Goal: Communication & Community: Answer question/provide support

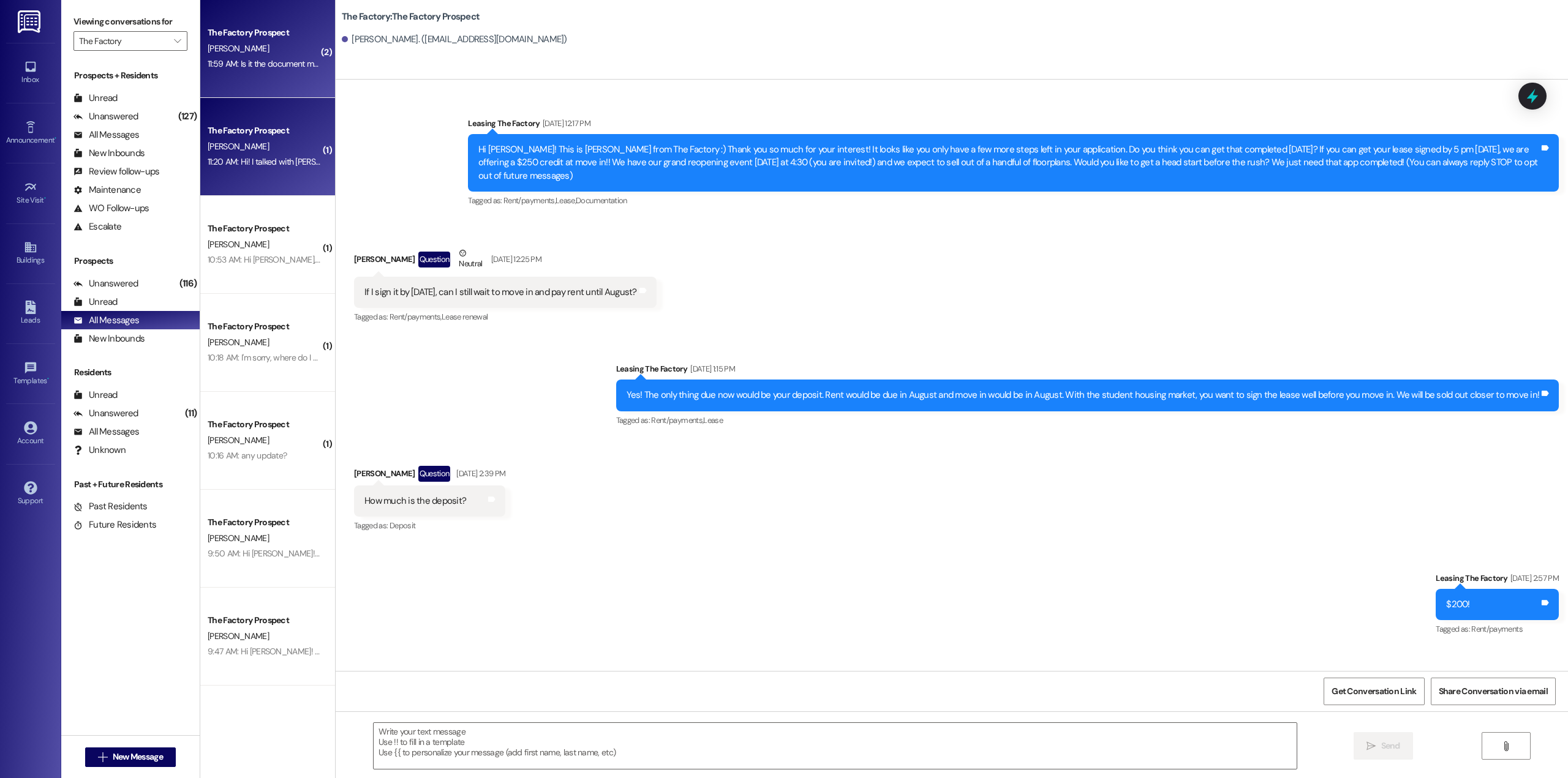
scroll to position [5094, 0]
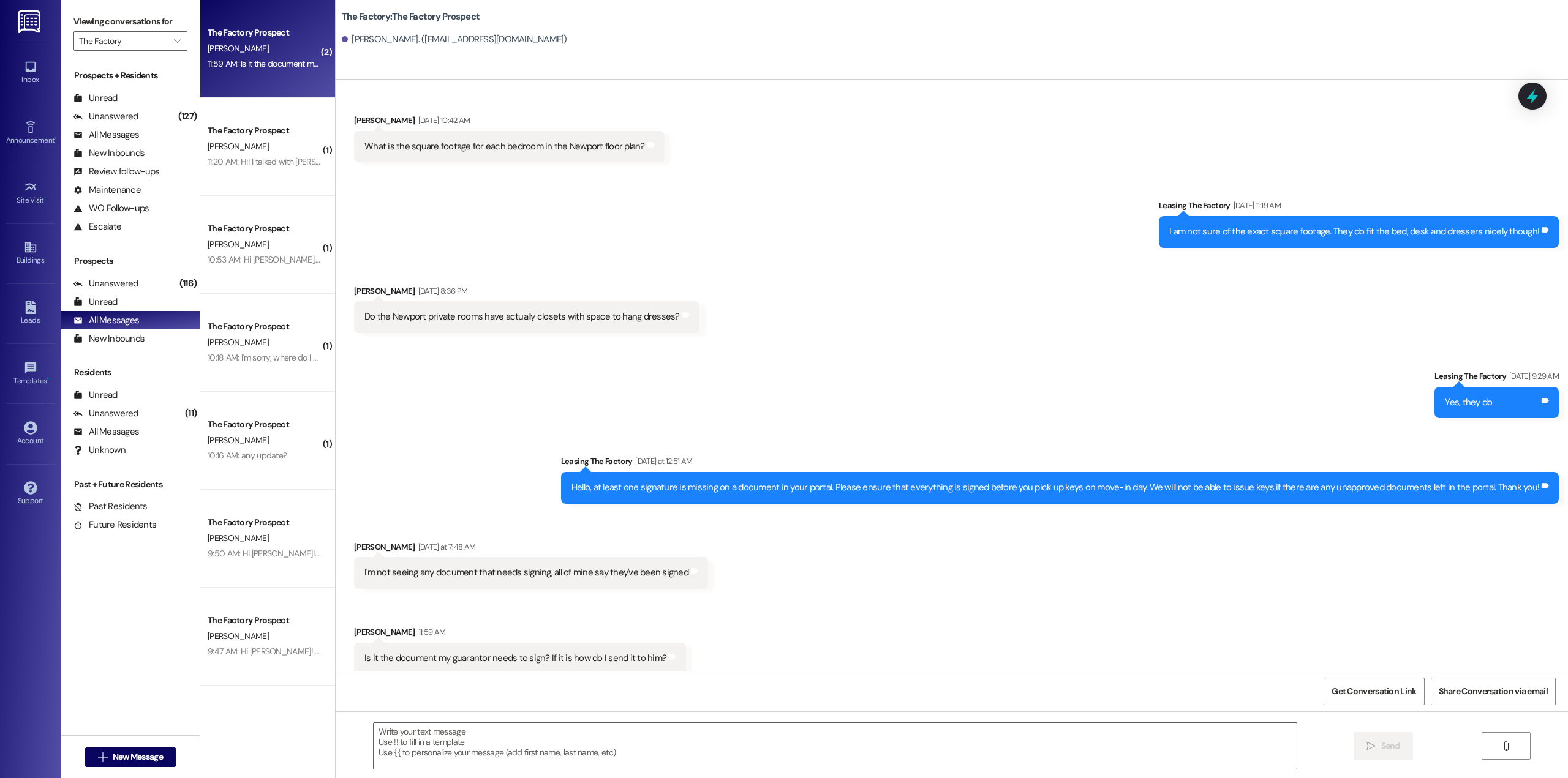
click at [114, 323] on div "All Messages" at bounding box center [106, 320] width 65 height 13
click at [110, 320] on div "All Messages" at bounding box center [106, 320] width 65 height 13
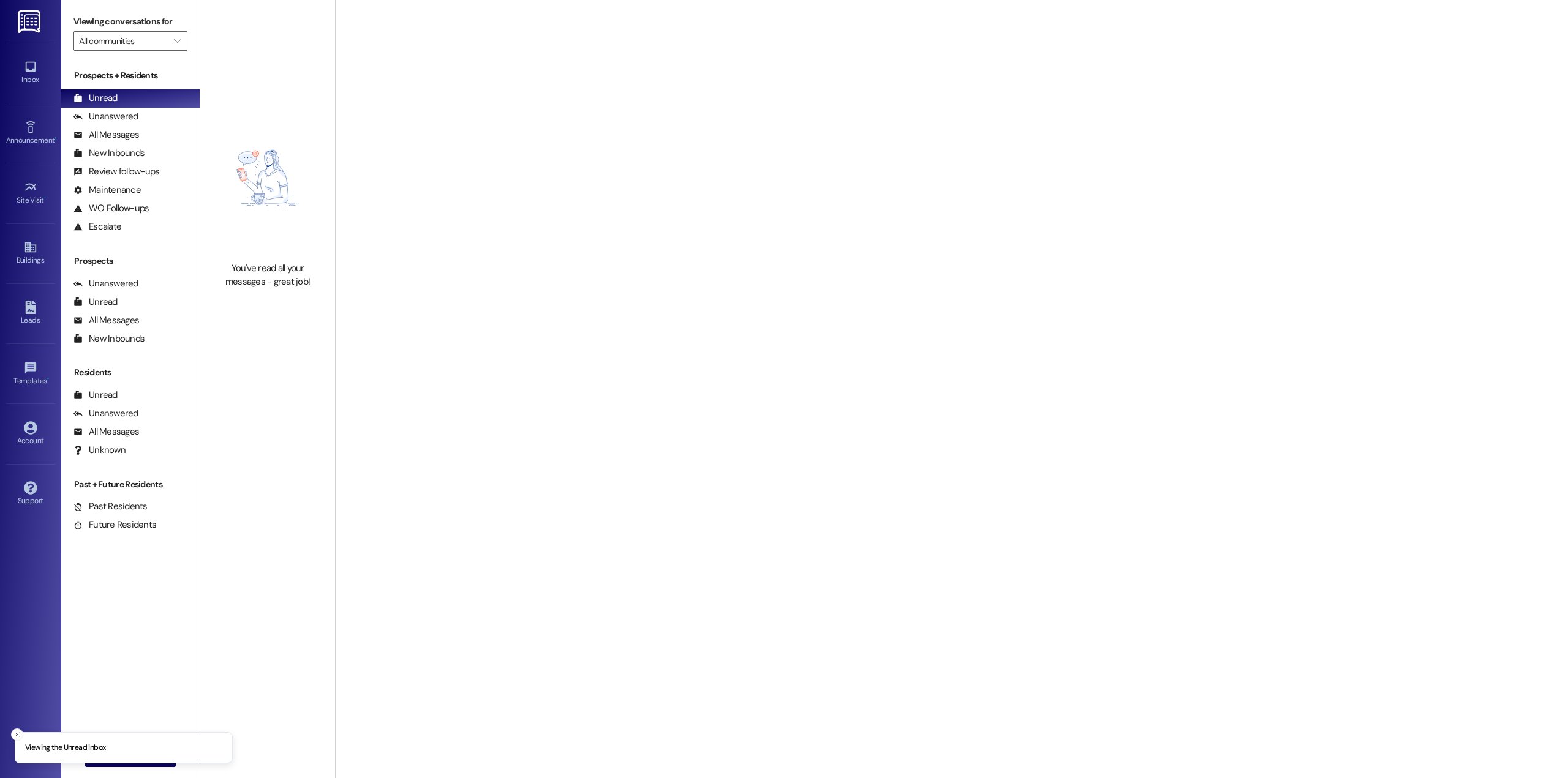
type input "The Factory"
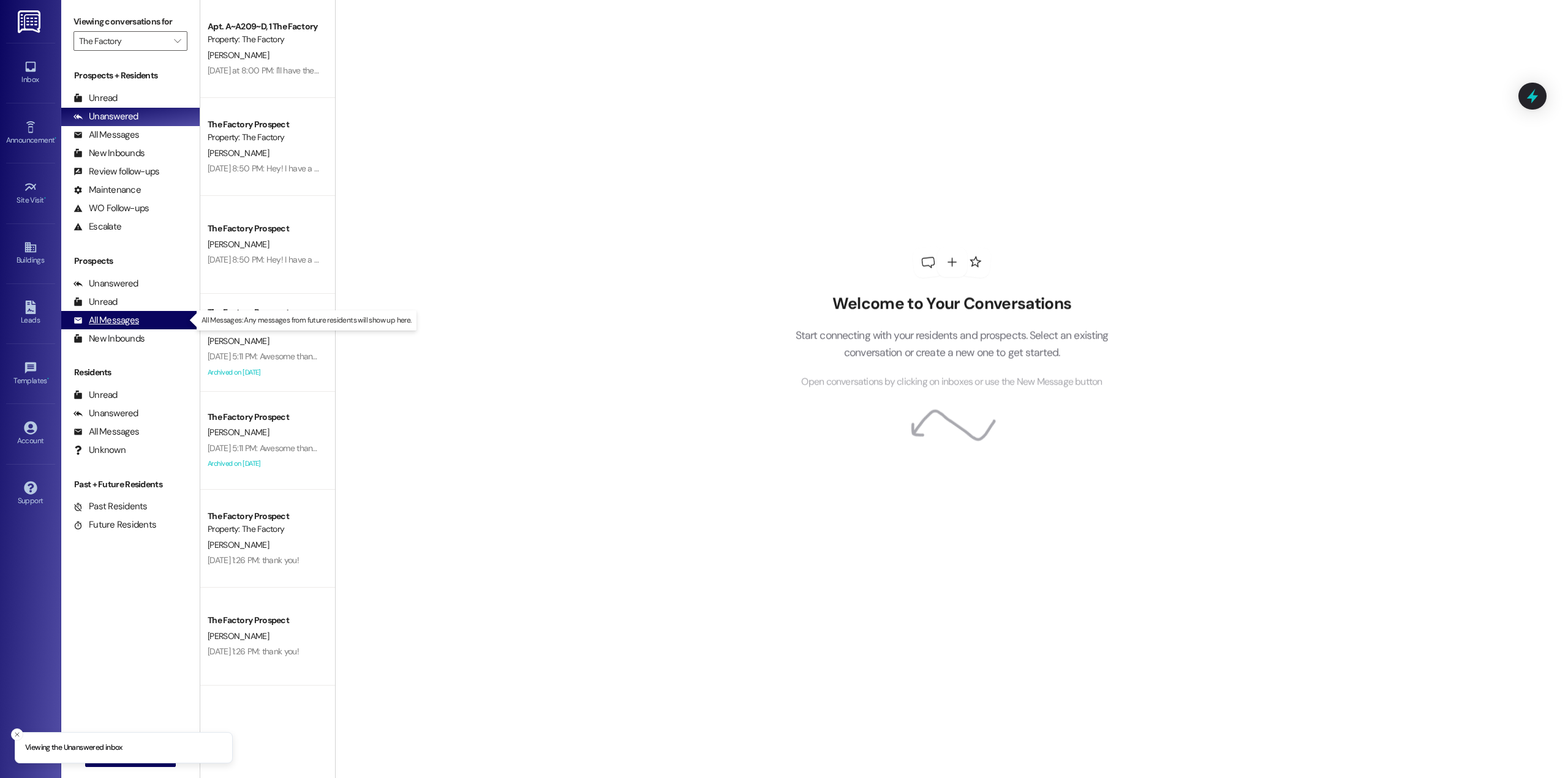
click at [106, 320] on div "All Messages" at bounding box center [106, 320] width 65 height 13
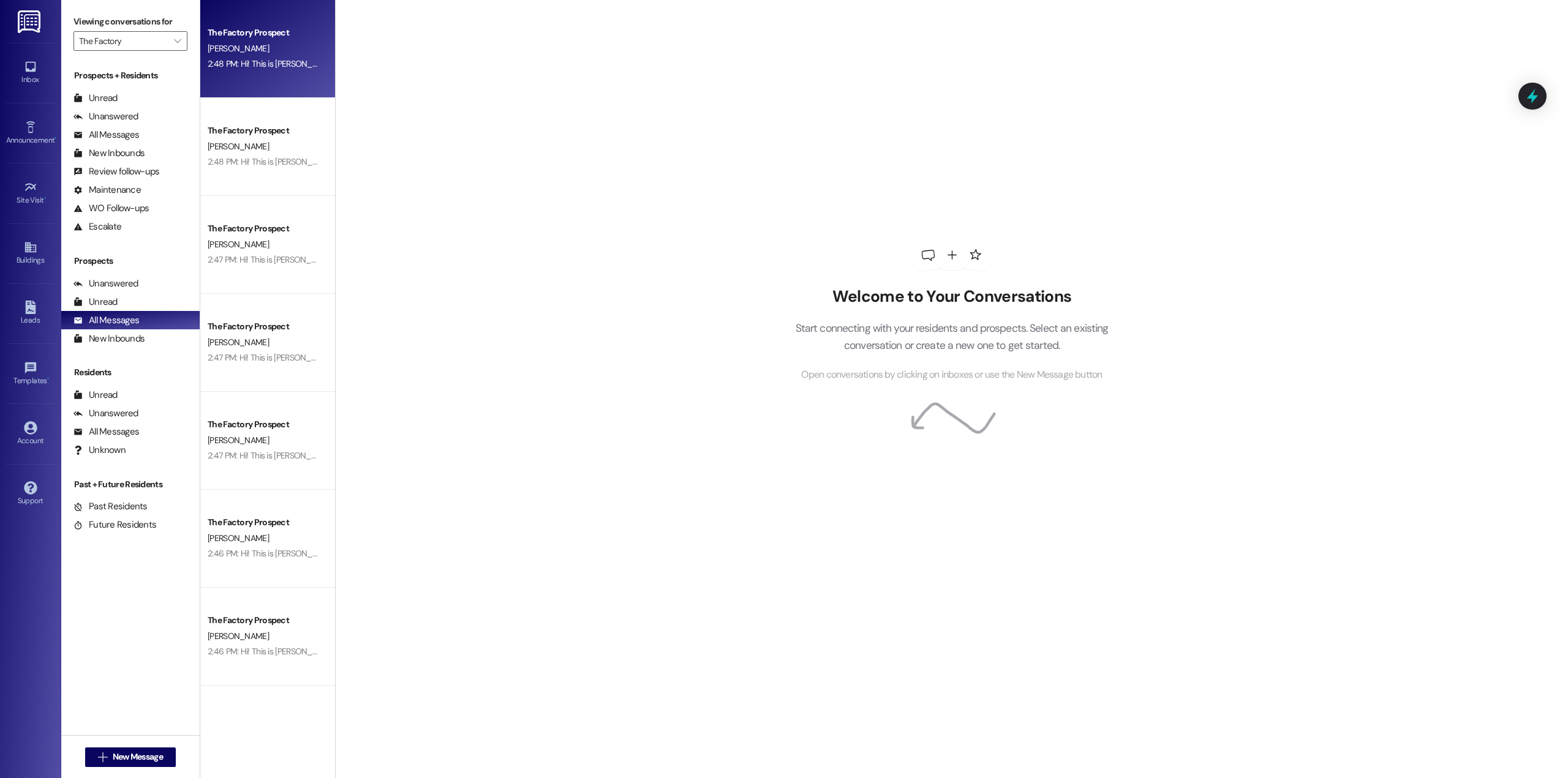
click at [256, 78] on div "The Factory Prospect [PERSON_NAME] 2:48 PM: Hi! This is [PERSON_NAME] from The …" at bounding box center [268, 49] width 135 height 98
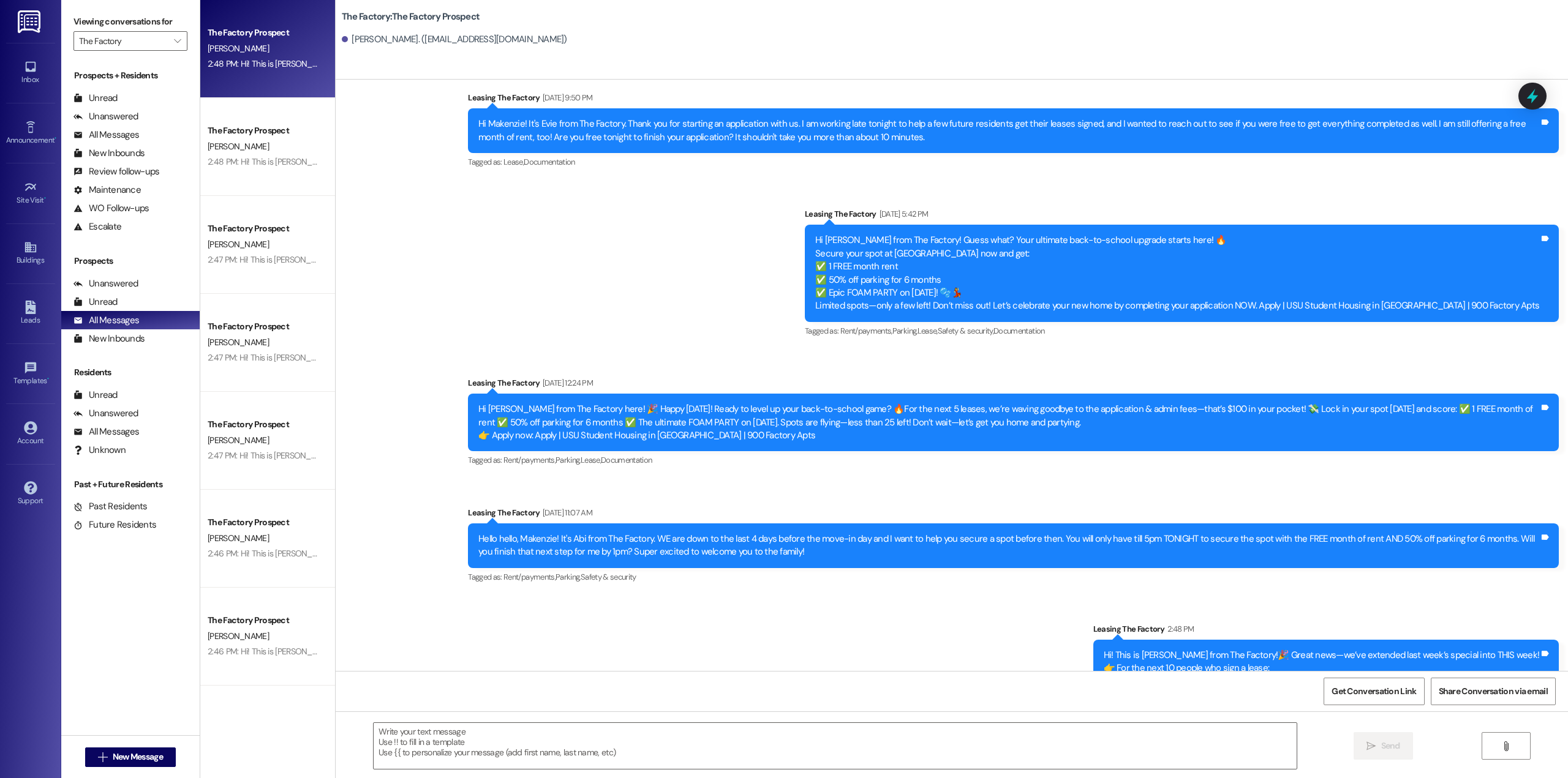
scroll to position [236, 0]
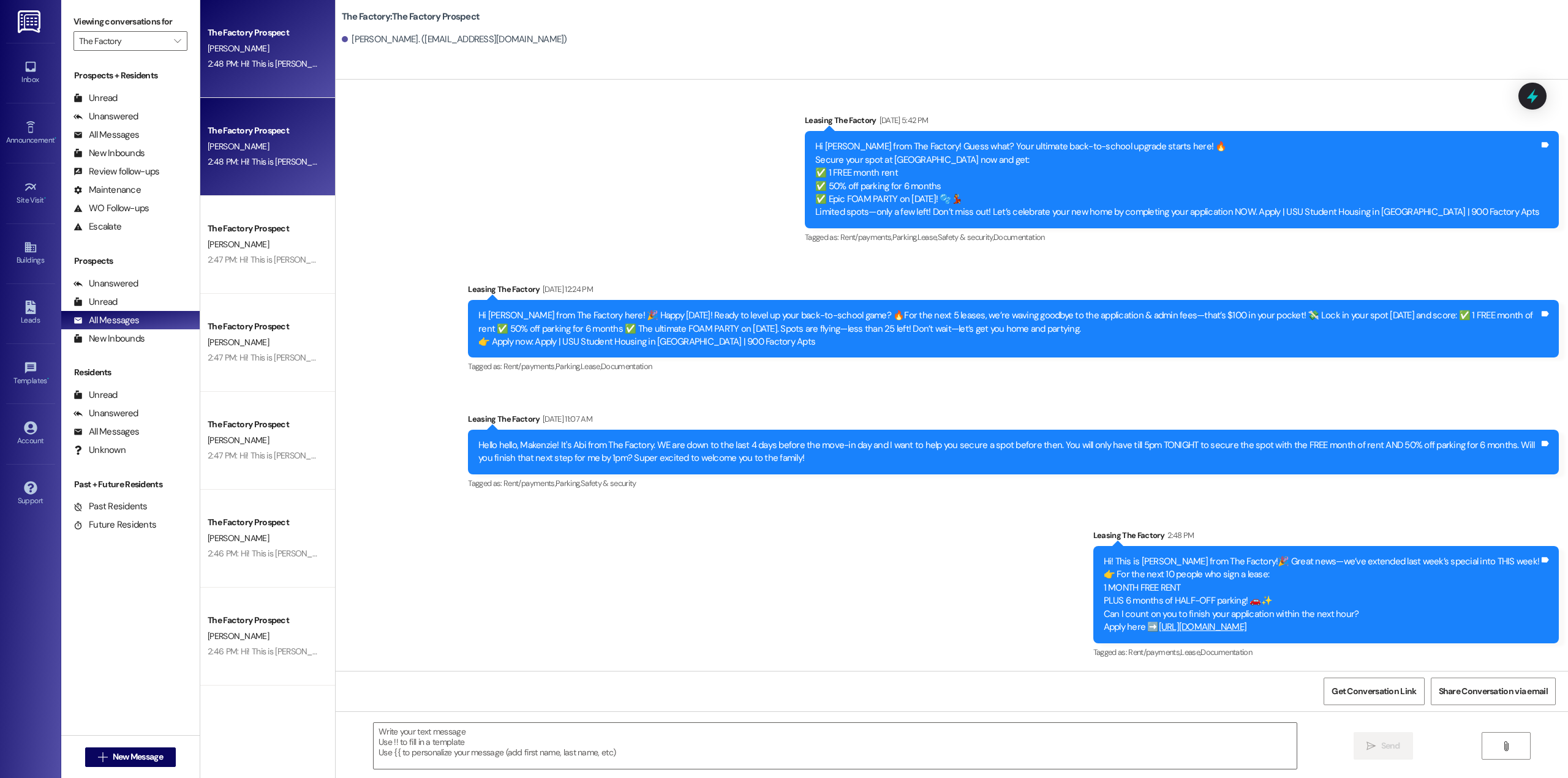
click at [253, 153] on div "[PERSON_NAME]" at bounding box center [264, 147] width 116 height 15
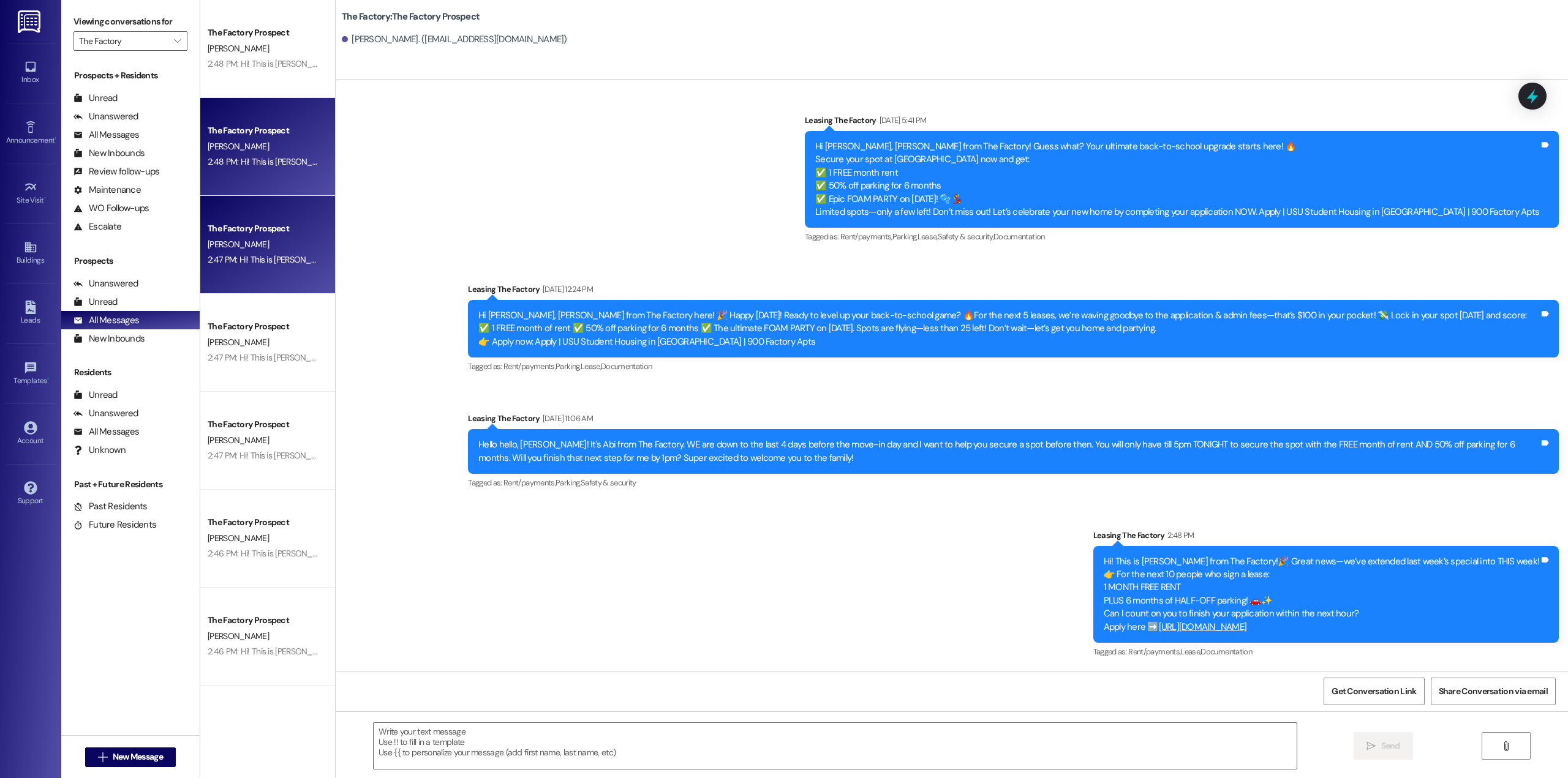
scroll to position [218, 0]
click at [272, 247] on div "[PERSON_NAME]" at bounding box center [264, 244] width 116 height 15
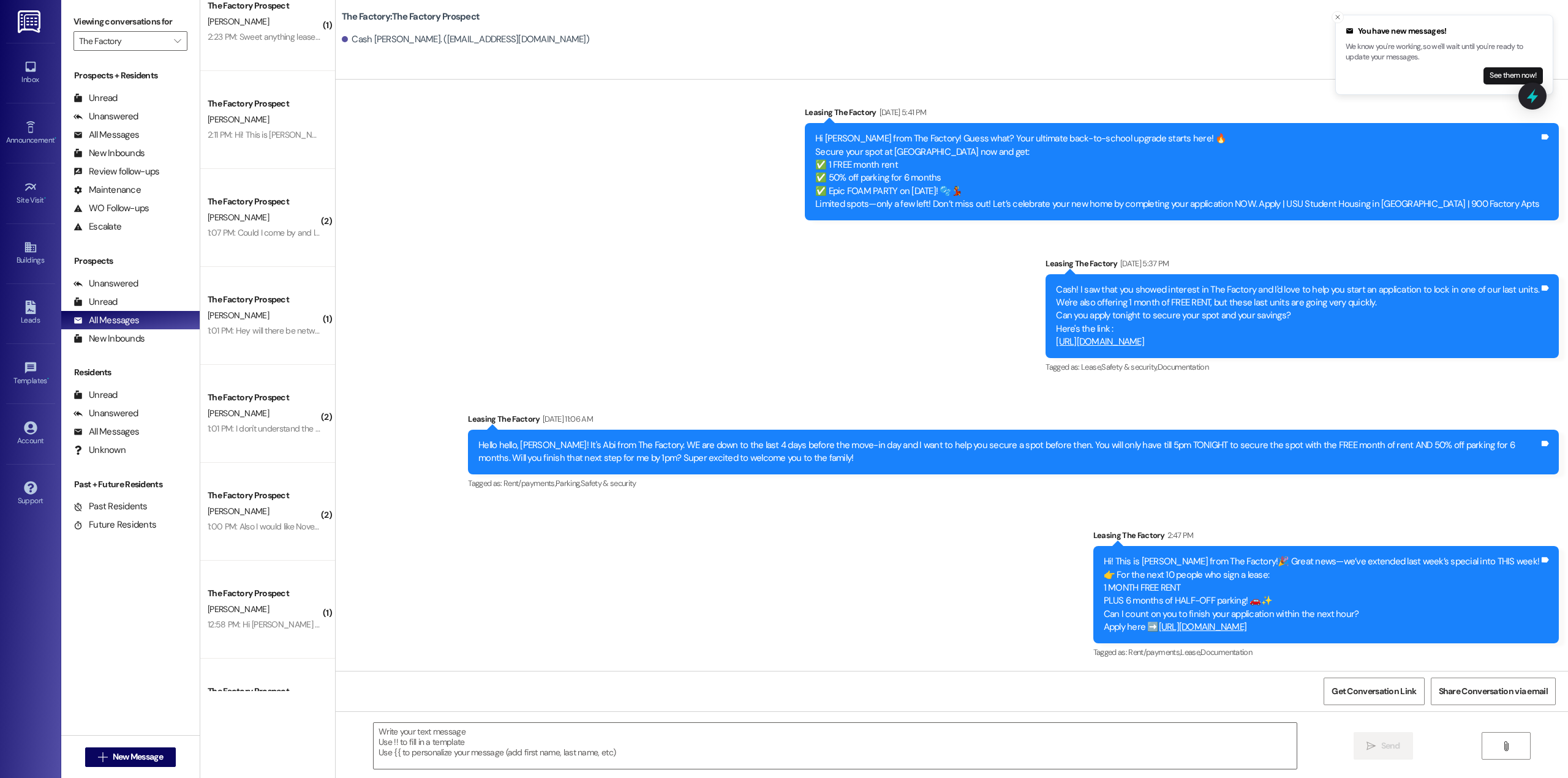
scroll to position [735, 0]
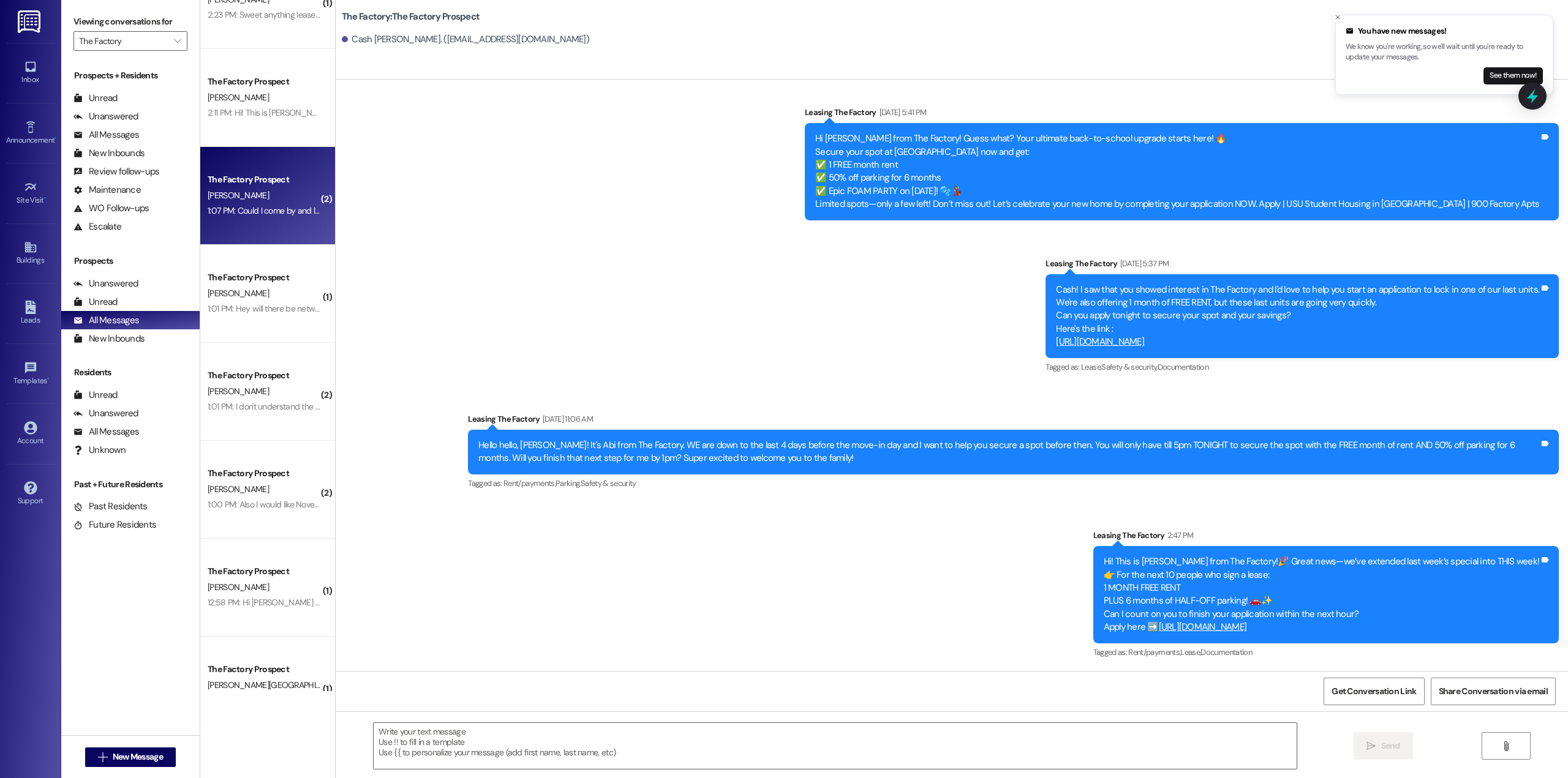
click at [276, 211] on div "1:07 PM: Could I come by and look at an available apartment and go over any que…" at bounding box center [365, 210] width 313 height 11
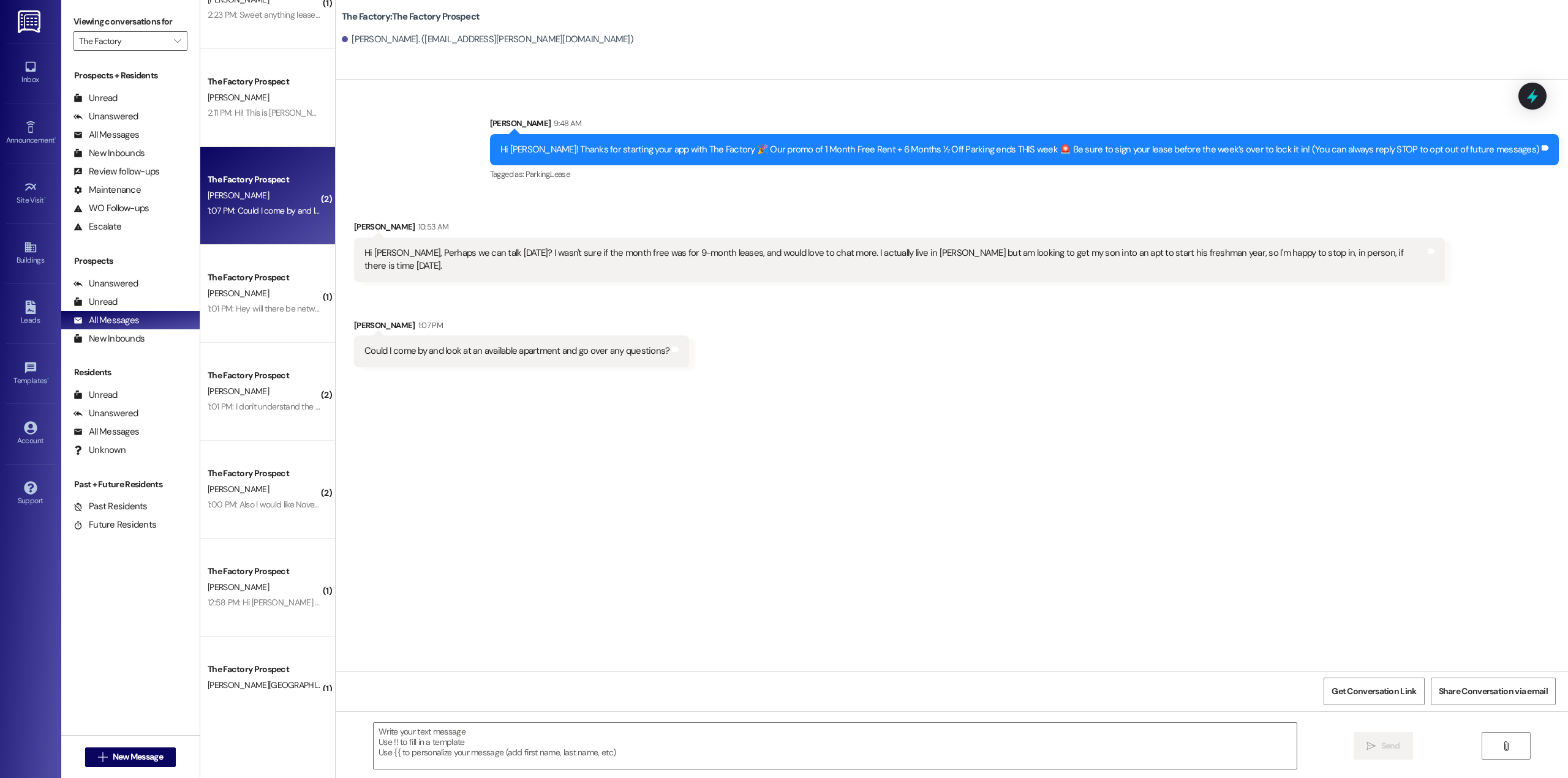
scroll to position [0, 0]
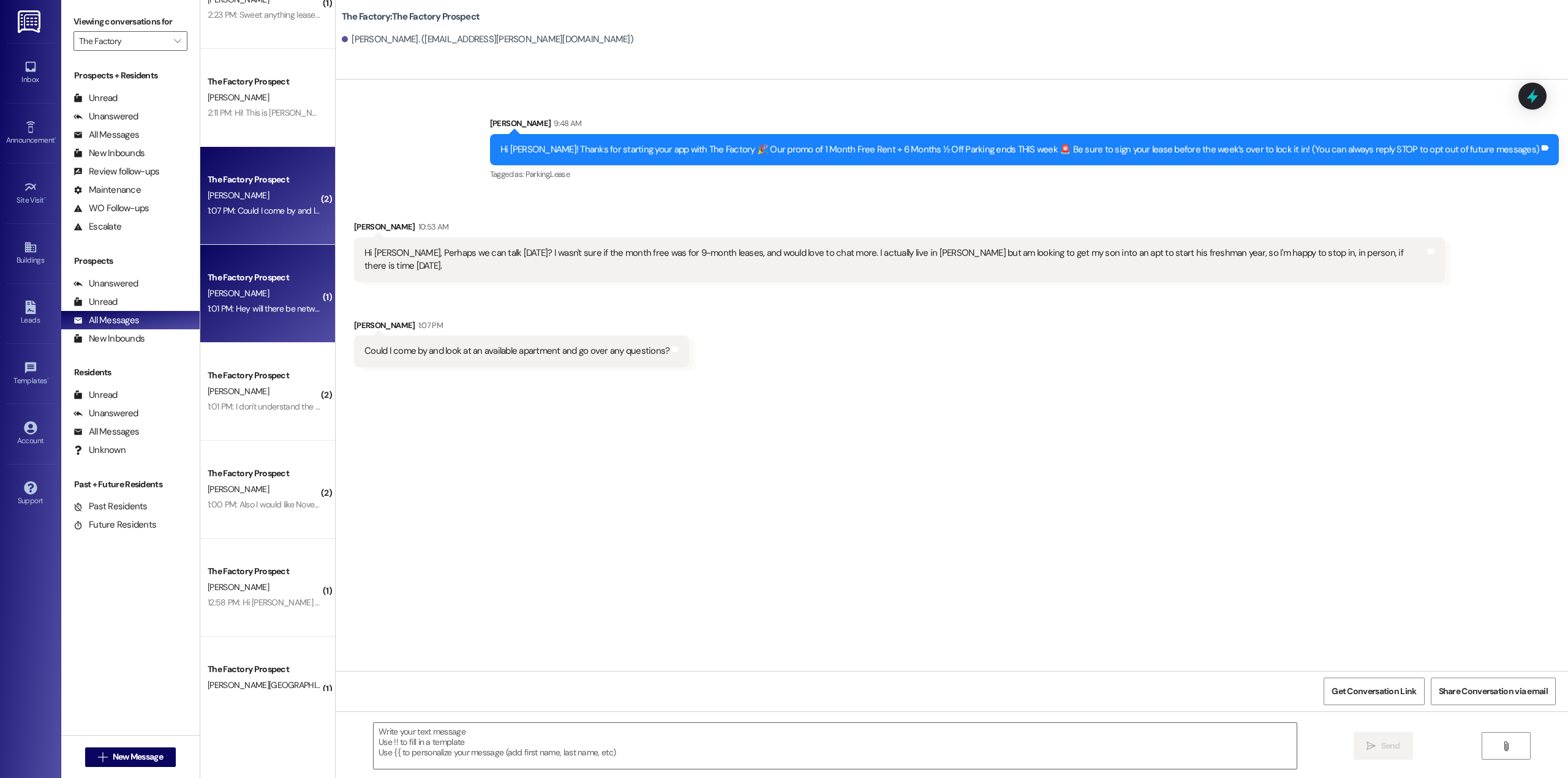
click at [244, 295] on div "[PERSON_NAME]" at bounding box center [264, 293] width 116 height 15
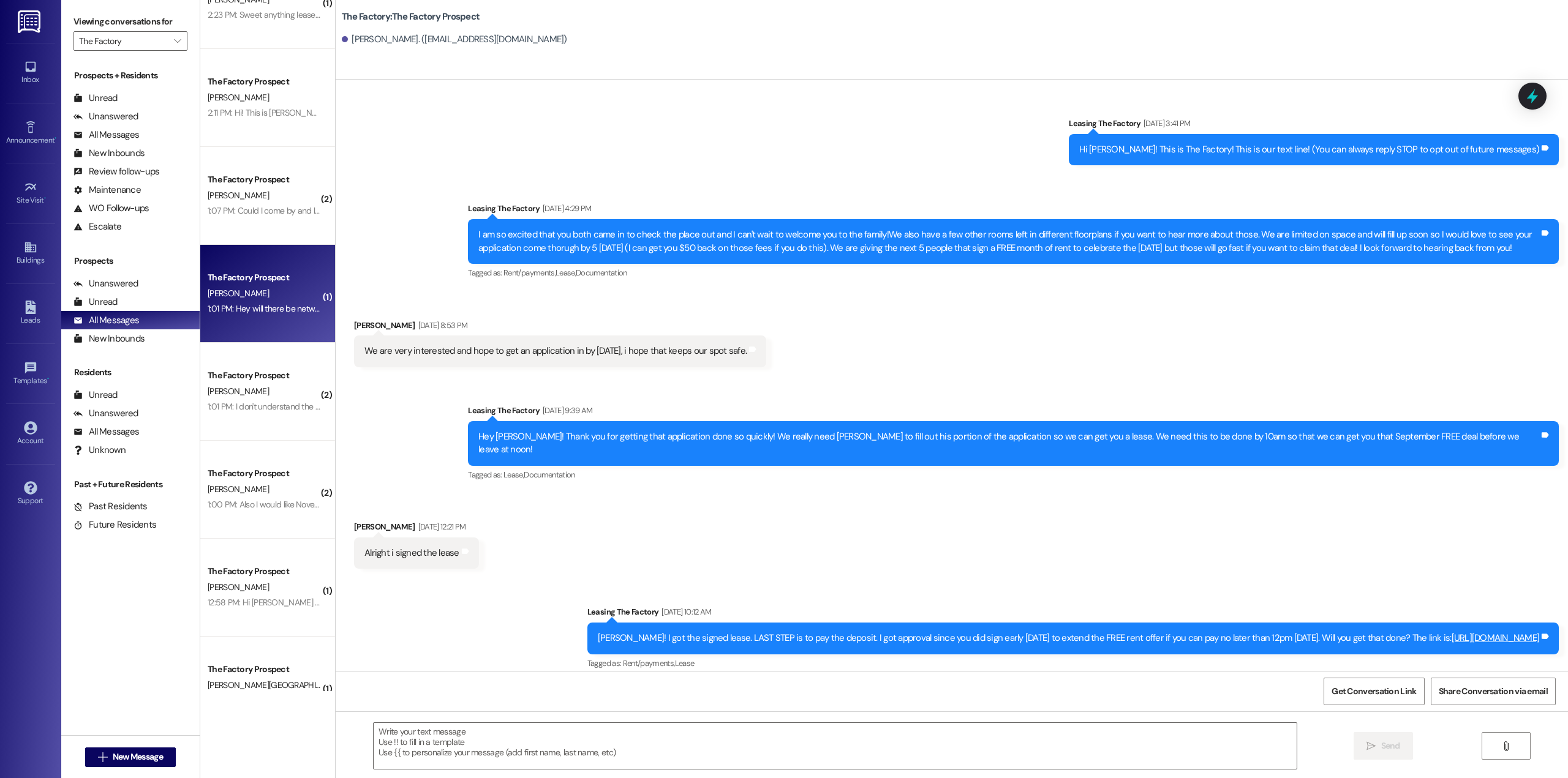
scroll to position [1522, 0]
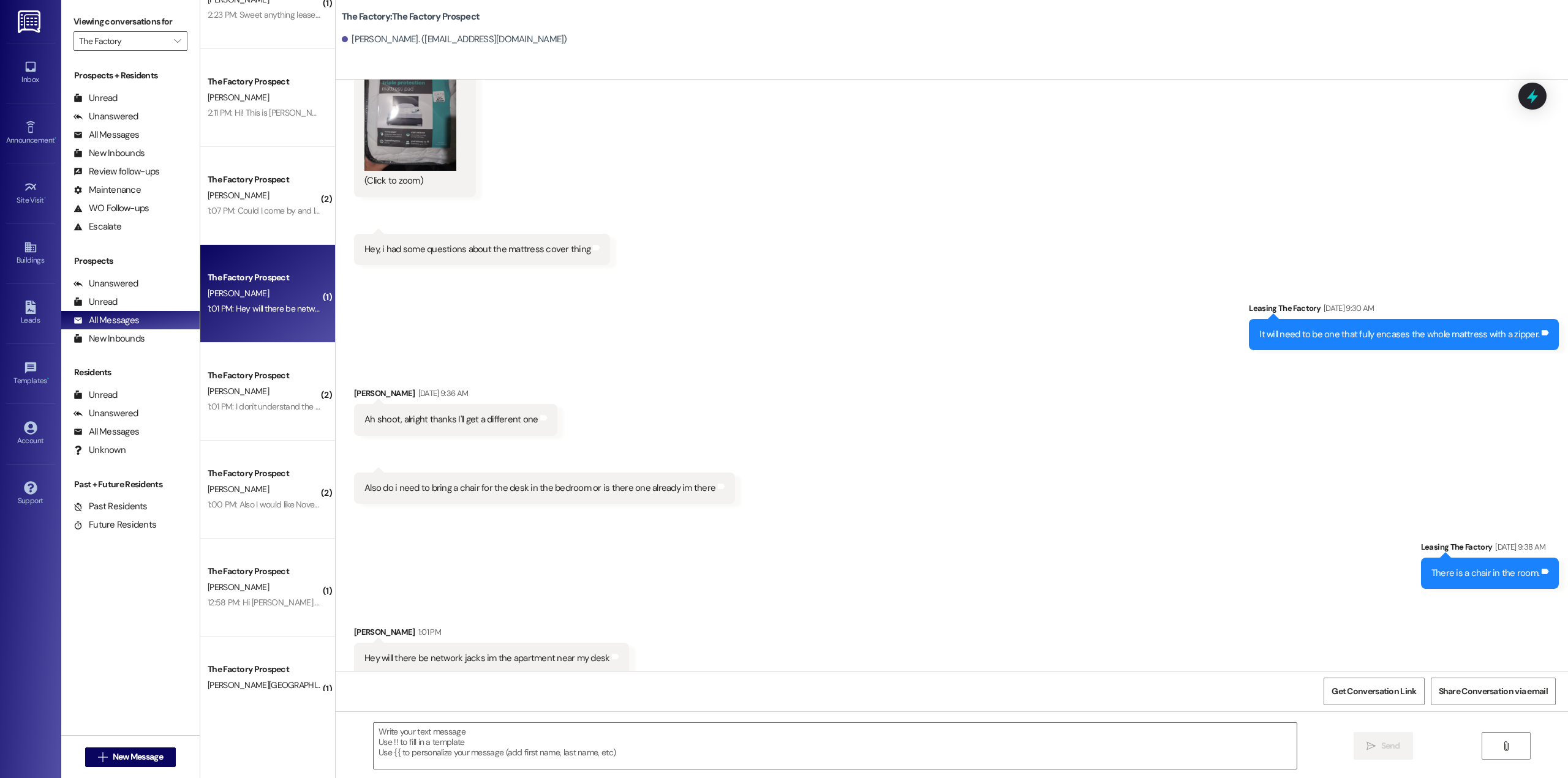
click at [270, 418] on div "The Factory Prospect [PERSON_NAME] 1:01 PM: I don't understand the confessions …" at bounding box center [268, 392] width 135 height 98
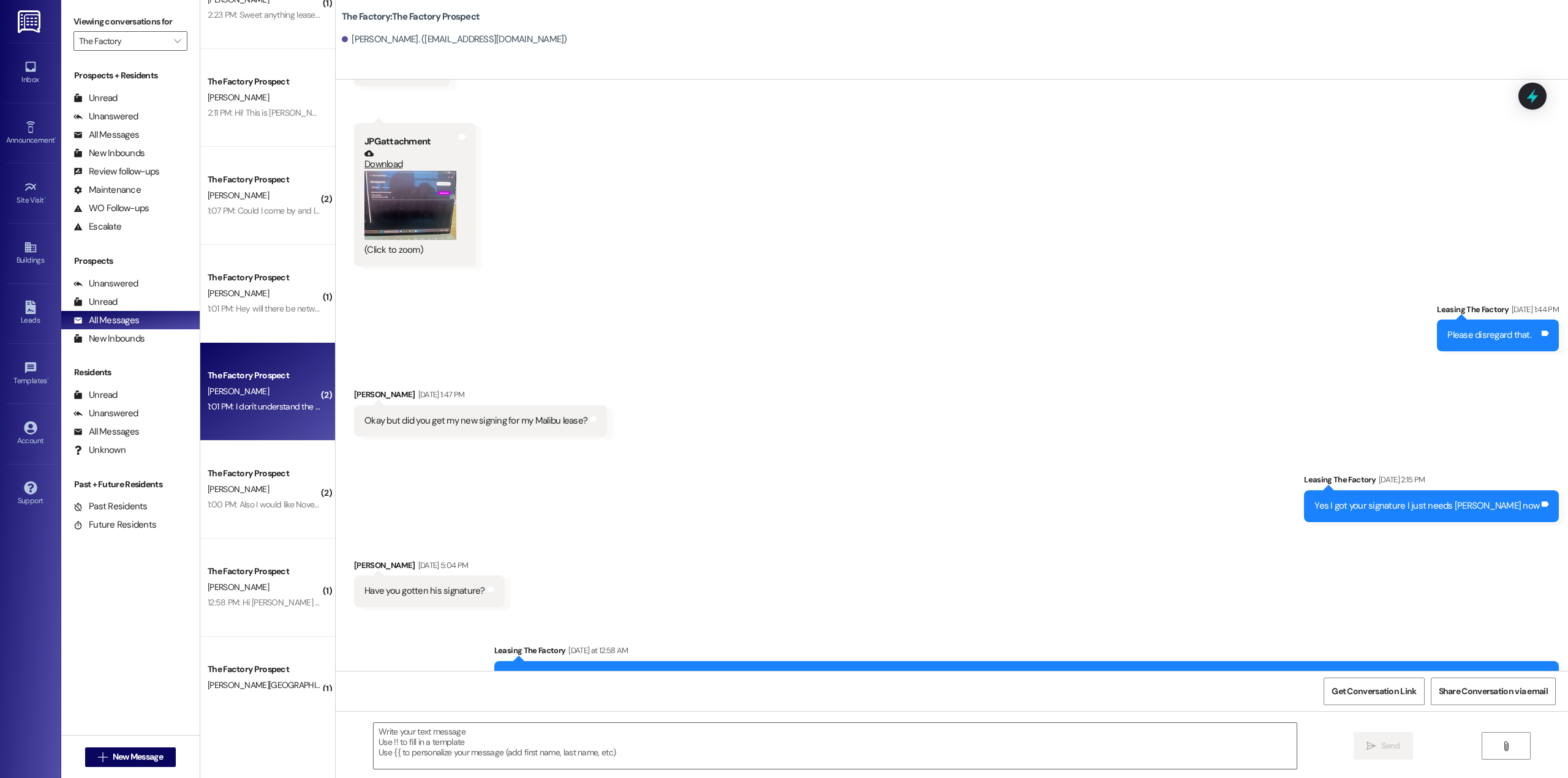
scroll to position [5777, 0]
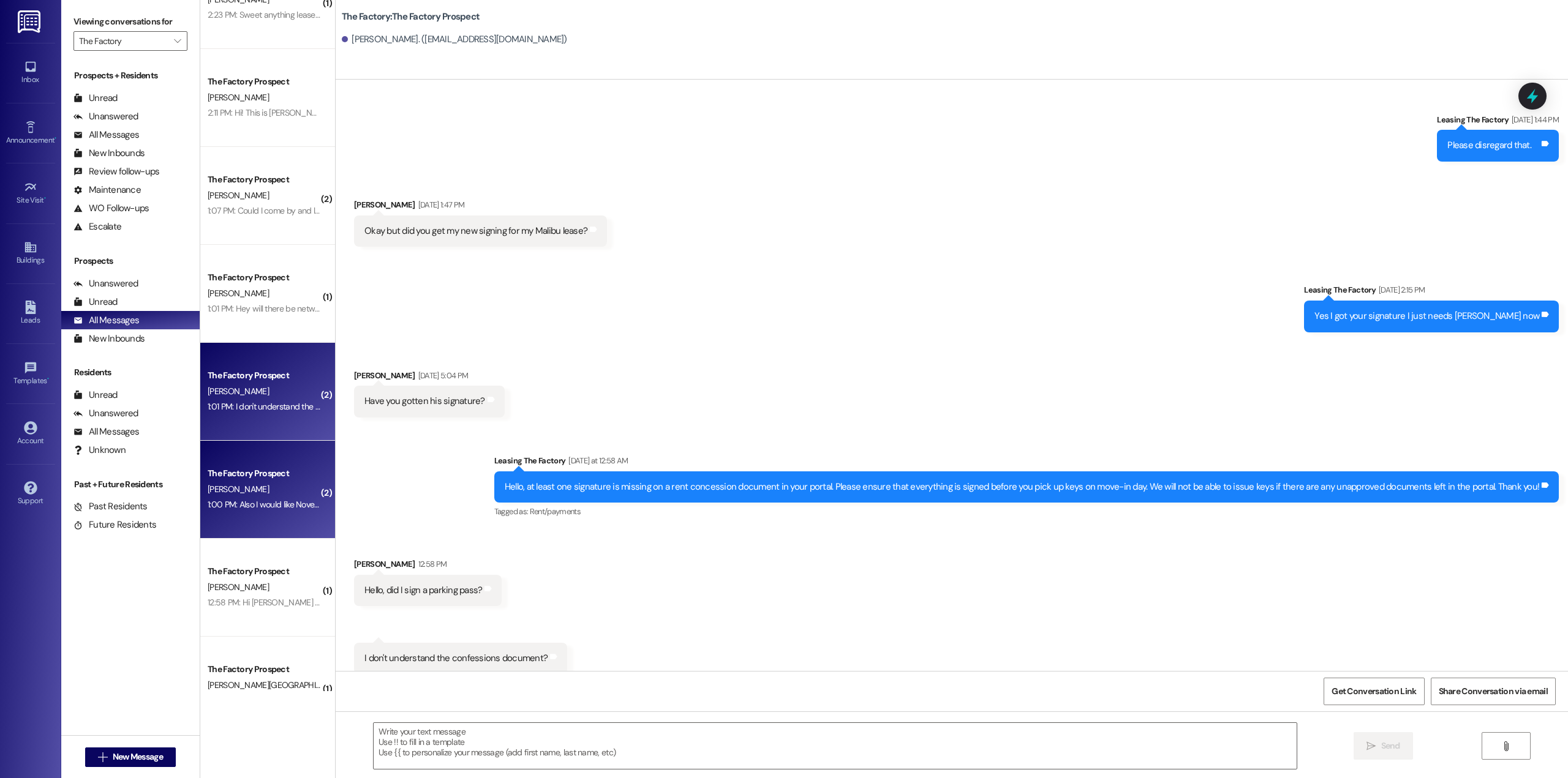
click at [251, 483] on div "[PERSON_NAME]" at bounding box center [264, 490] width 116 height 15
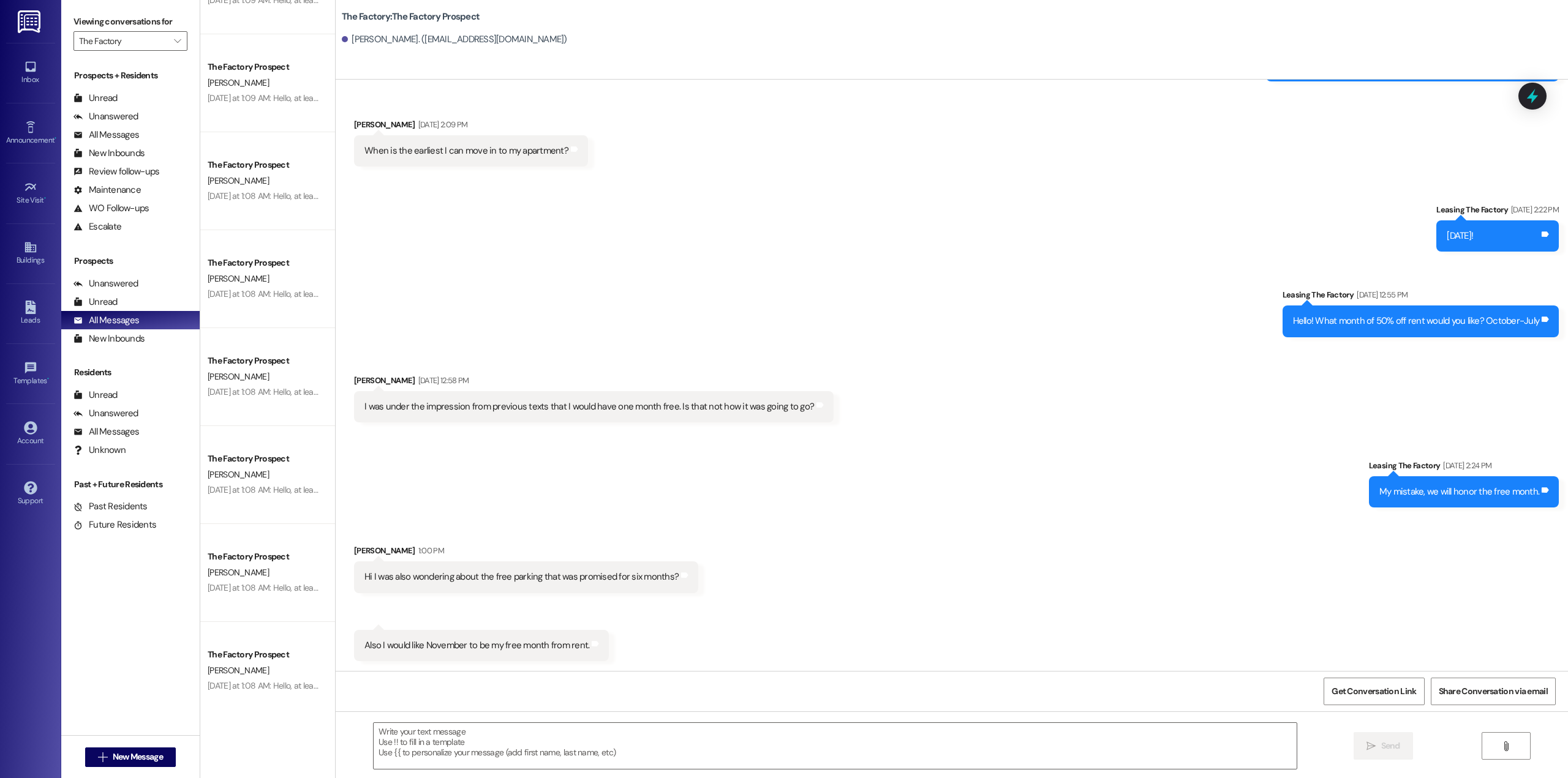
scroll to position [3914, 0]
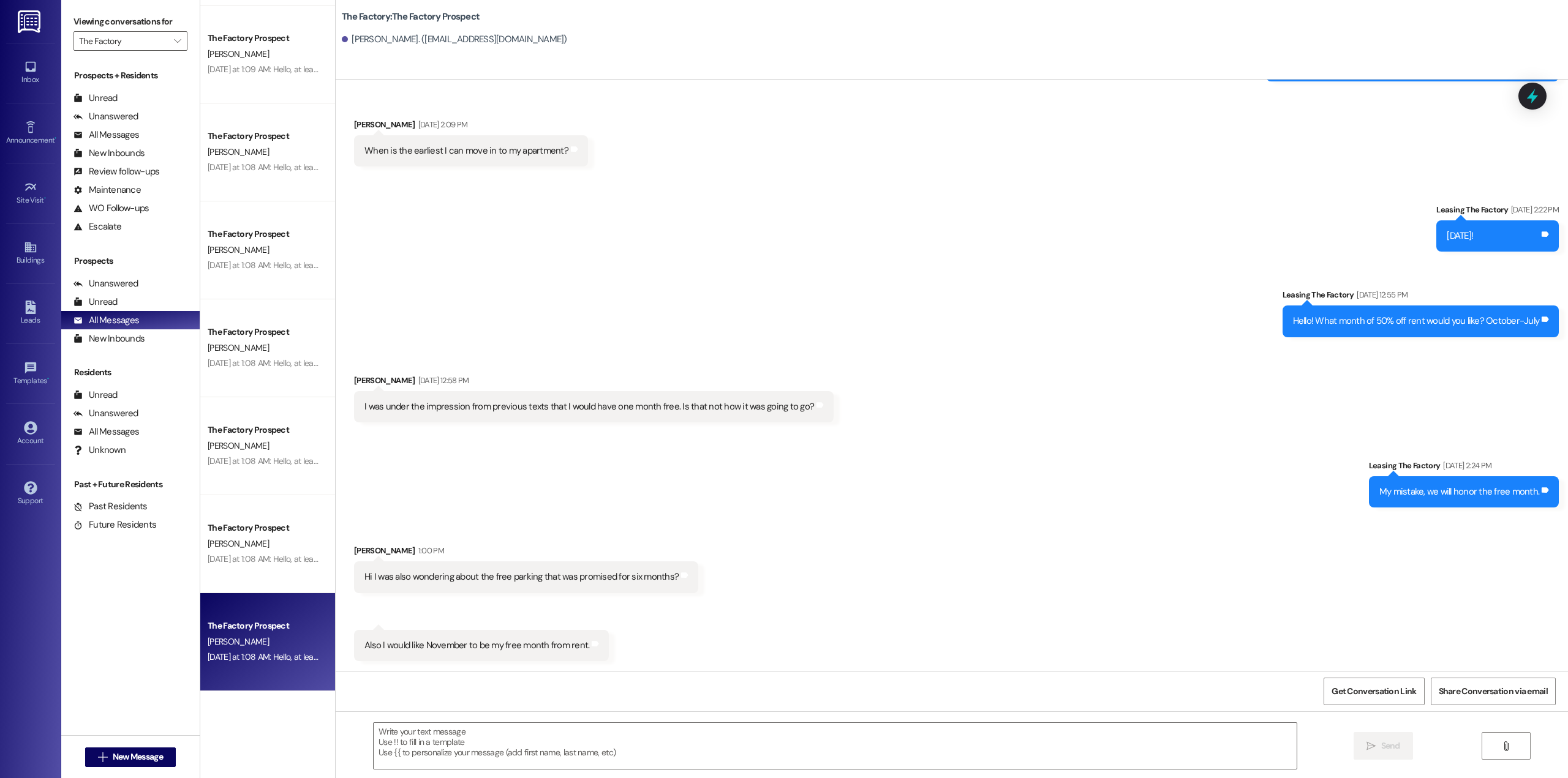
click at [251, 615] on div "The Factory Prospect [PERSON_NAME] [DATE] at 1:08 AM: Hello, at least one signa…" at bounding box center [268, 642] width 135 height 98
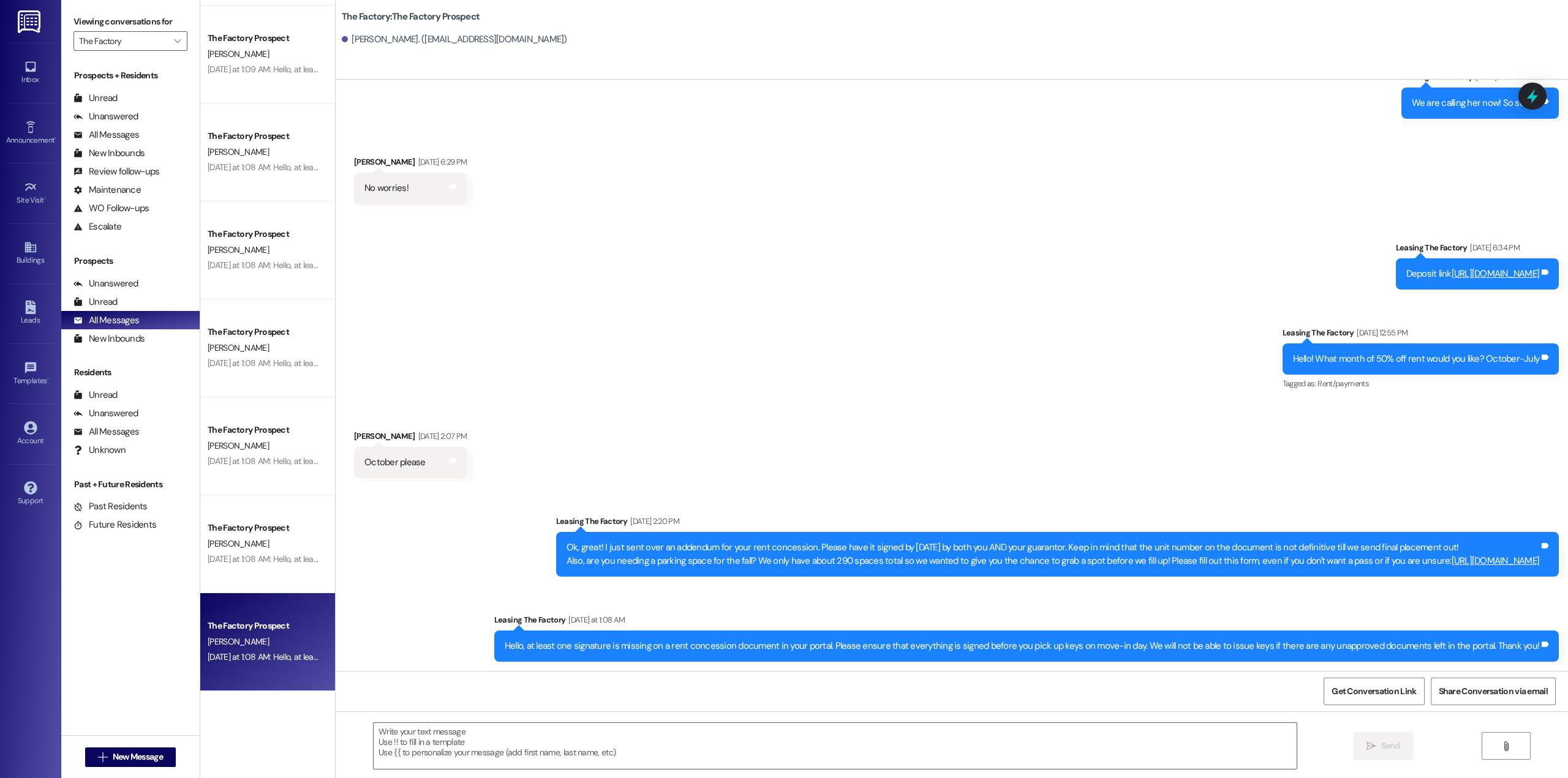
scroll to position [670, 0]
click at [104, 305] on div "Unread" at bounding box center [96, 302] width 44 height 13
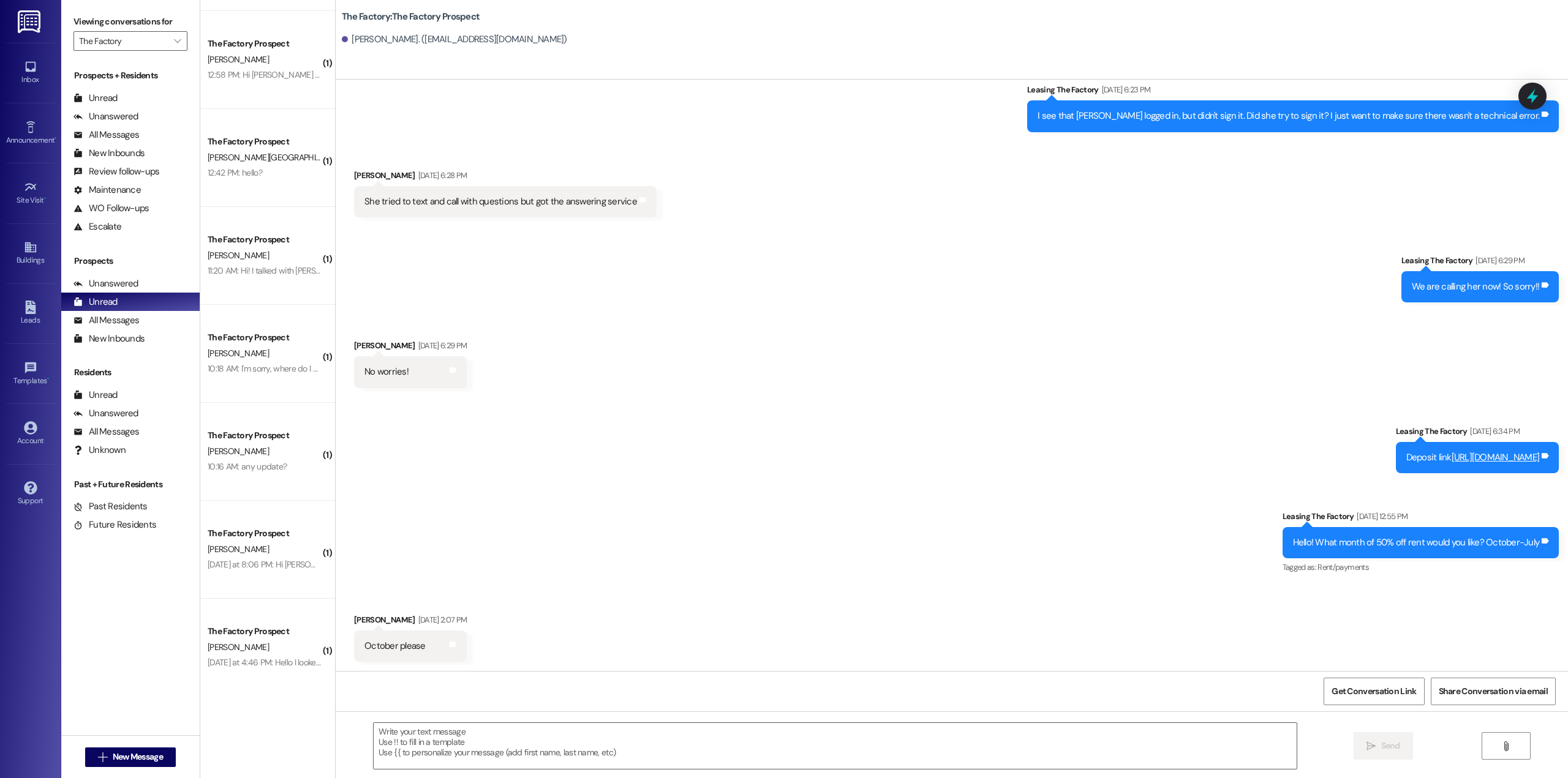
scroll to position [0, 0]
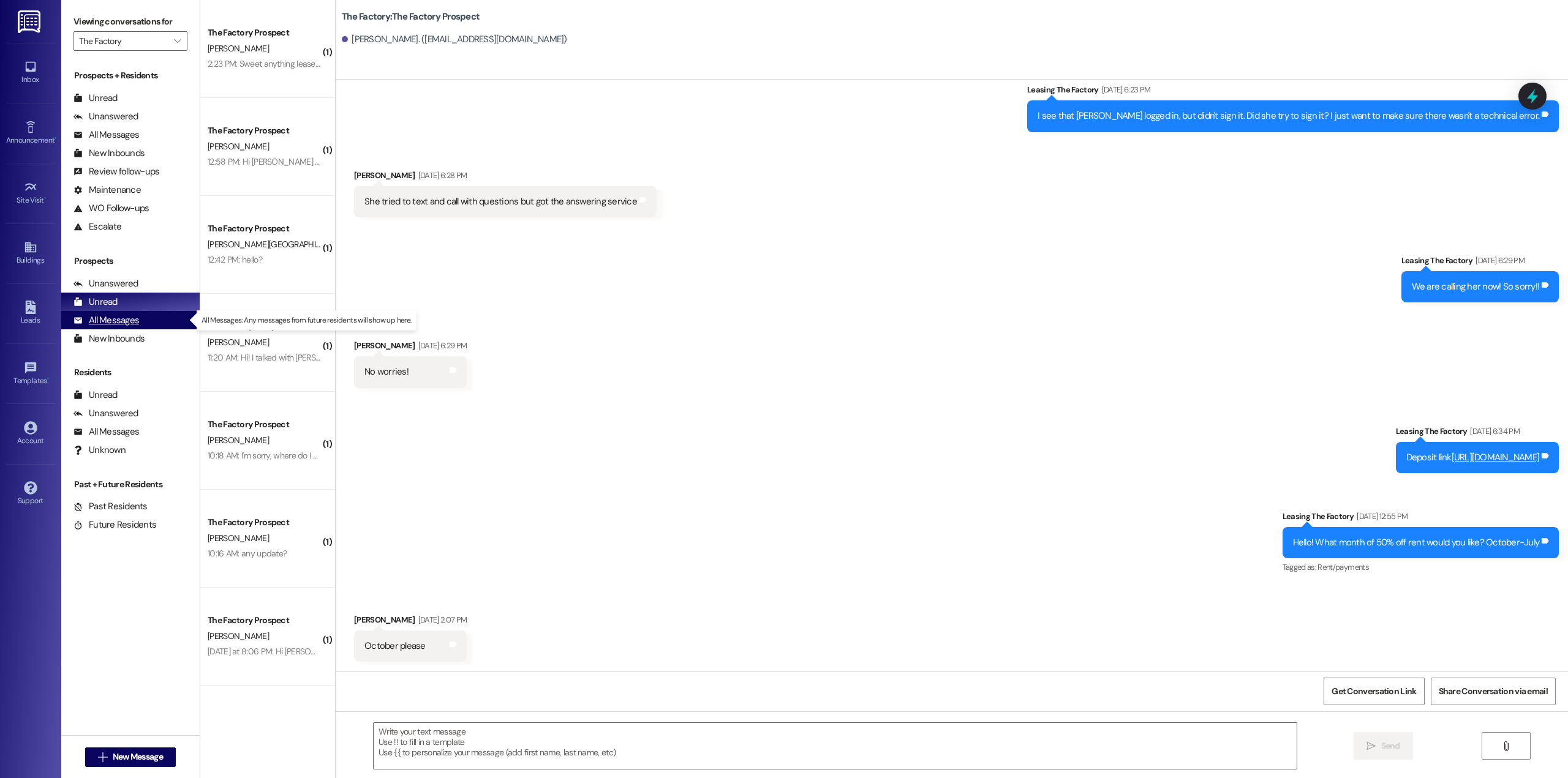
click at [123, 325] on div "All Messages" at bounding box center [106, 320] width 65 height 13
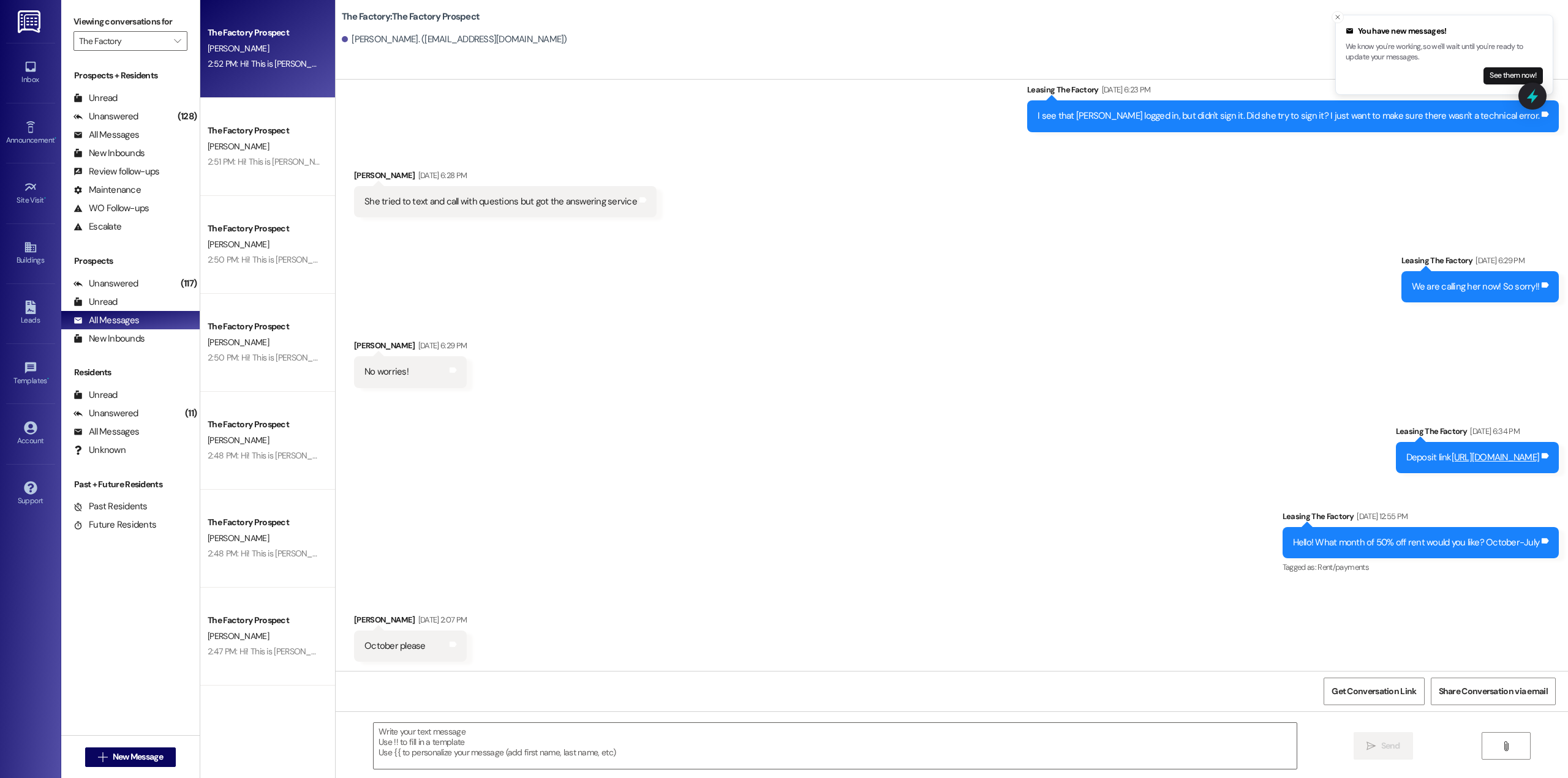
click at [246, 75] on div "The Factory Prospect [PERSON_NAME] 2:52 PM: Hi! This is [PERSON_NAME] from The …" at bounding box center [268, 49] width 135 height 98
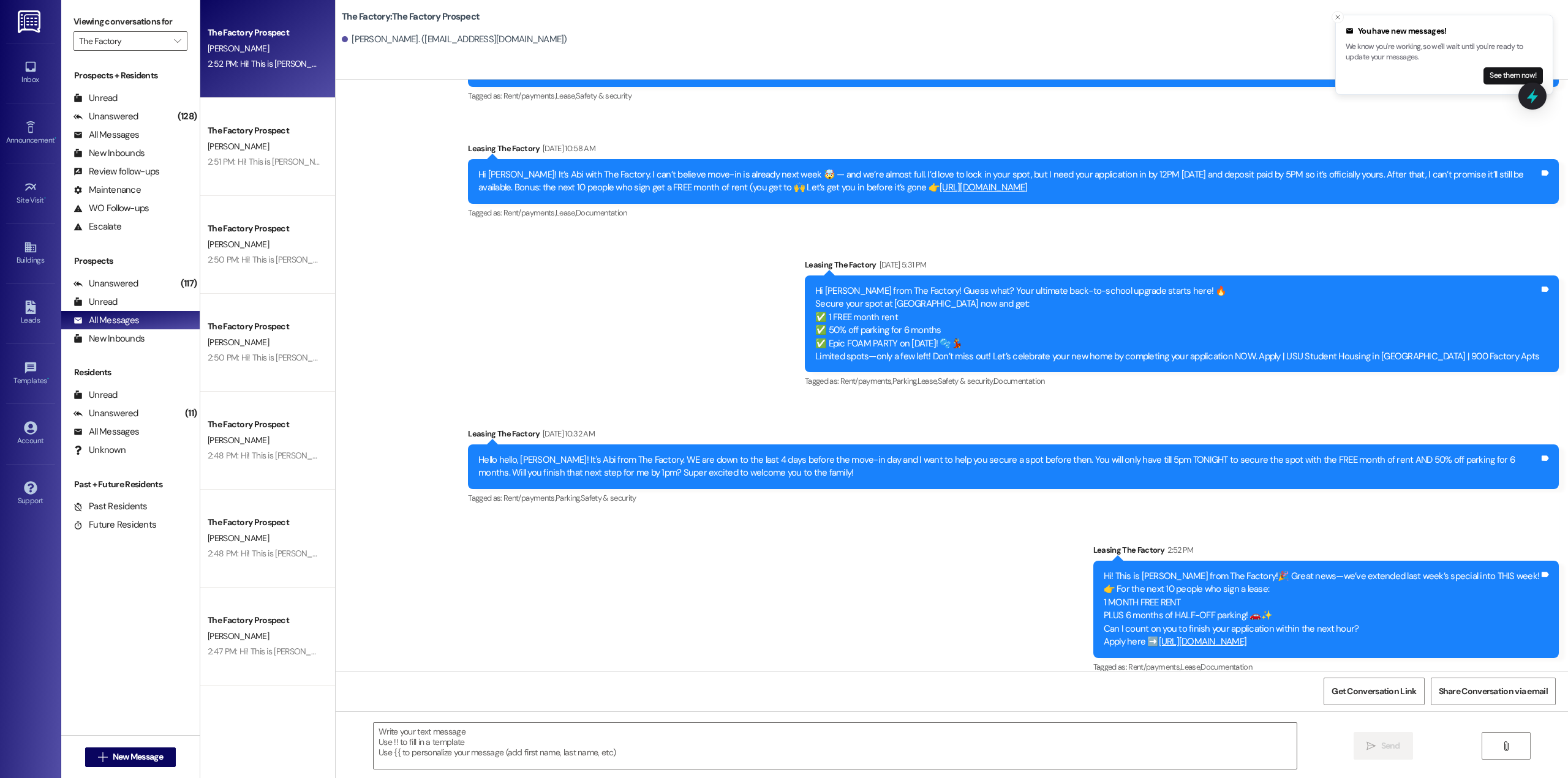
scroll to position [989, 0]
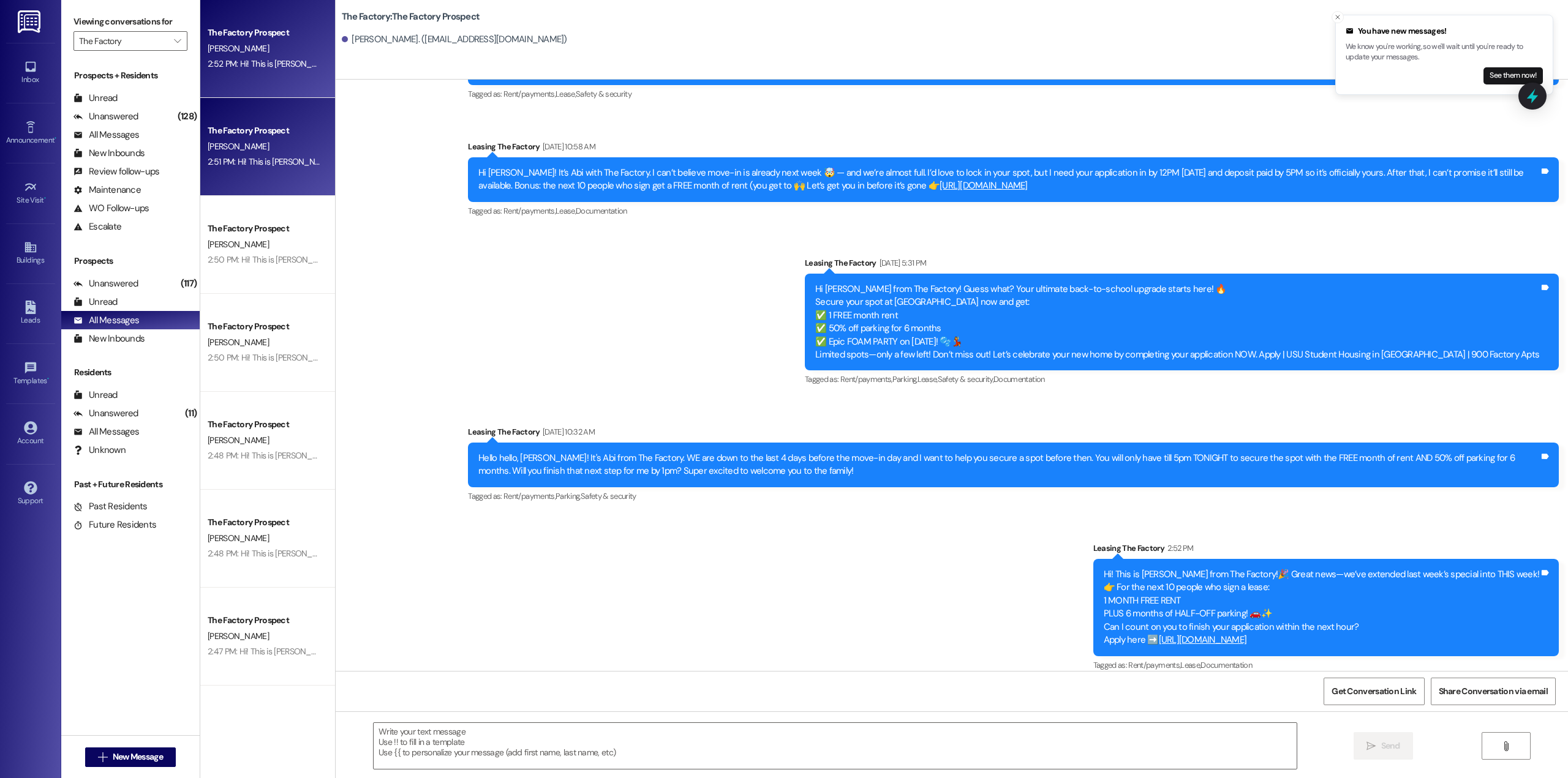
click at [285, 180] on div "The Factory Prospect [PERSON_NAME] 2:51 PM: Hi! This is [PERSON_NAME] from The …" at bounding box center [268, 147] width 135 height 98
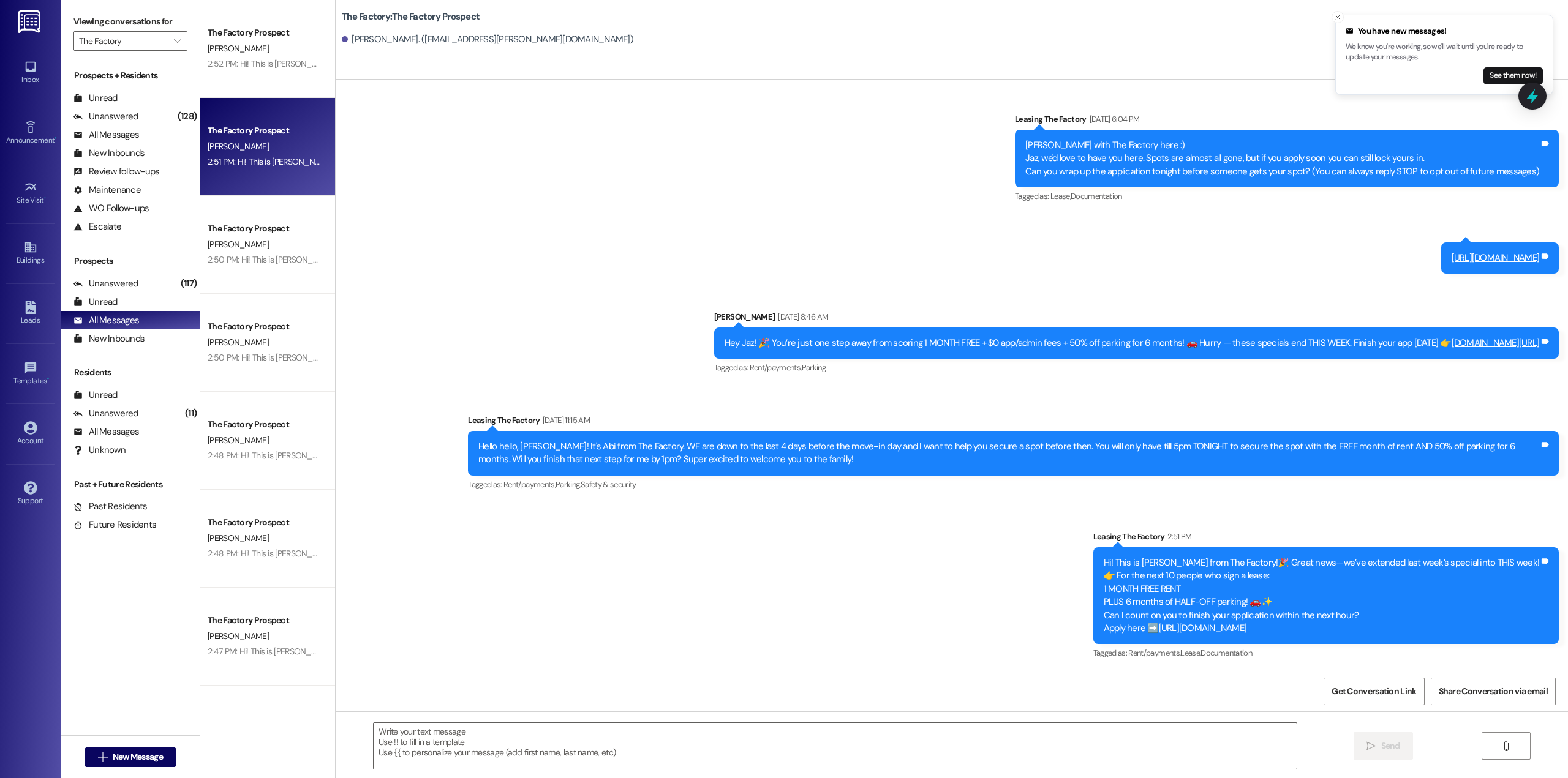
scroll to position [5, 0]
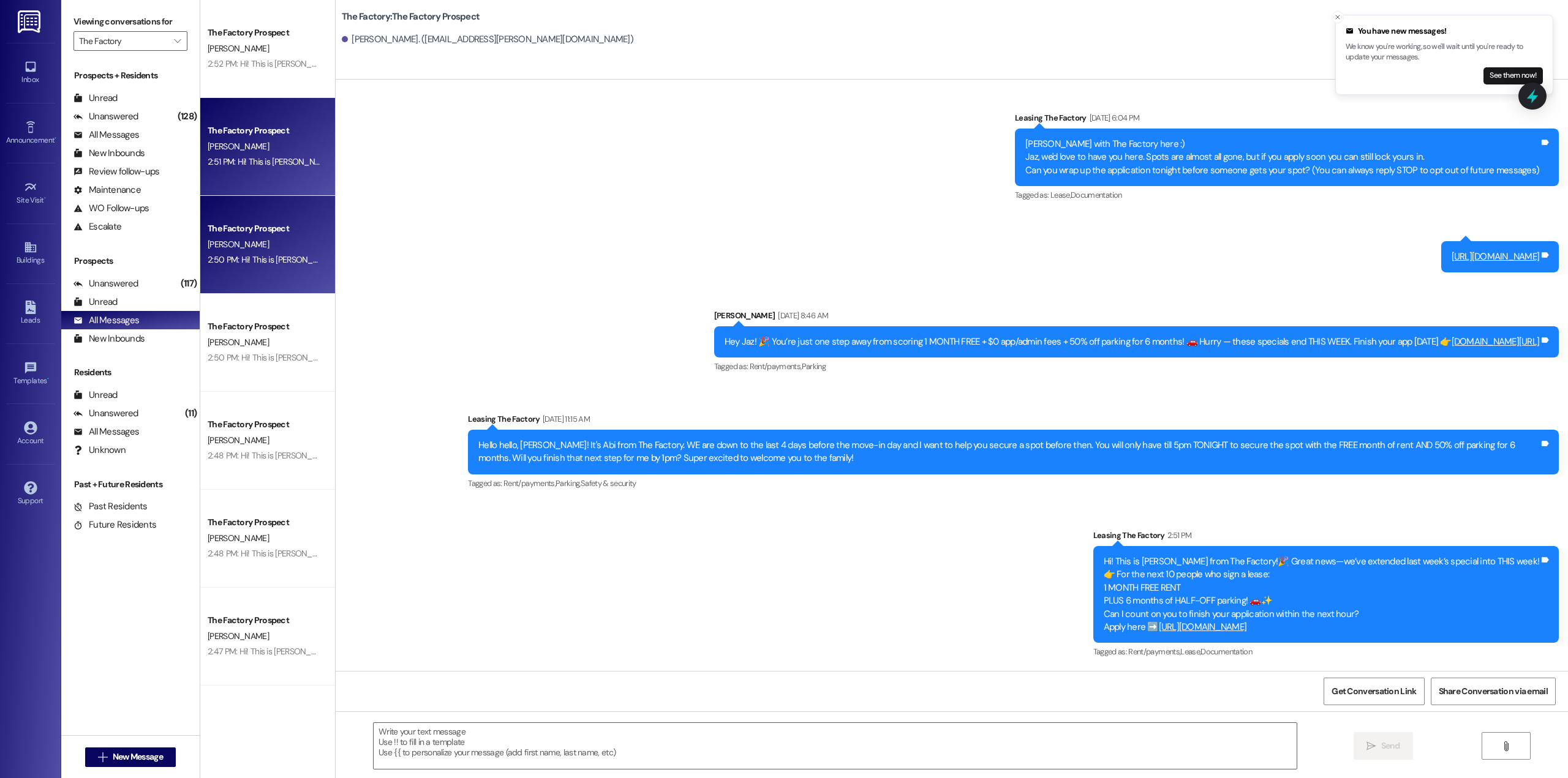
click at [291, 264] on div "2:50 PM: Hi! This is [PERSON_NAME] from The Factory!🎉 Great news—we’ve extended…" at bounding box center [802, 260] width 1190 height 11
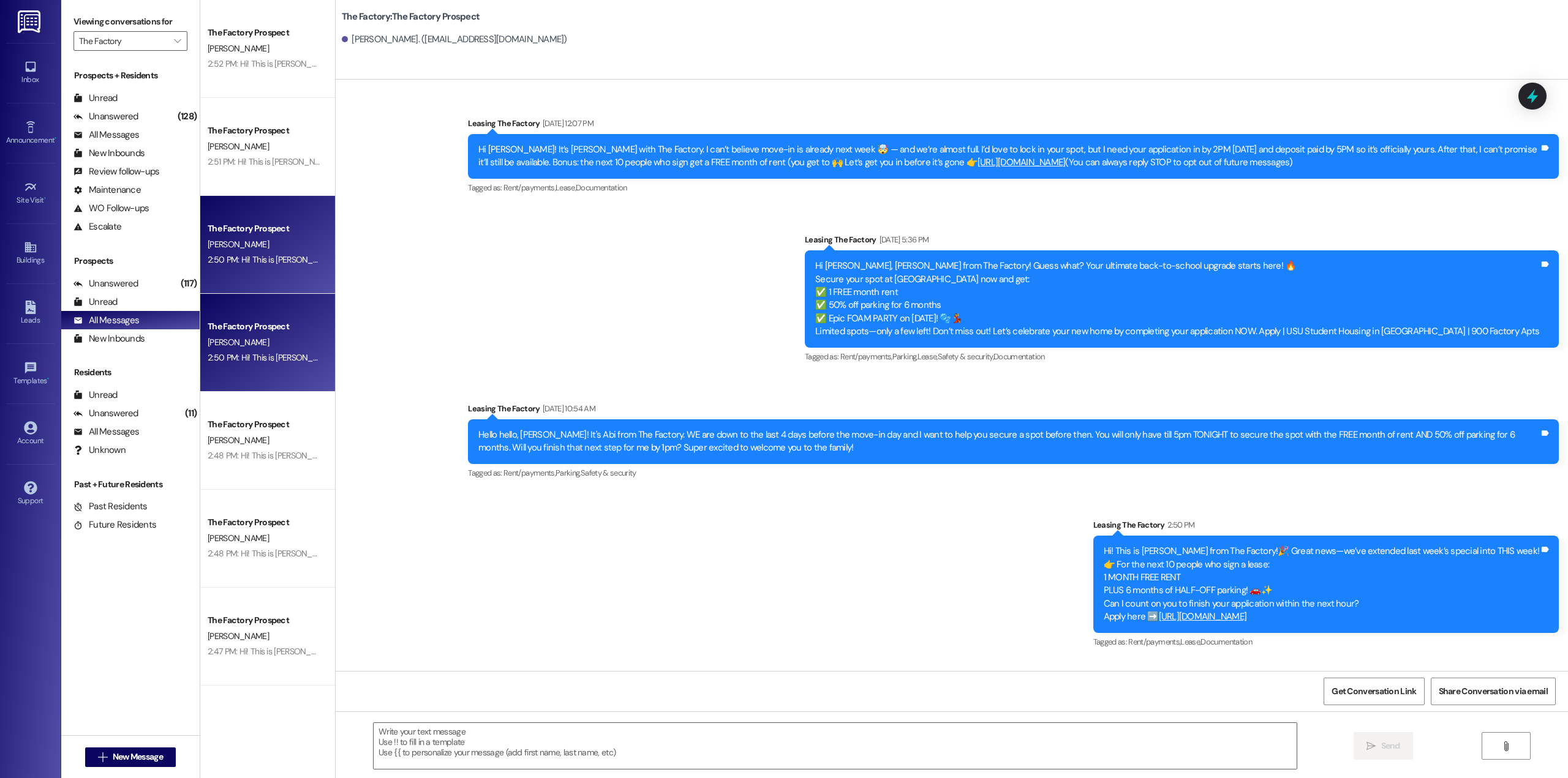
click at [237, 336] on div "[PERSON_NAME]" at bounding box center [264, 342] width 116 height 15
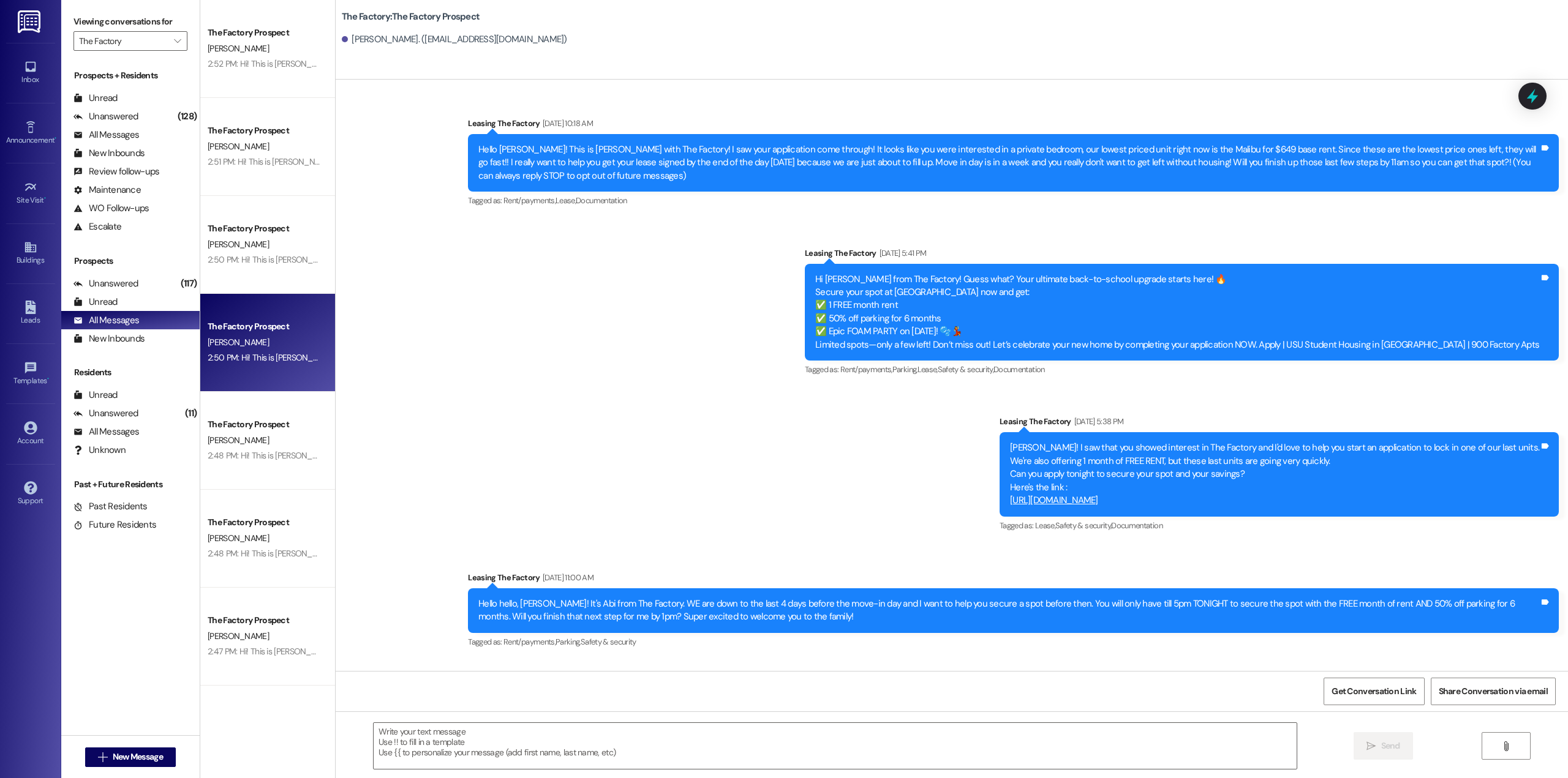
scroll to position [159, 0]
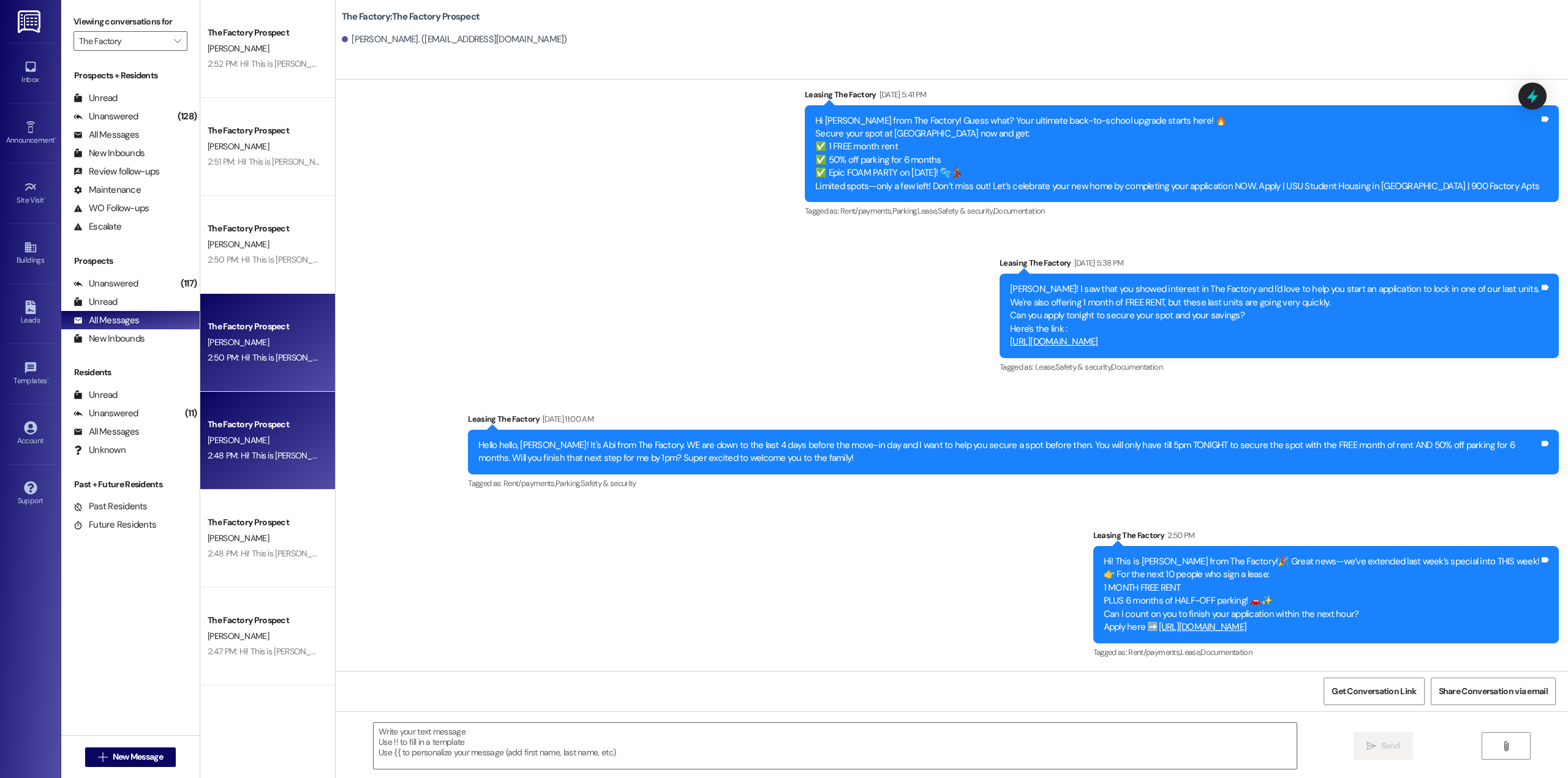
click at [282, 436] on div "[PERSON_NAME]" at bounding box center [264, 440] width 116 height 15
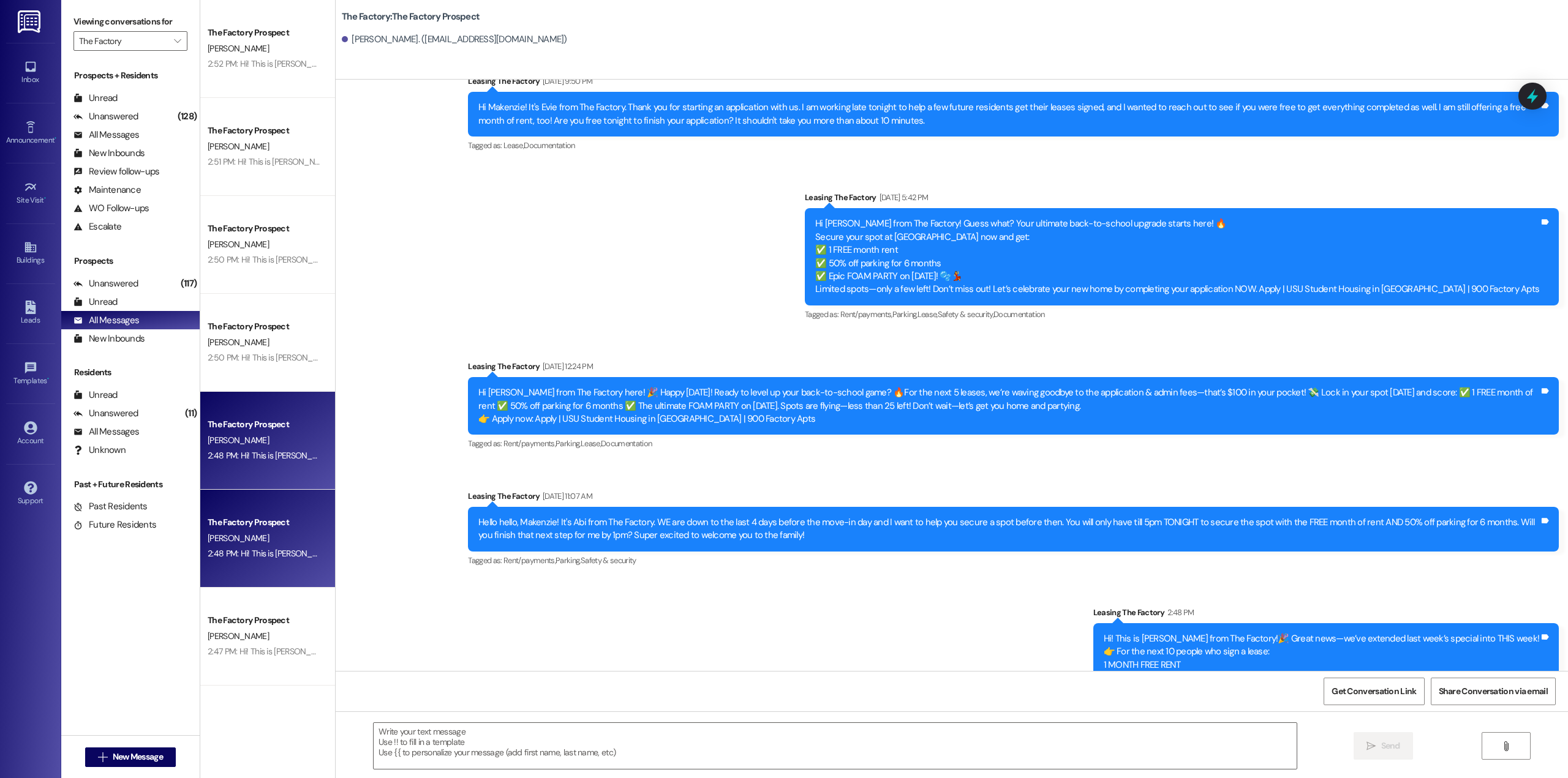
click at [278, 563] on div "The Factory Prospect [PERSON_NAME] 2:48 PM: Hi! This is [PERSON_NAME] from The …" at bounding box center [268, 539] width 135 height 98
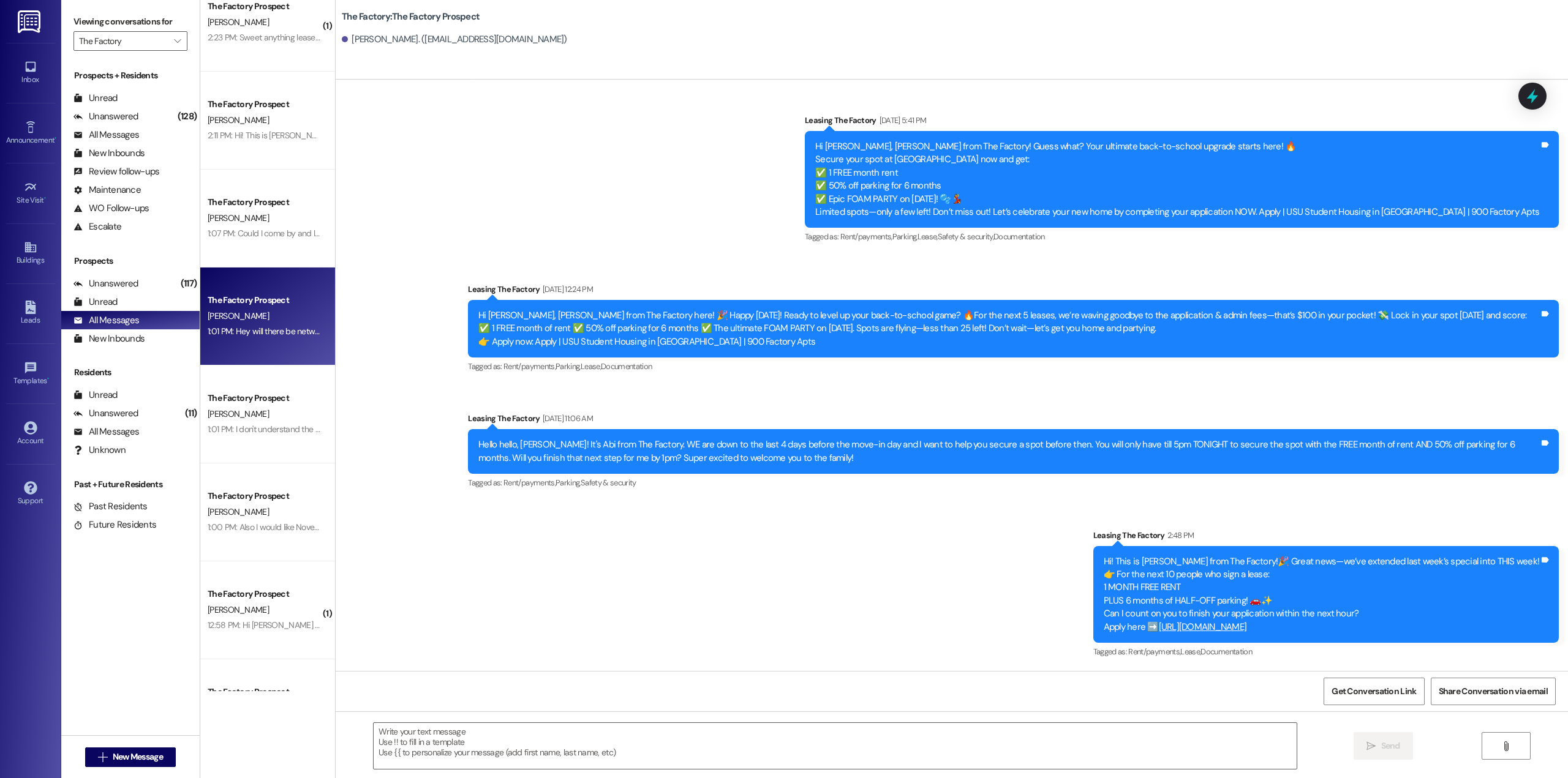
scroll to position [1041, 0]
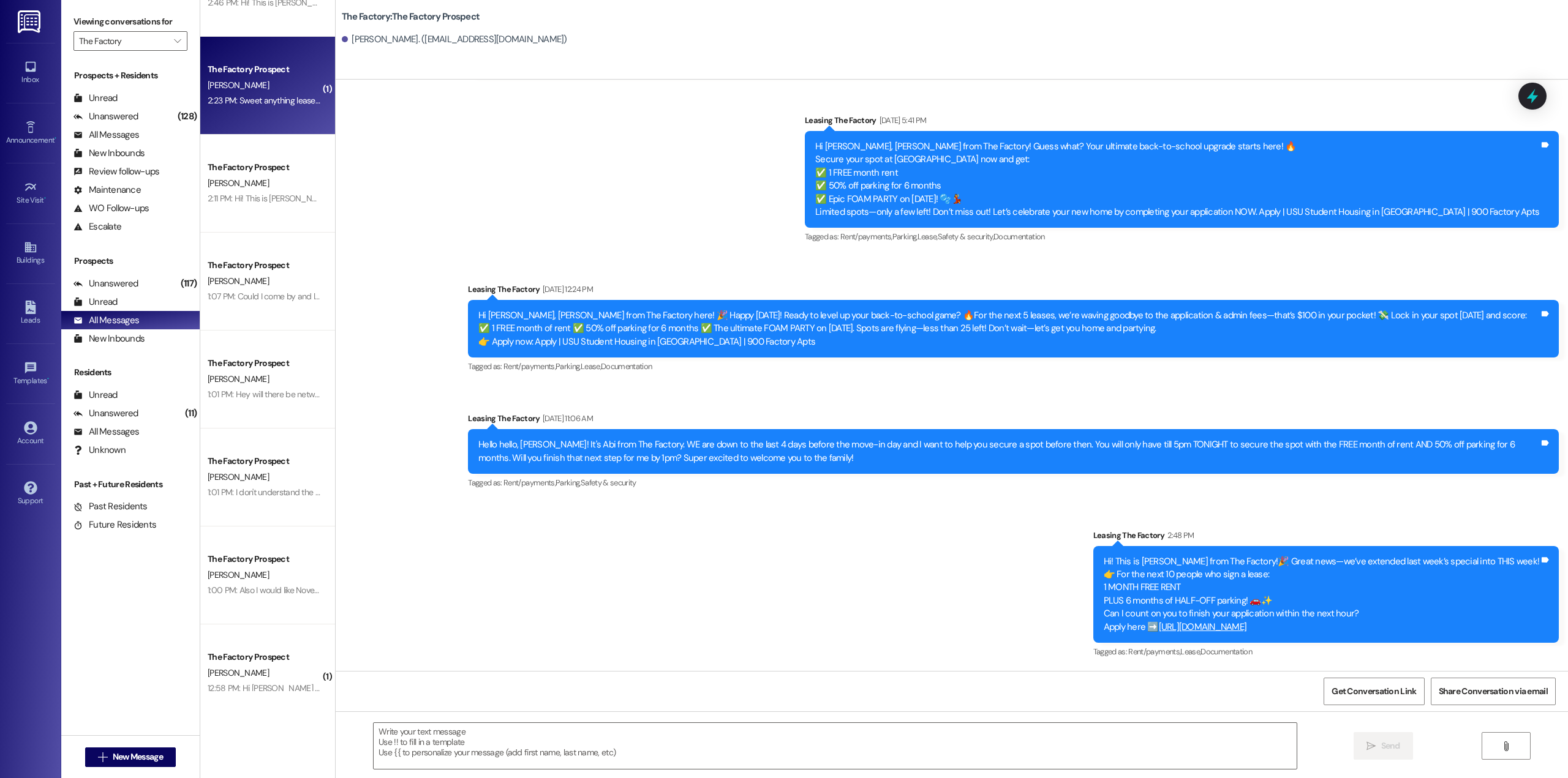
click at [257, 116] on div "The Factory Prospect [PERSON_NAME] 2:23 PM: Sweet anything lease I need to know…" at bounding box center [268, 86] width 135 height 98
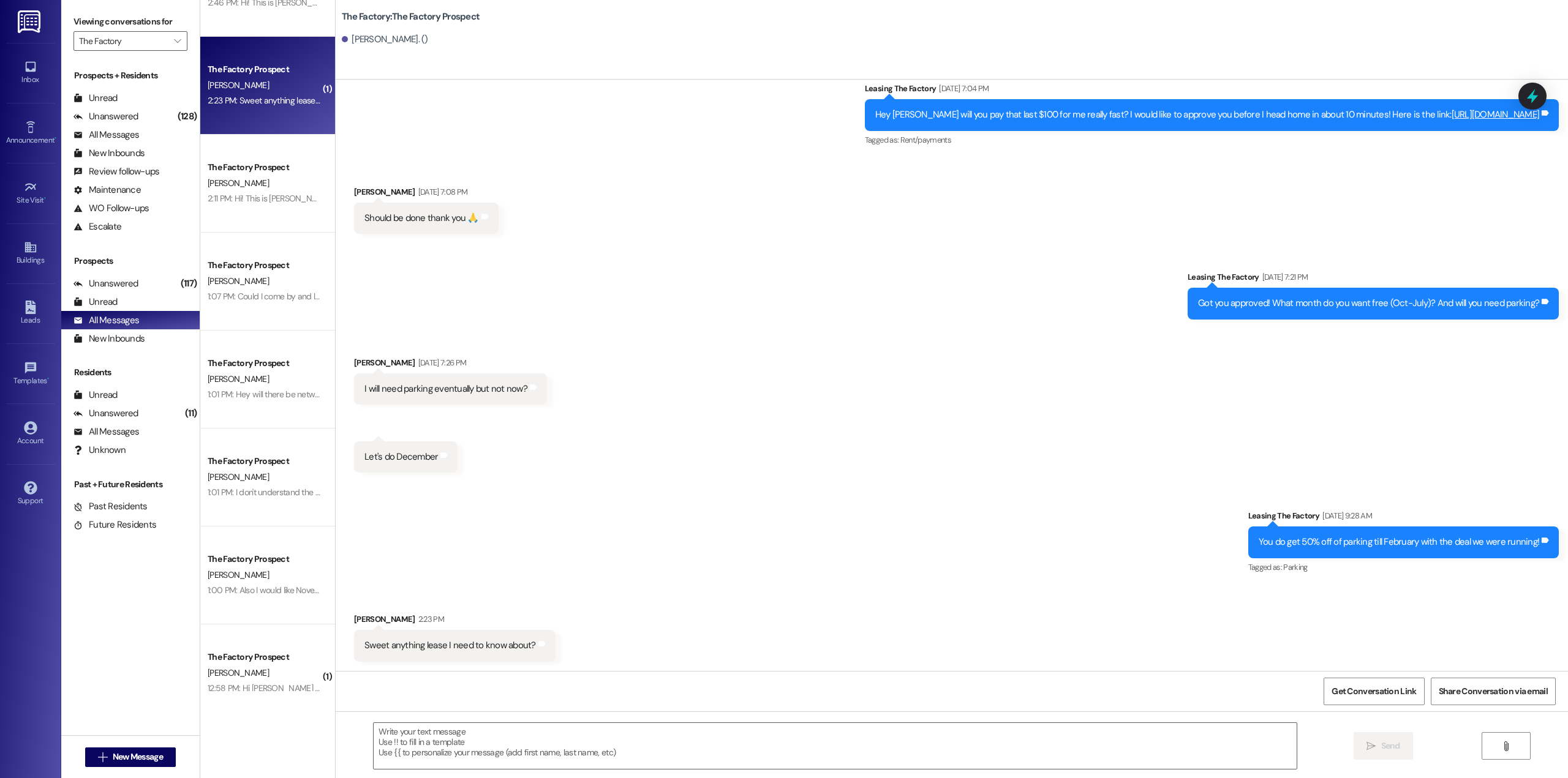
scroll to position [152, 0]
click at [271, 286] on div "[PERSON_NAME]" at bounding box center [264, 281] width 116 height 15
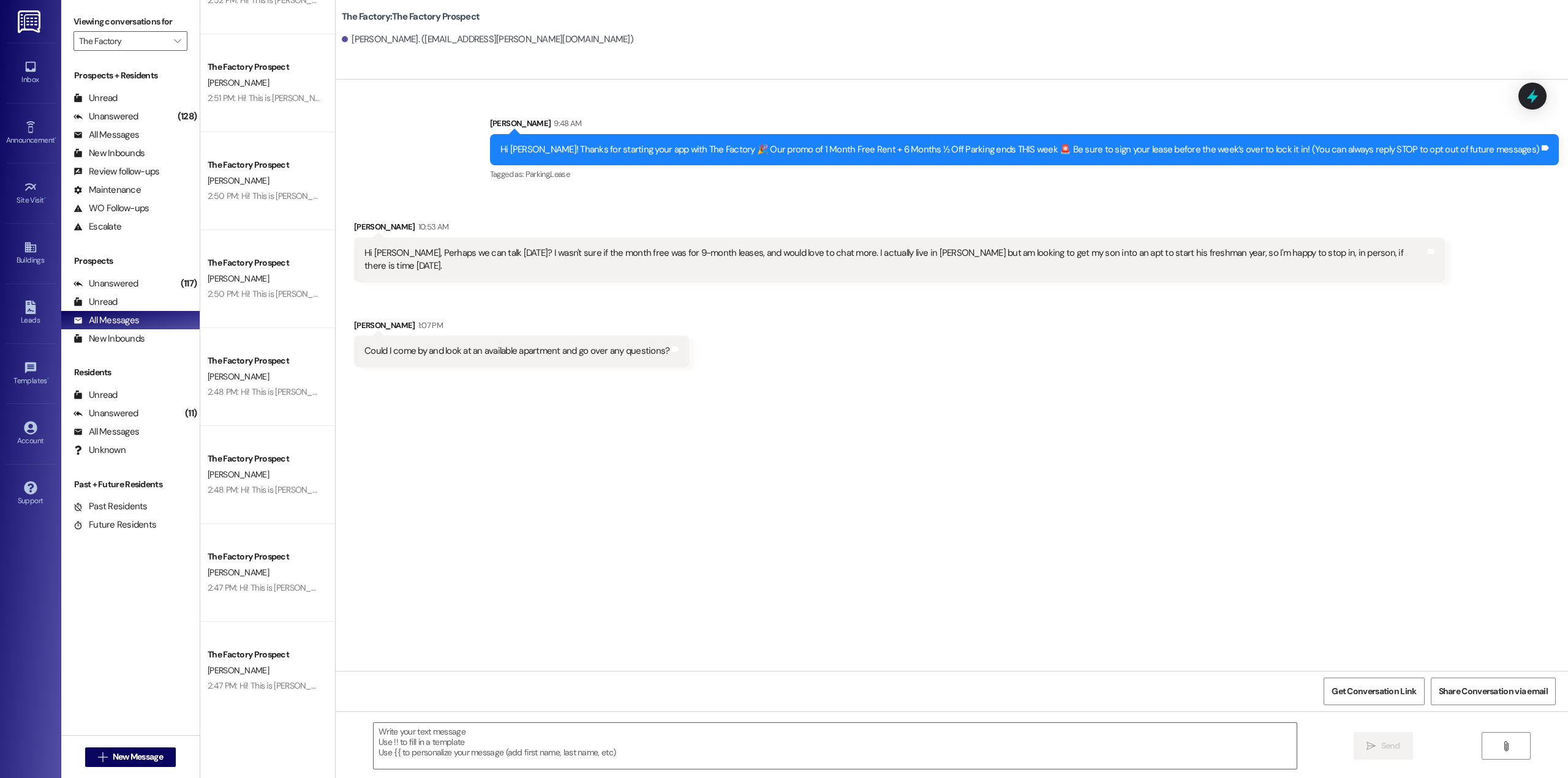
scroll to position [0, 0]
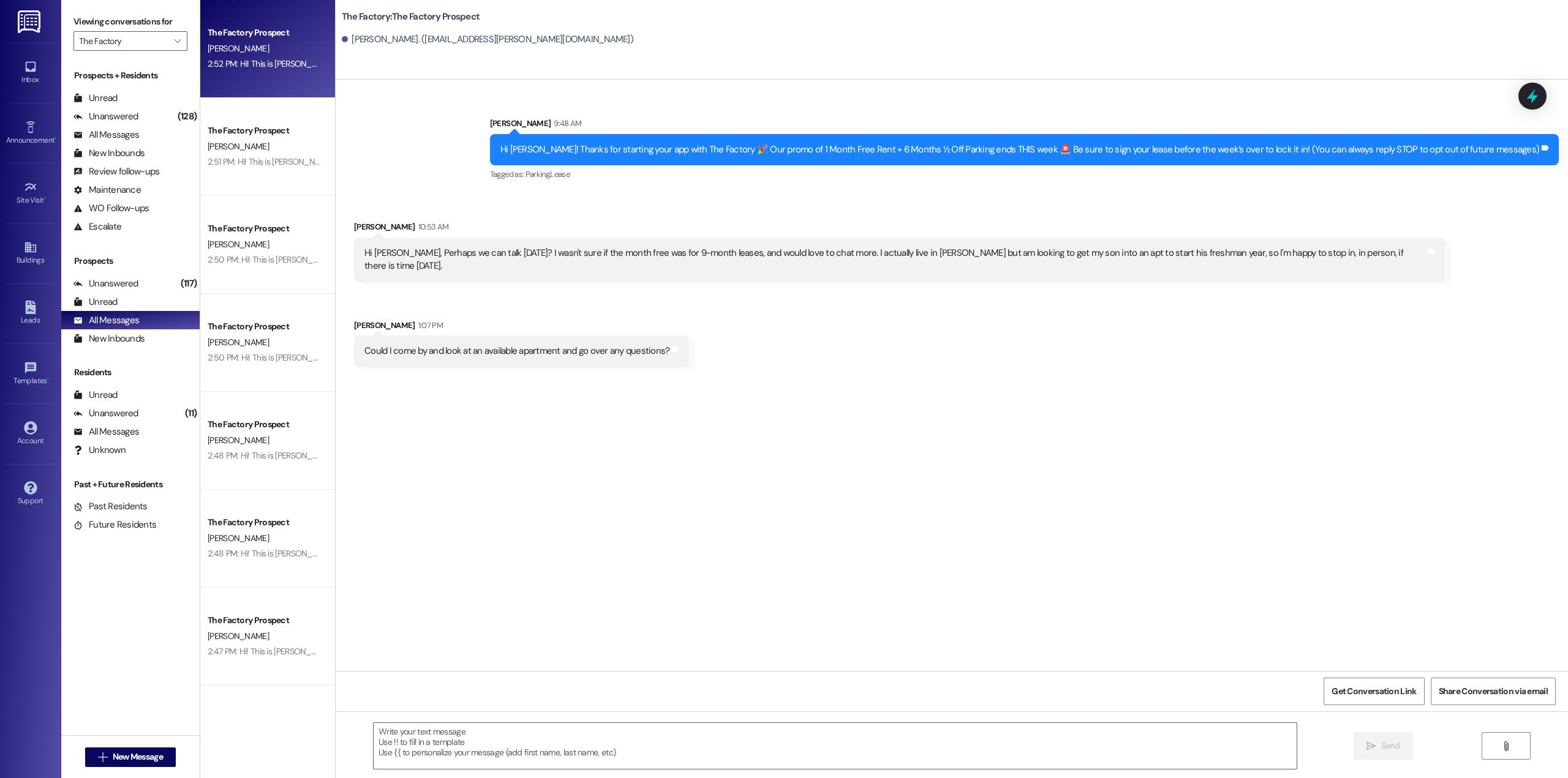
click at [256, 77] on div "The Factory Prospect [PERSON_NAME] 2:52 PM: Hi! This is [PERSON_NAME] from The …" at bounding box center [268, 49] width 135 height 98
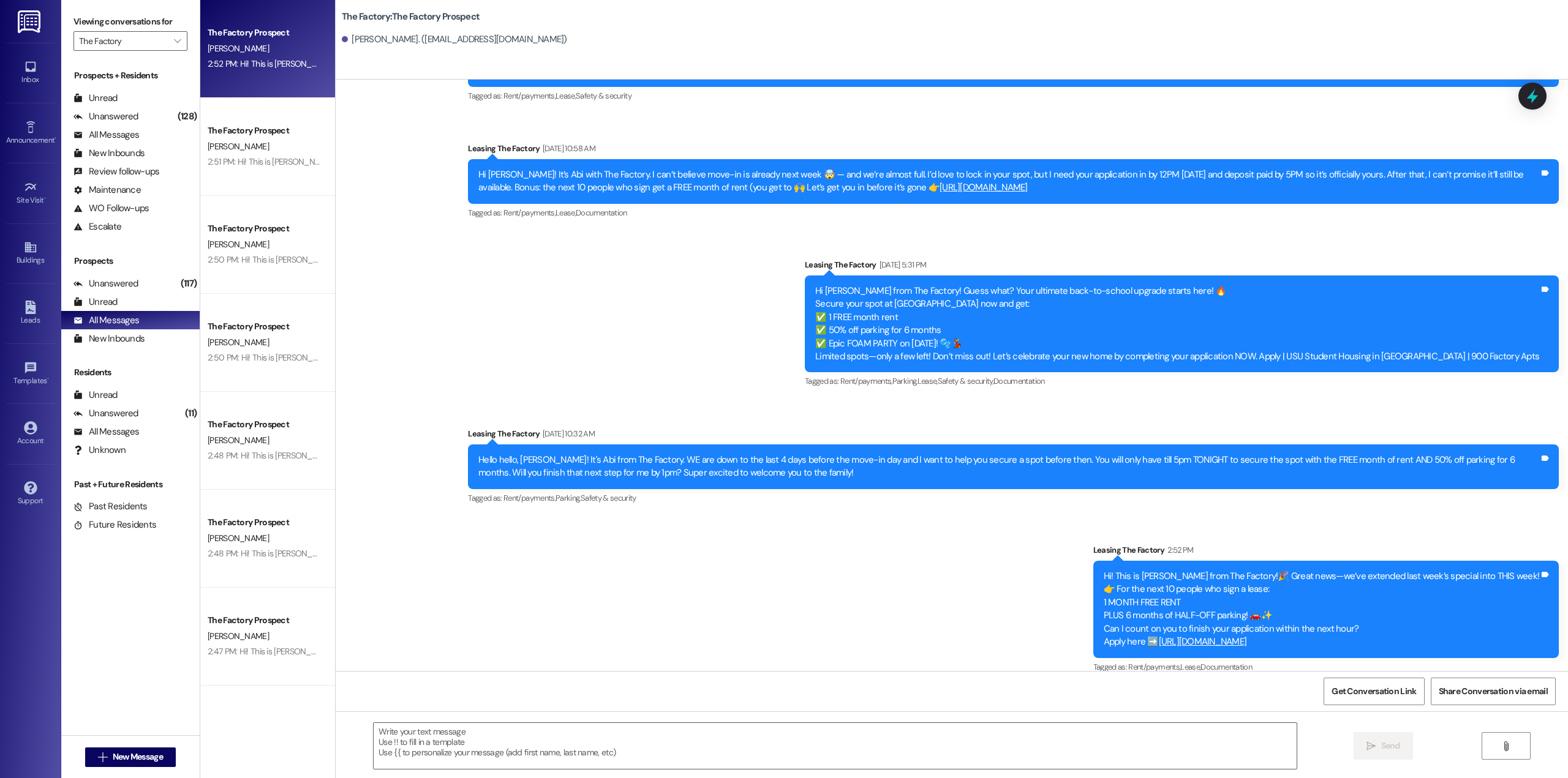
scroll to position [989, 0]
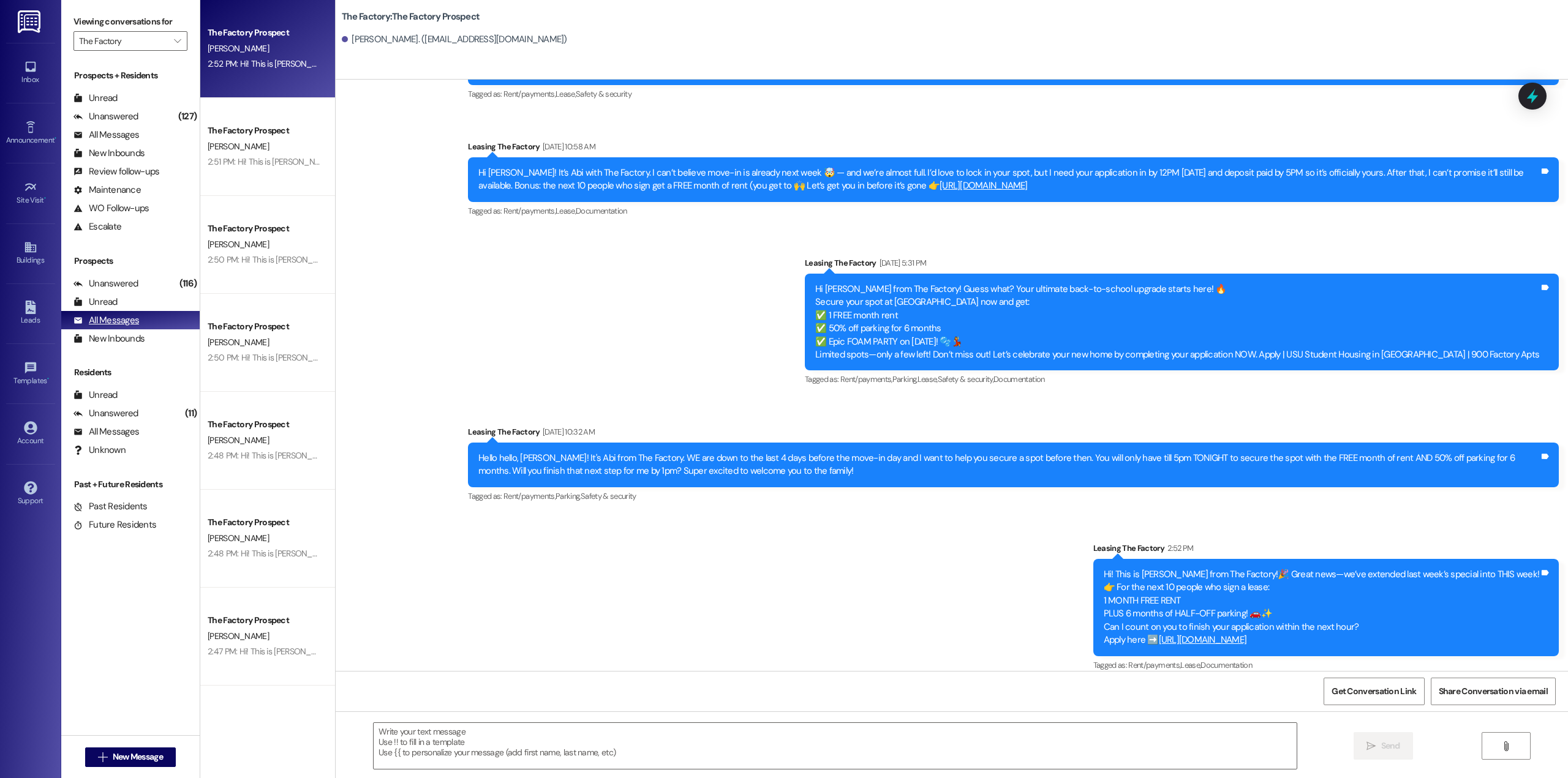
click at [108, 323] on div "All Messages" at bounding box center [106, 320] width 65 height 13
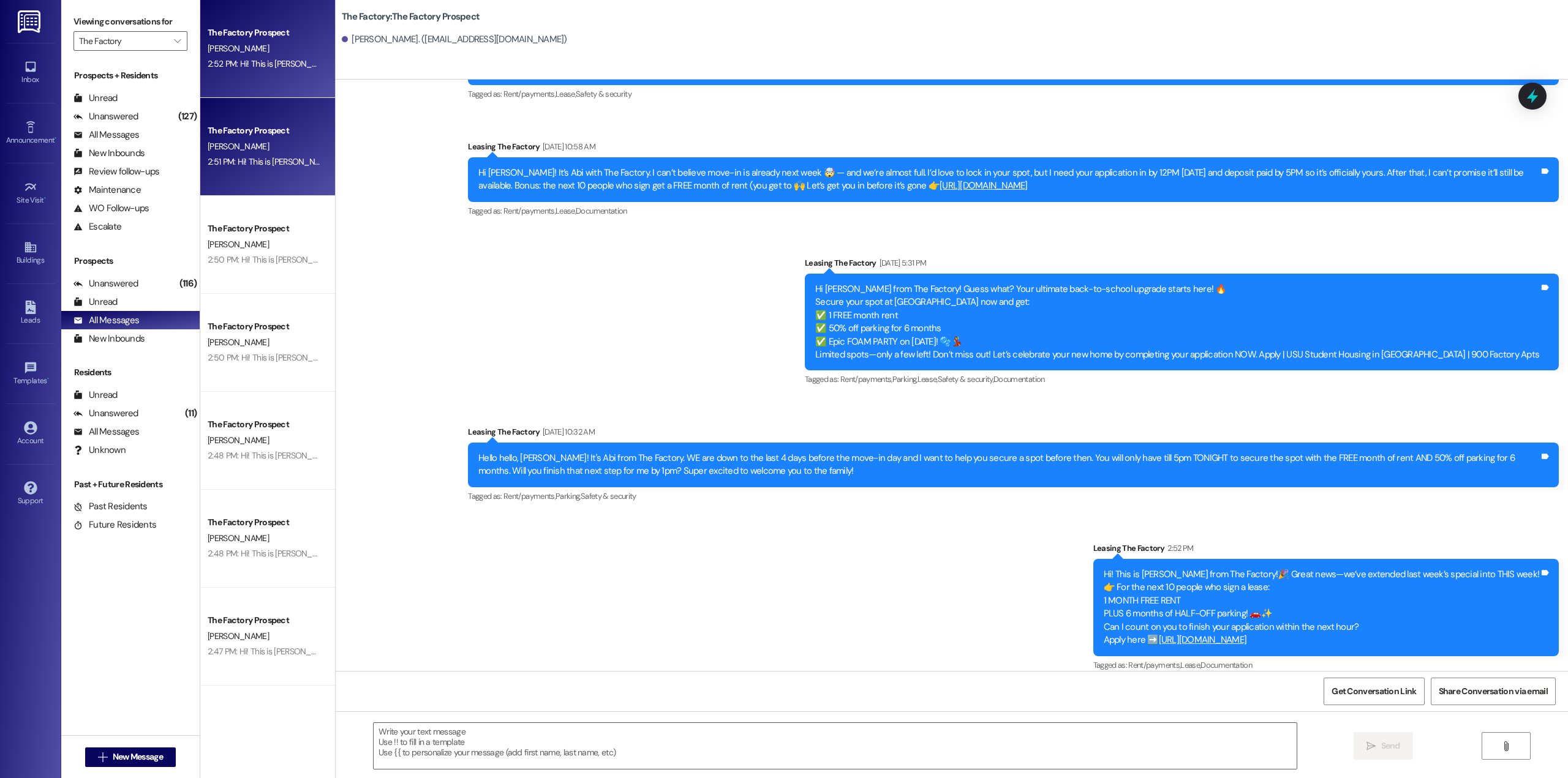
click at [276, 139] on div "[PERSON_NAME]" at bounding box center [264, 147] width 116 height 15
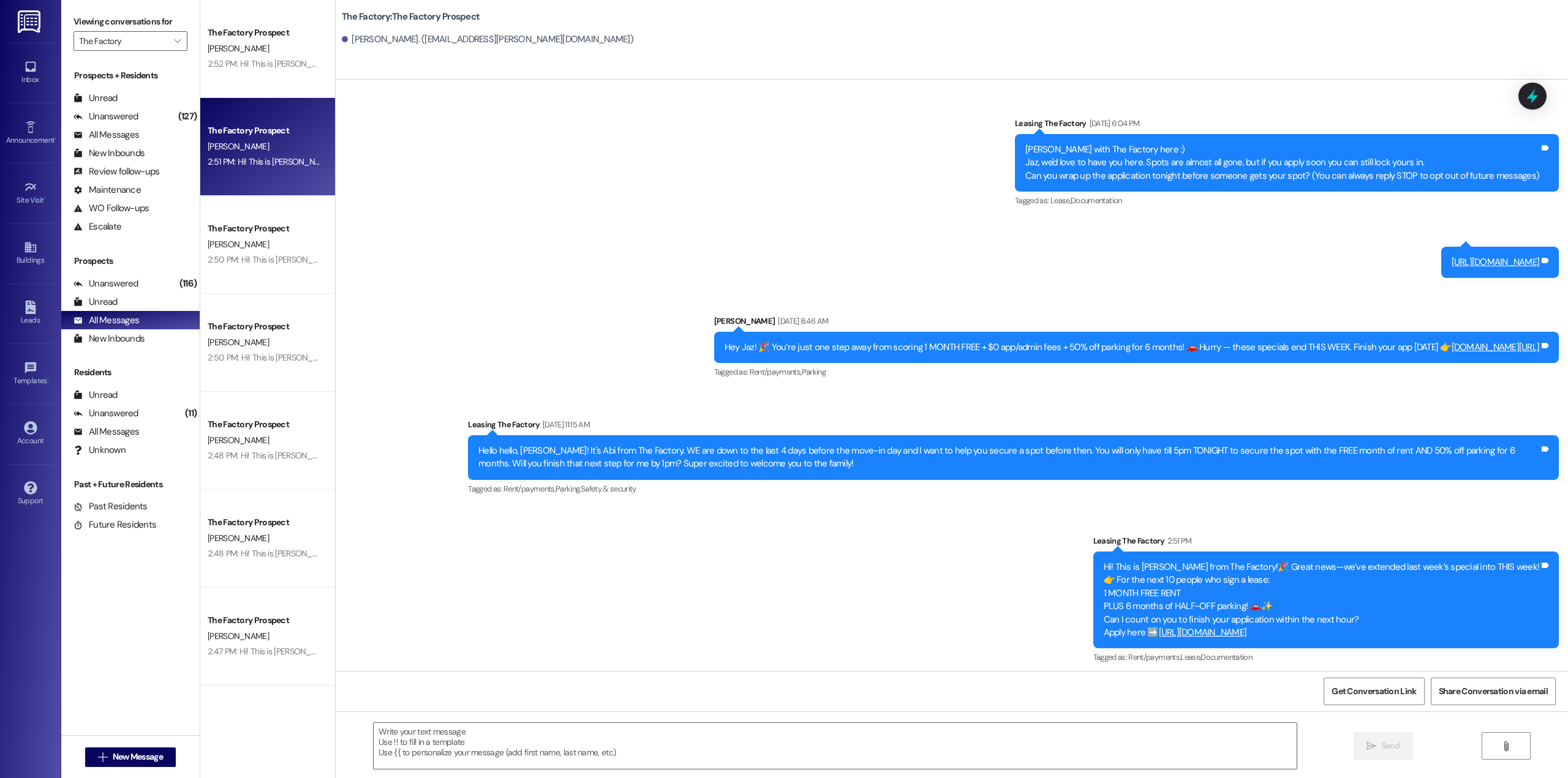
scroll to position [5, 0]
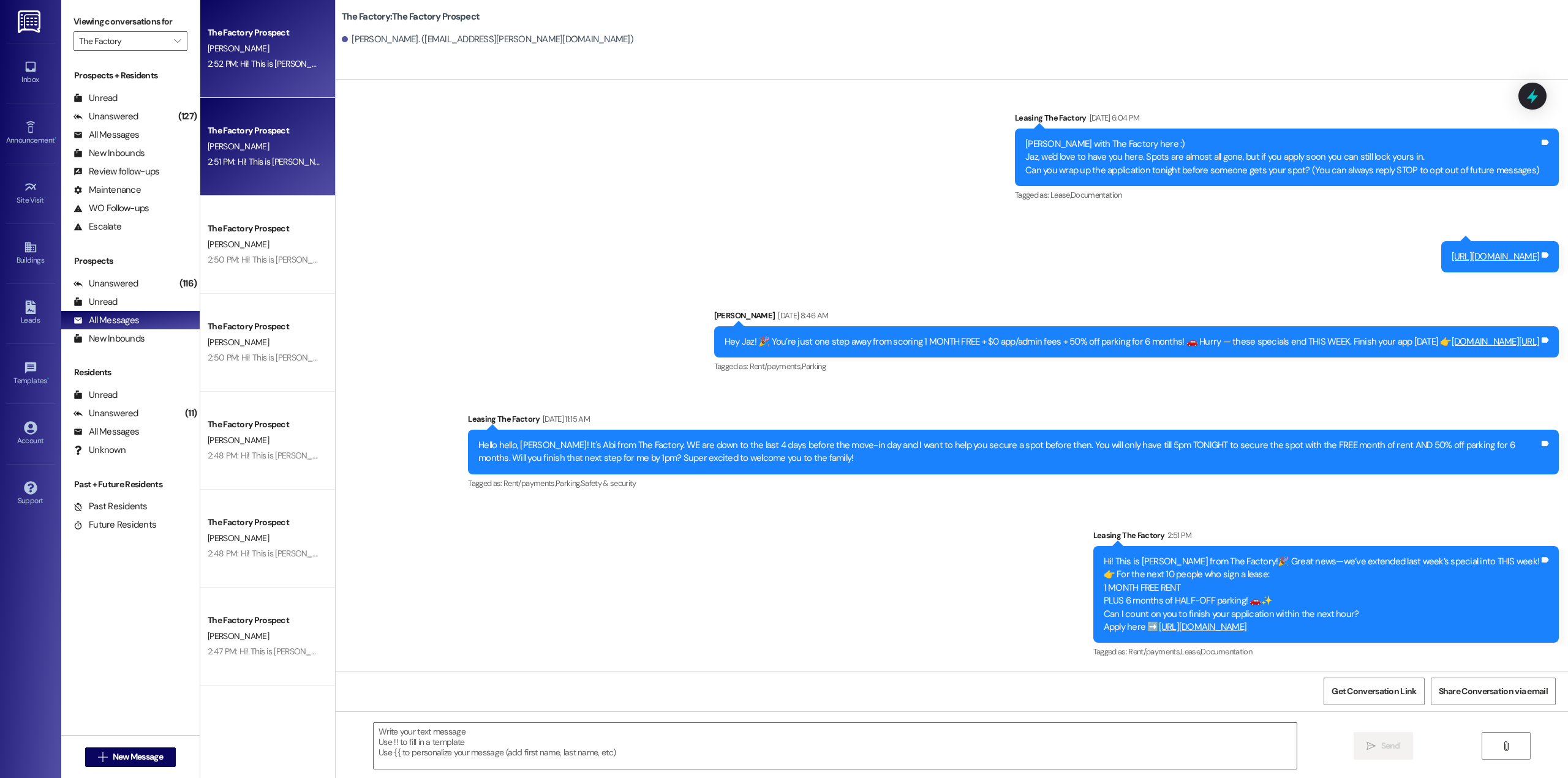
click at [244, 67] on div "2:52 PM: Hi! This is [PERSON_NAME] from The Factory!🎉 Great news—we’ve extended…" at bounding box center [802, 64] width 1189 height 11
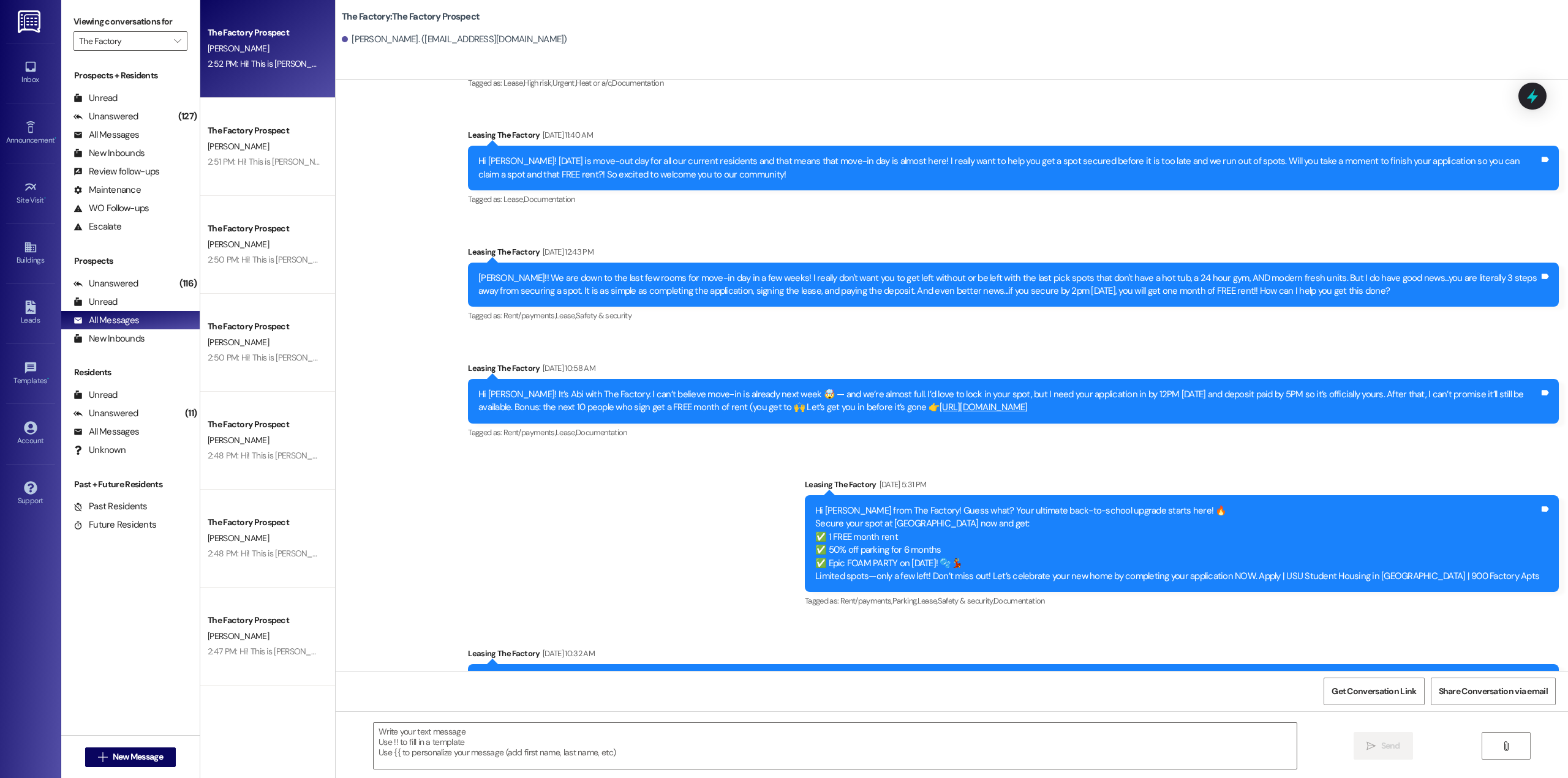
scroll to position [989, 0]
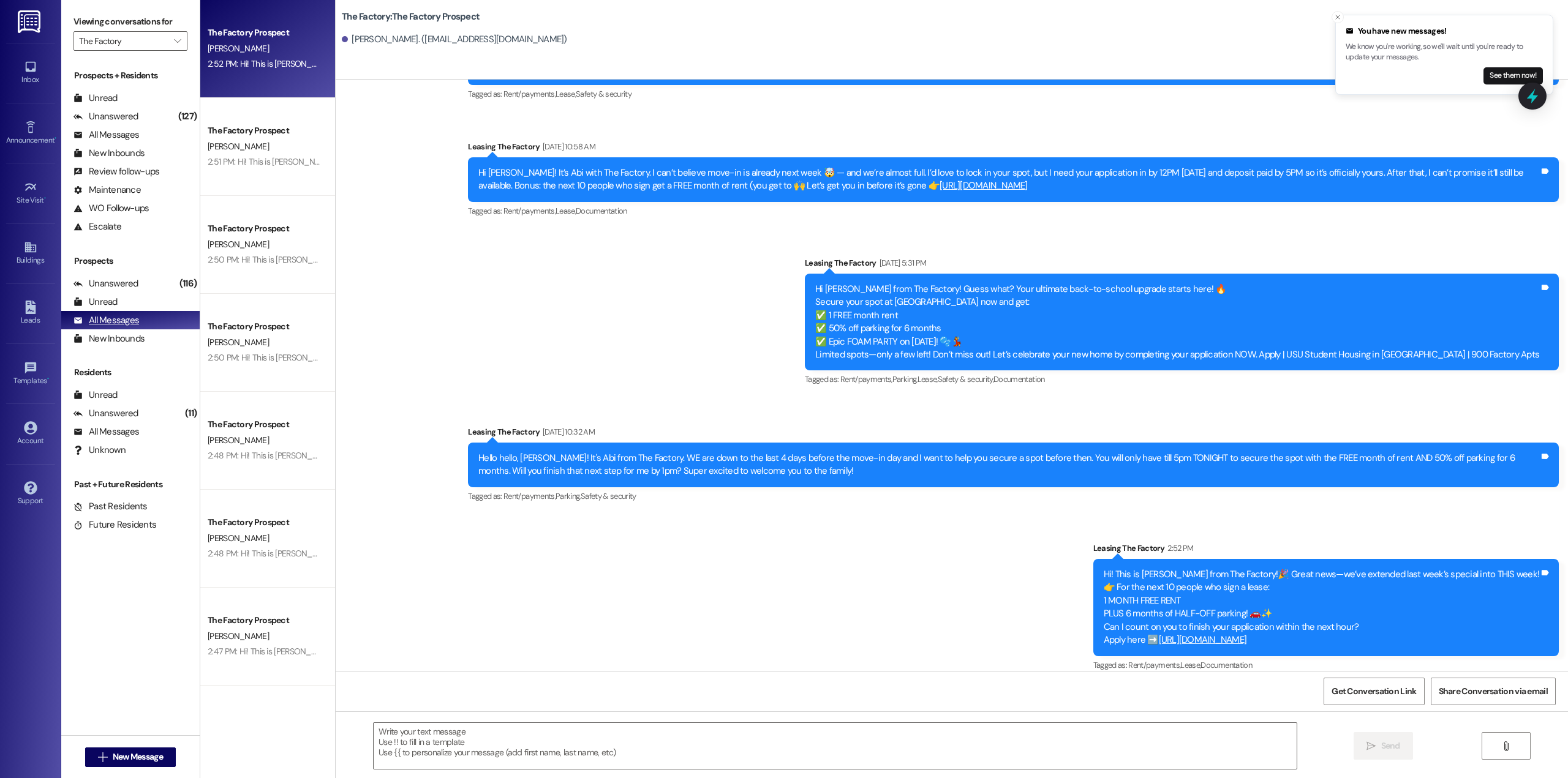
click at [101, 325] on div "All Messages" at bounding box center [106, 320] width 65 height 13
click at [116, 303] on div "Unread" at bounding box center [96, 302] width 44 height 13
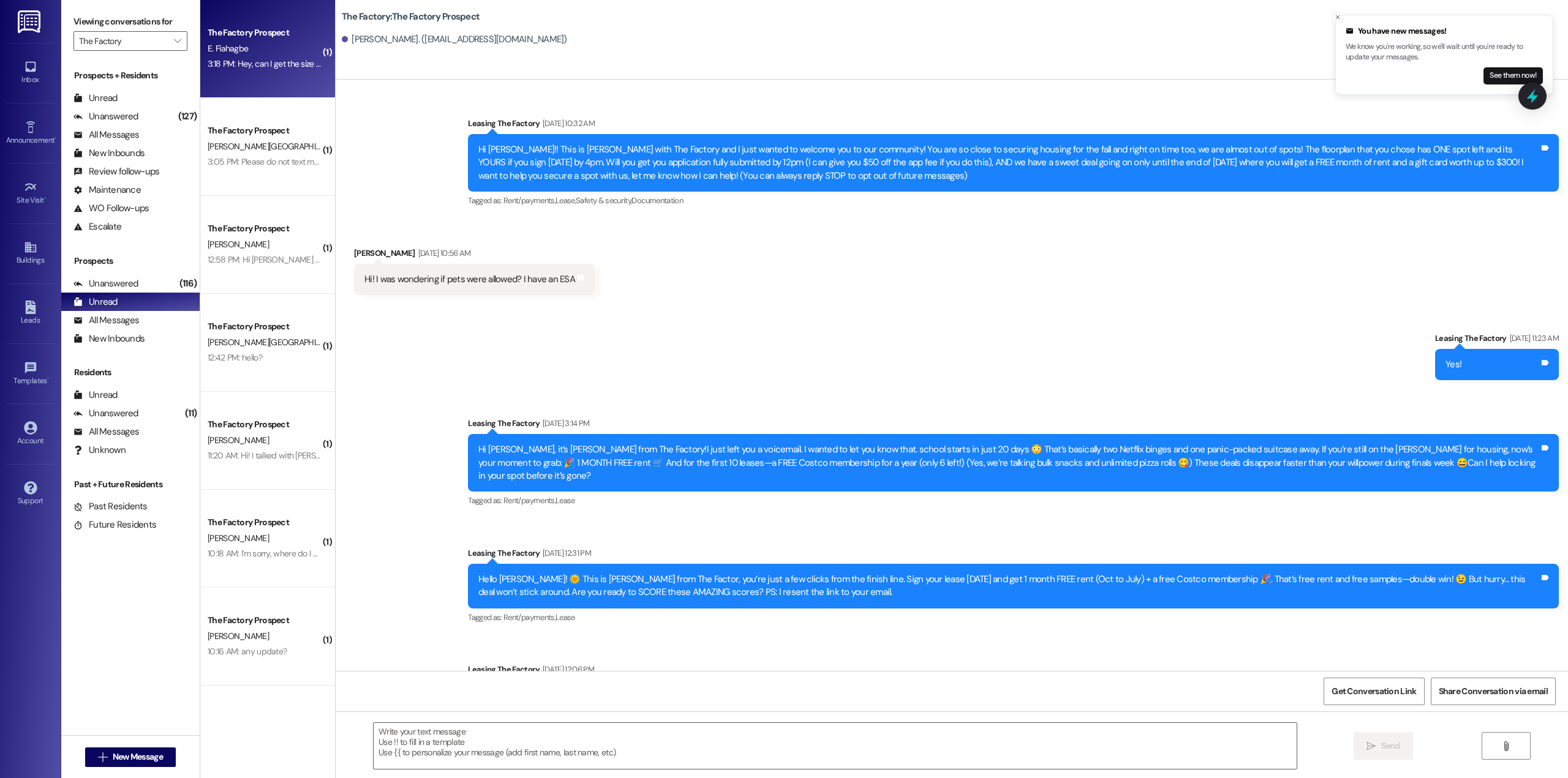
click at [250, 64] on div "3:18 PM: Hey, can I get the size for the mattress encasement? Or will I get one…" at bounding box center [407, 64] width 399 height 11
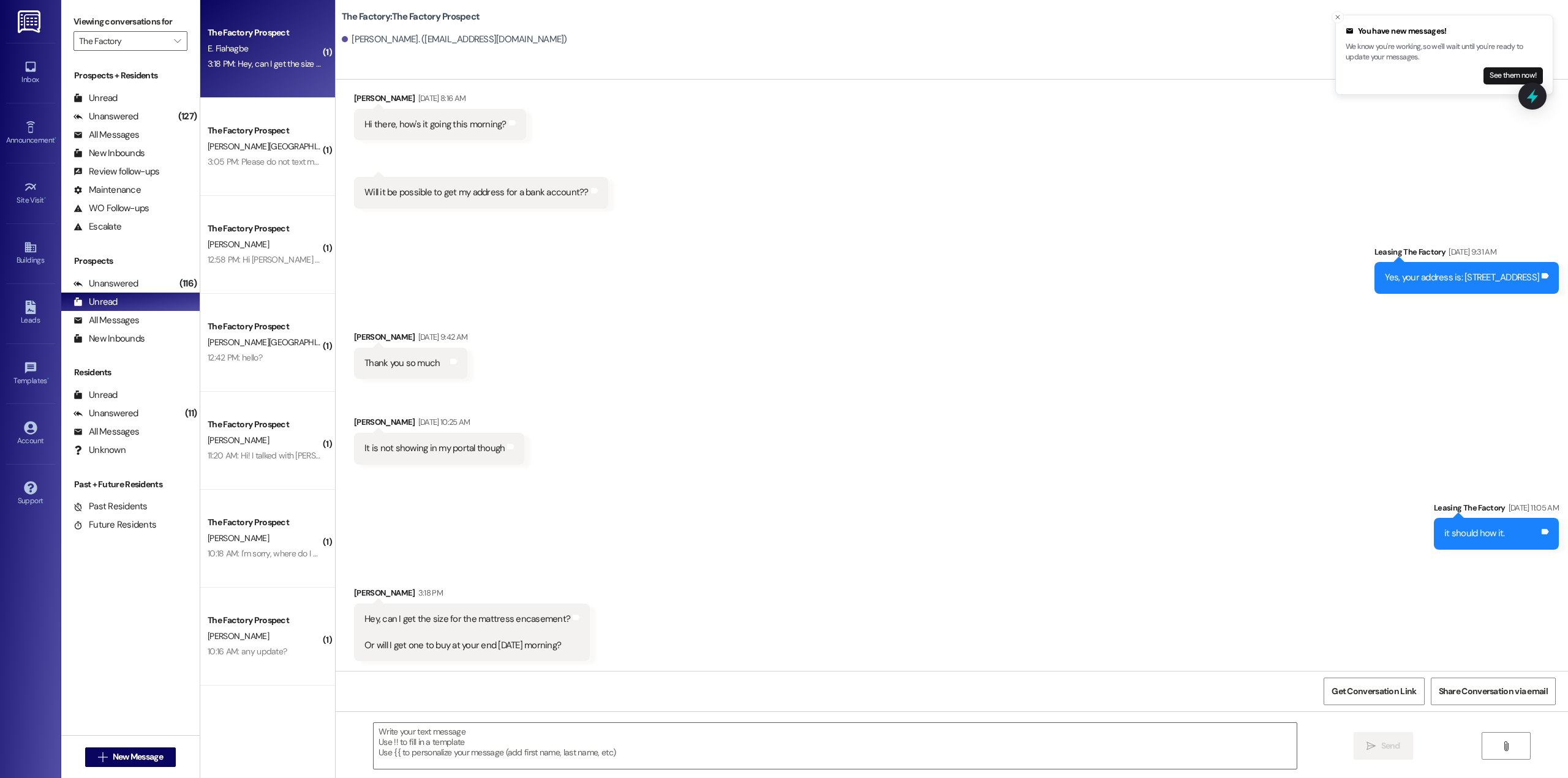
scroll to position [1140, 0]
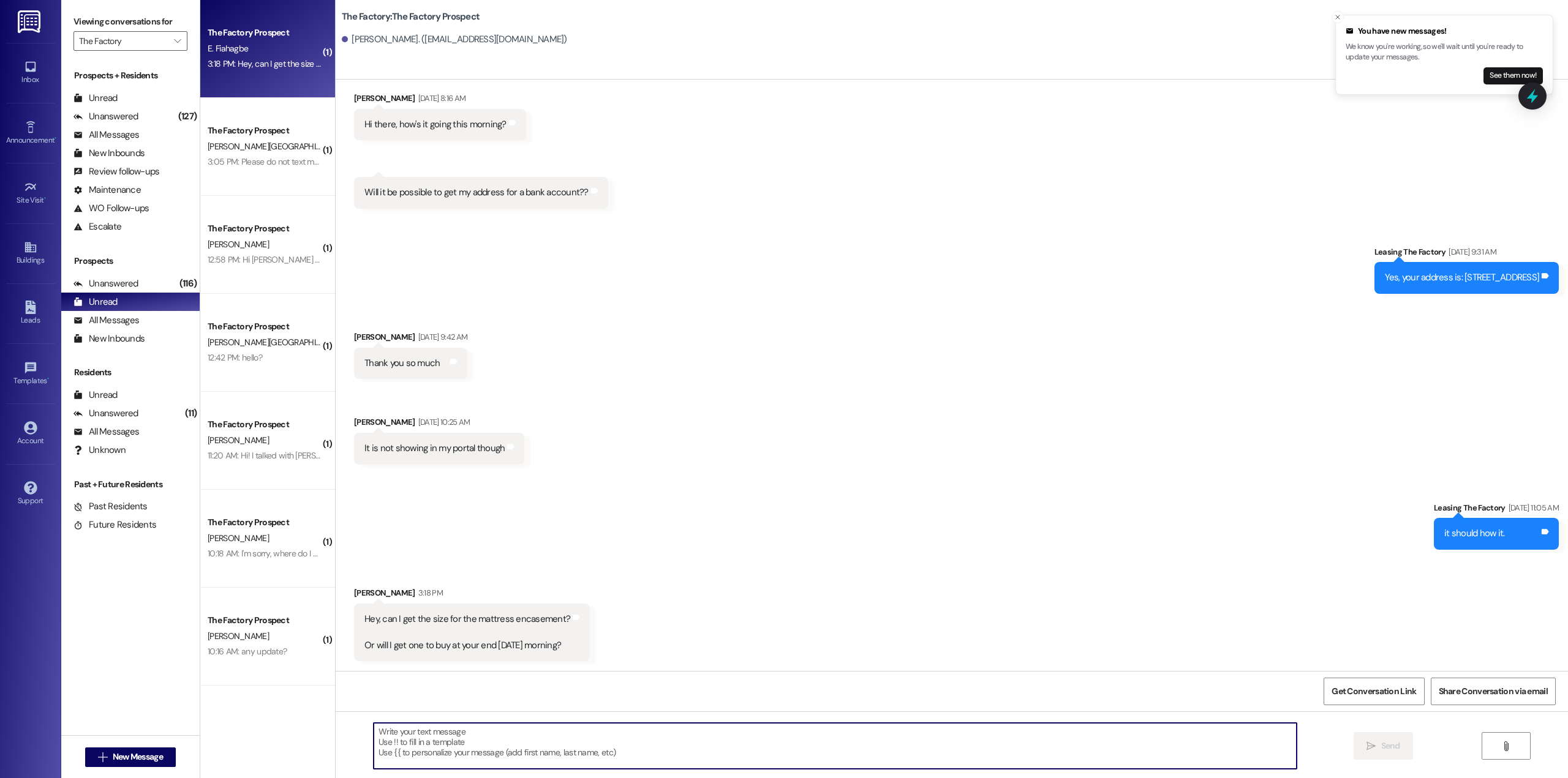
click at [574, 744] on textarea at bounding box center [835, 746] width 923 height 46
type textarea "You would want to purchase your own for move in [DATE]! The mattress size is"
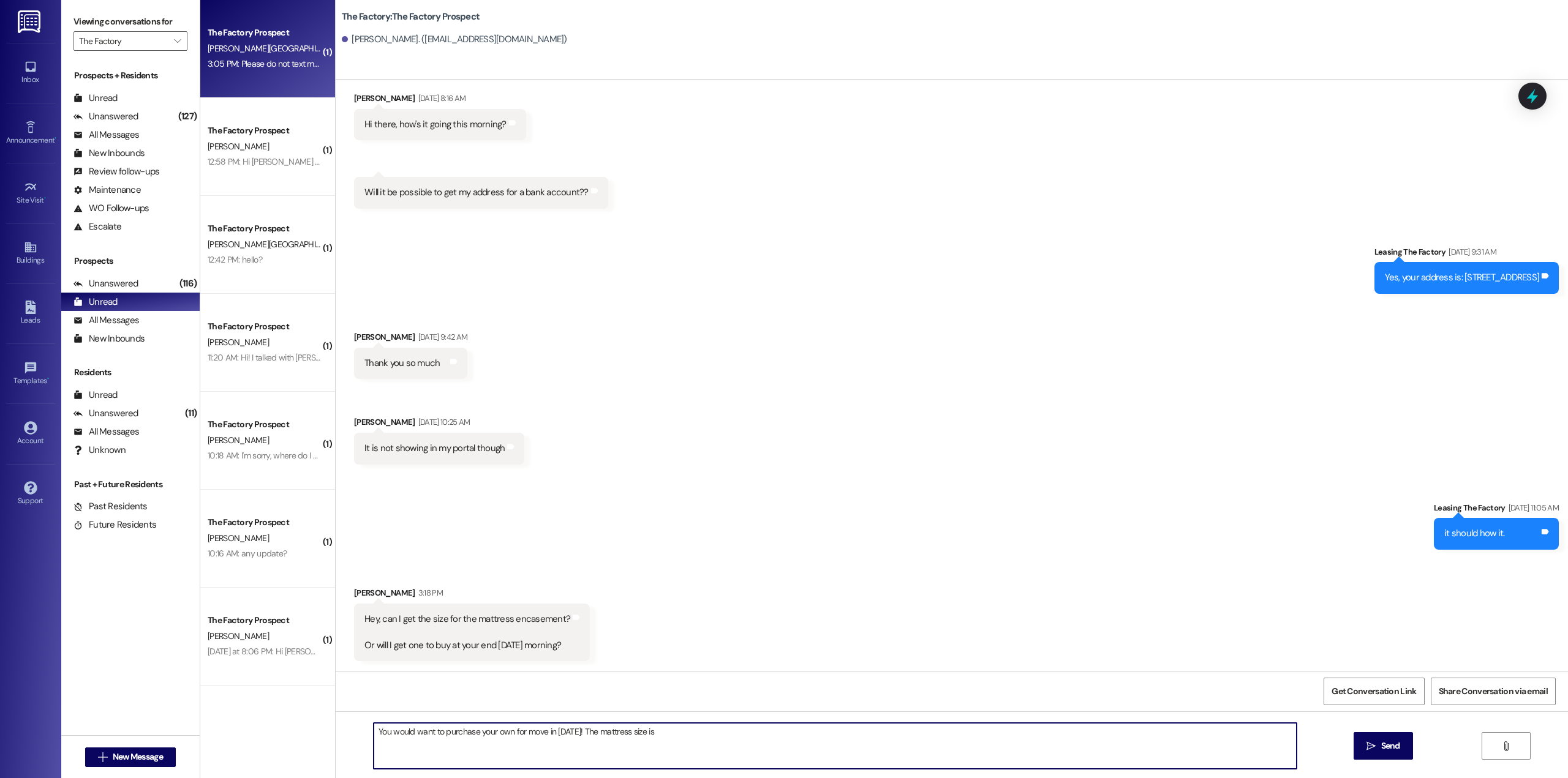
click at [252, 77] on div "The Factory Prospect [PERSON_NAME] 3:05 PM: Please do not text me any more. 3:0…" at bounding box center [268, 49] width 135 height 98
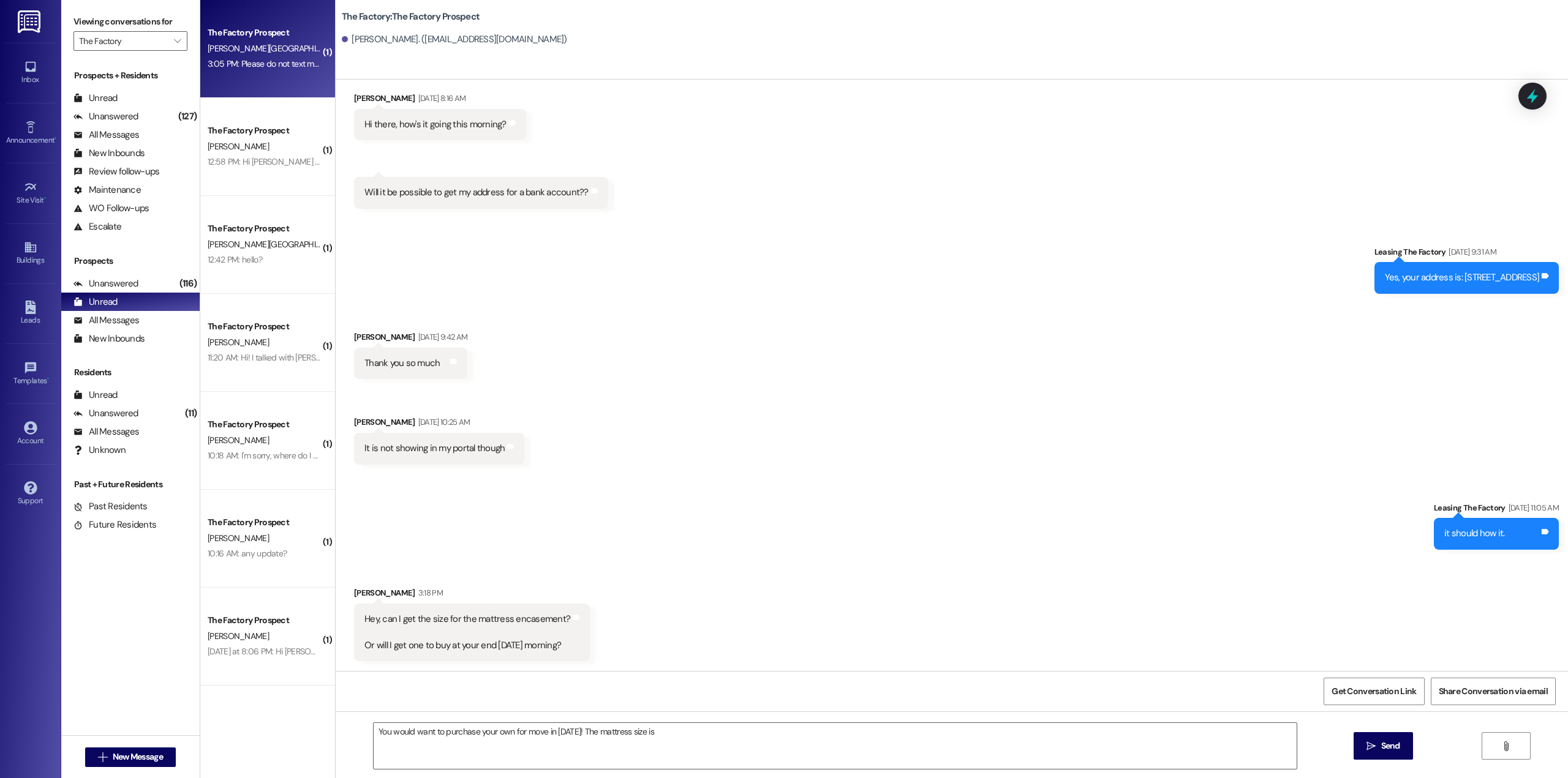
scroll to position [139, 0]
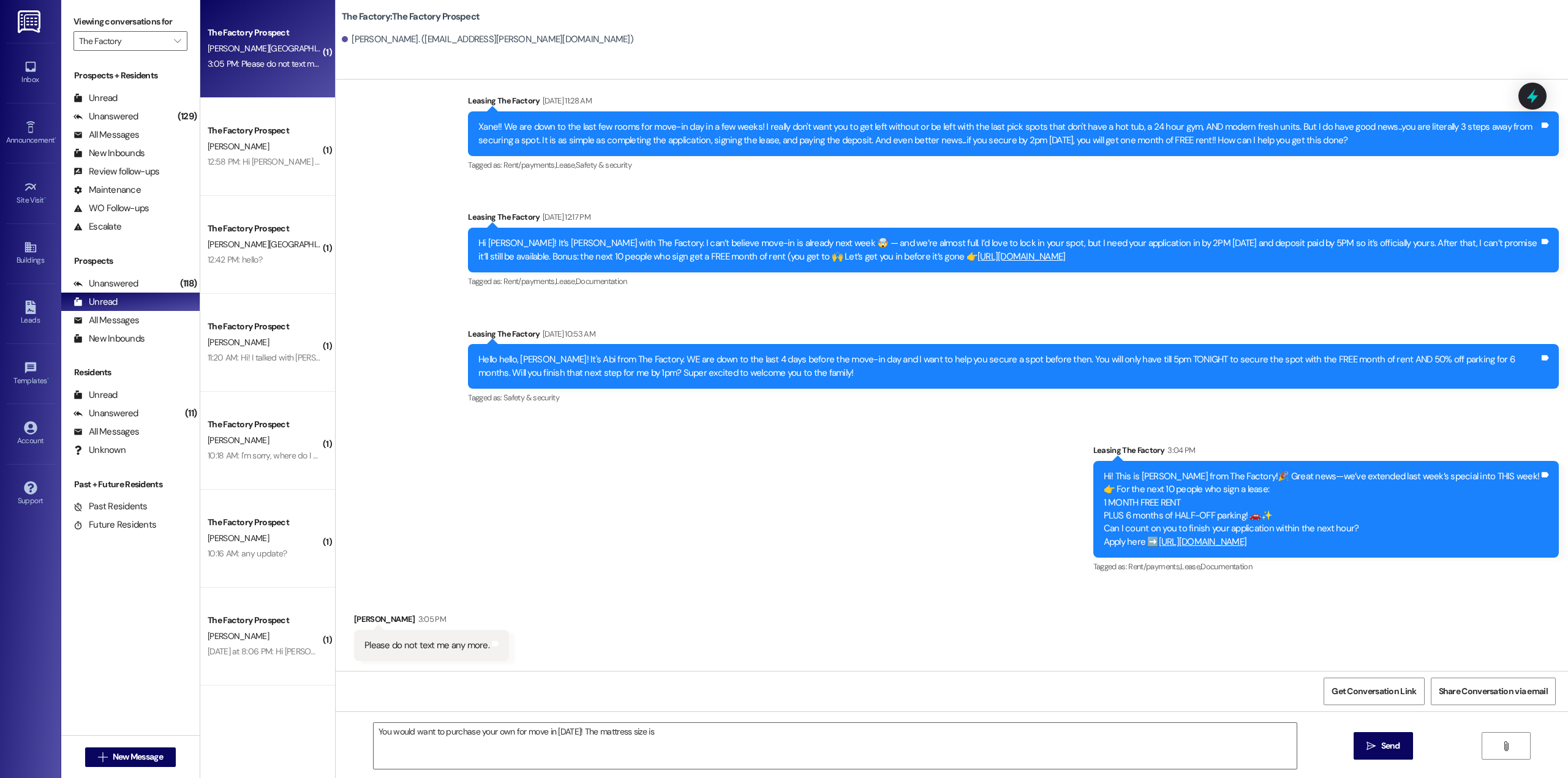
click at [427, 645] on div "Please do not text me any more." at bounding box center [427, 646] width 125 height 13
copy div "Please do not text me any more. Tags and notes"
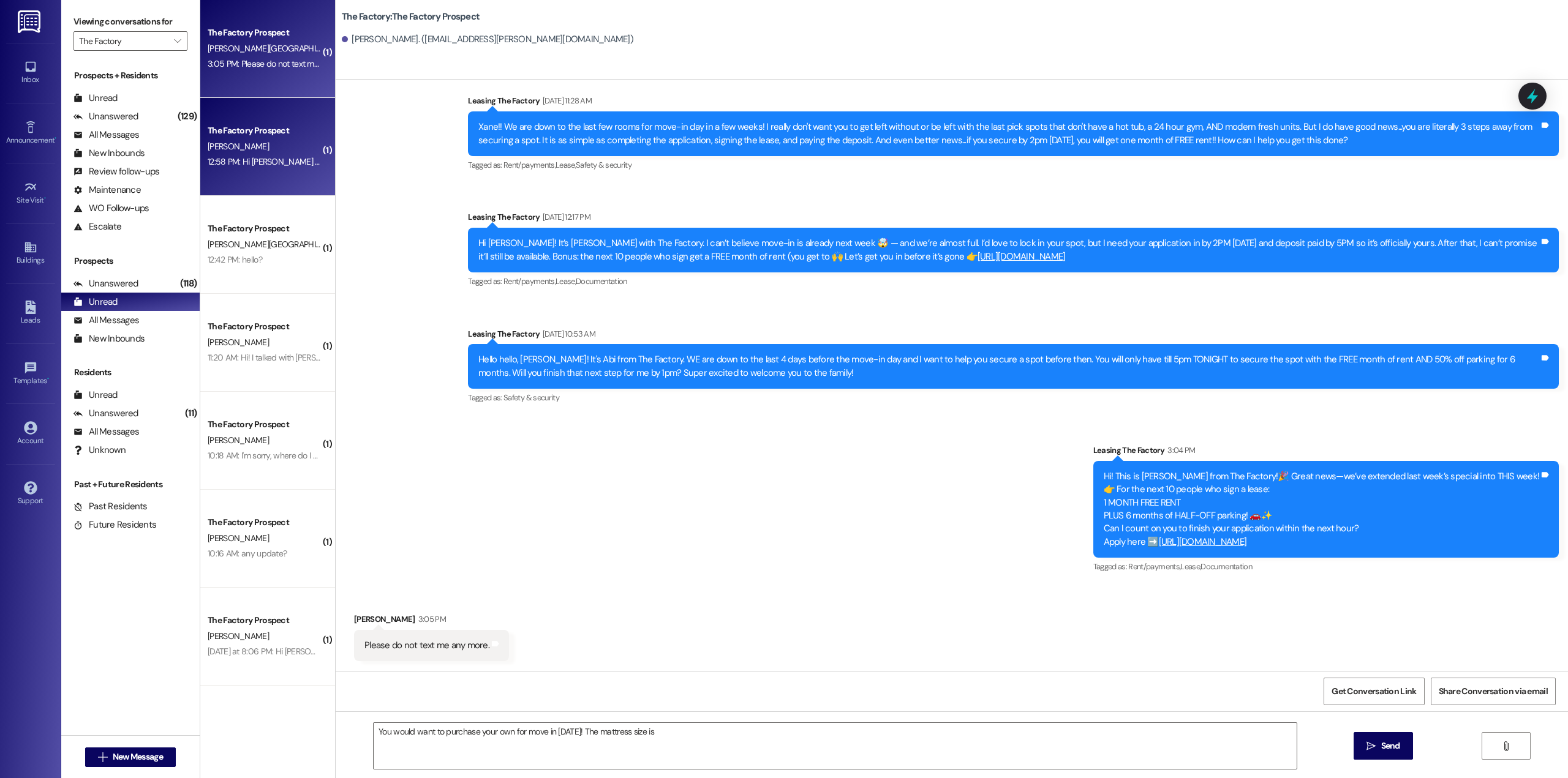
click at [244, 169] on div "12:58 PM: Hi [PERSON_NAME] me and my parents just got to [US_STATE] and I was j…" at bounding box center [264, 161] width 116 height 15
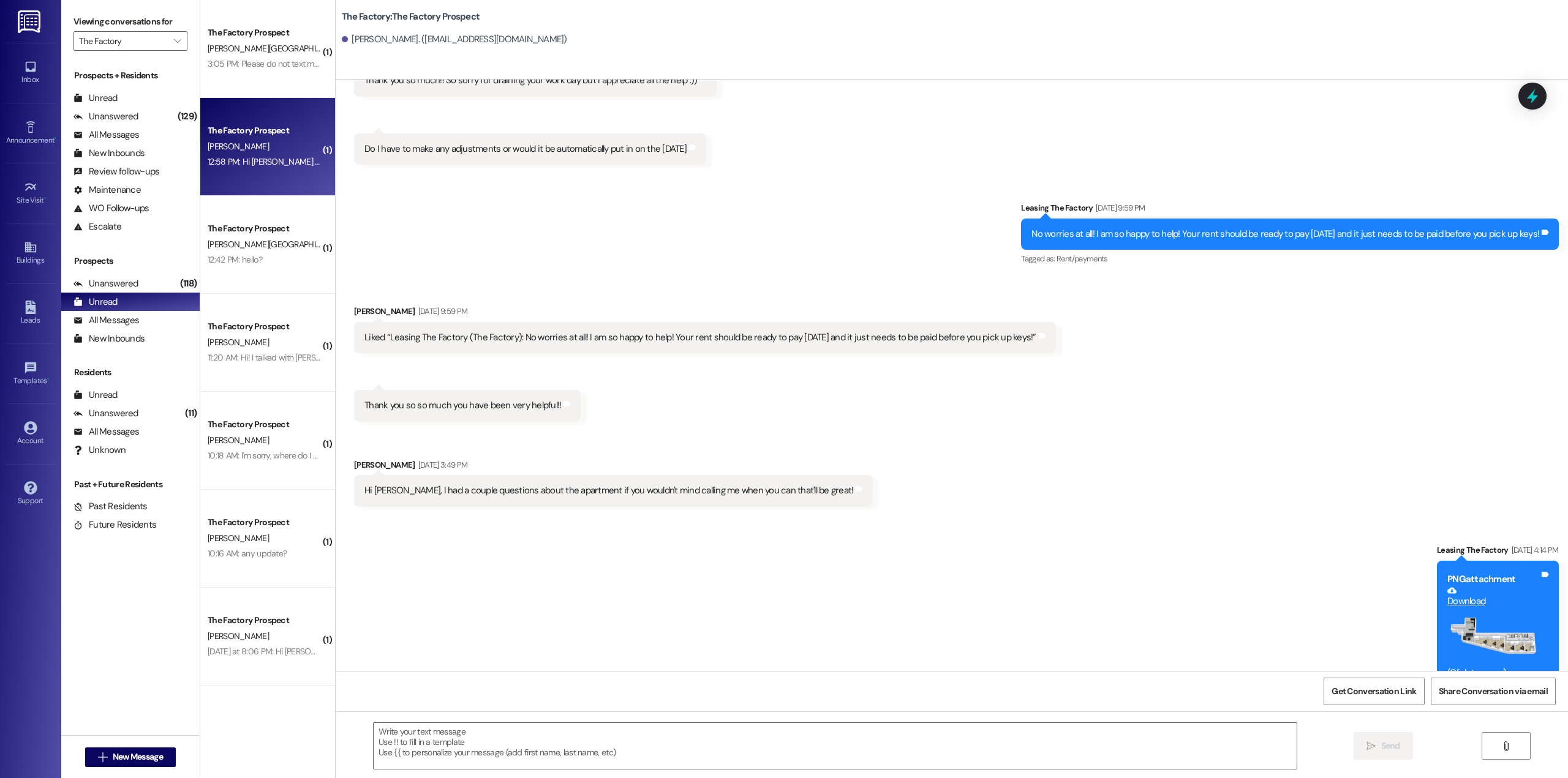
scroll to position [4407, 0]
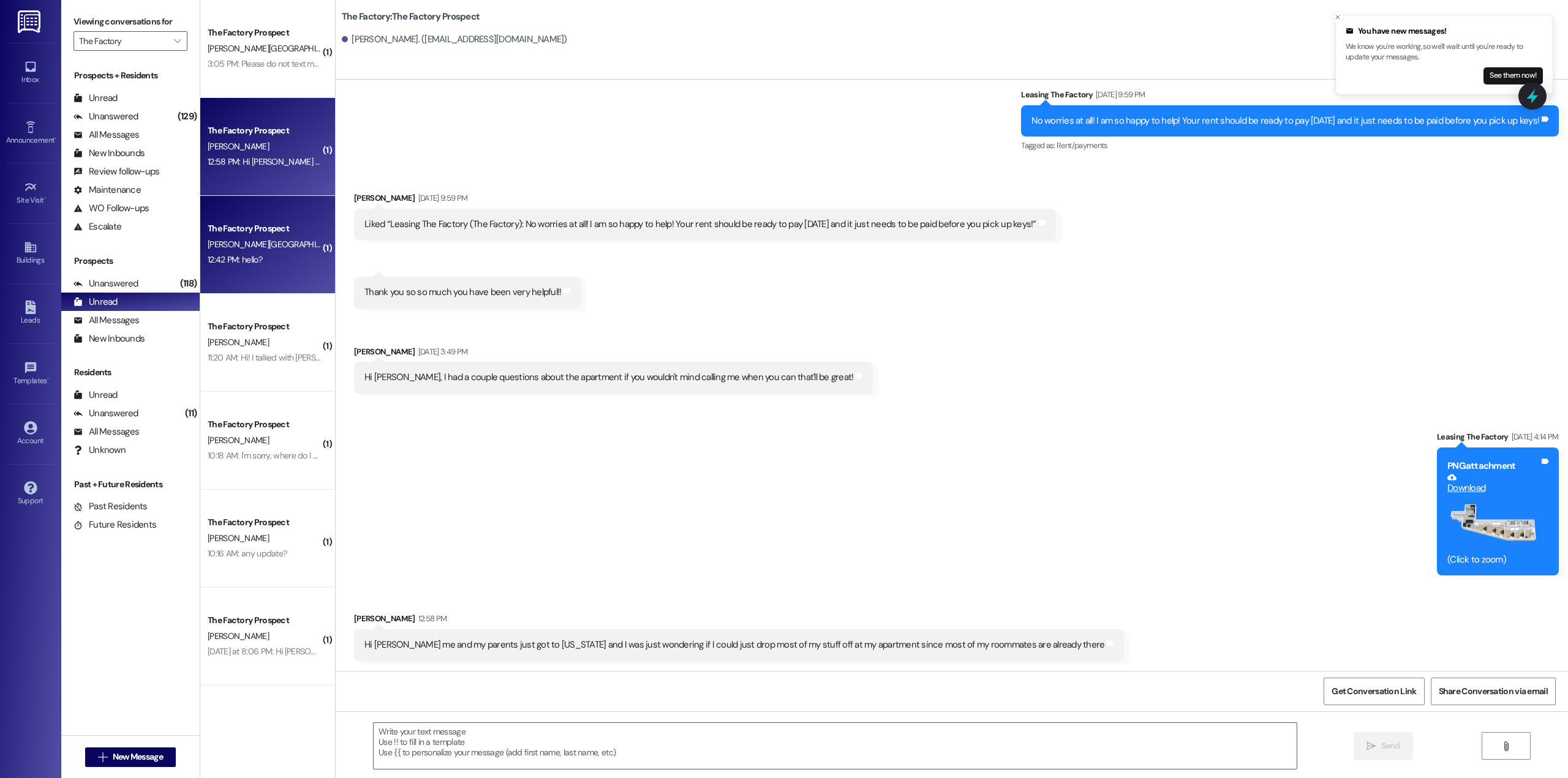
click at [273, 272] on div "The Factory Prospect [PERSON_NAME][GEOGRAPHIC_DATA] 12:42 PM: hello? 12:42 PM: …" at bounding box center [268, 245] width 135 height 98
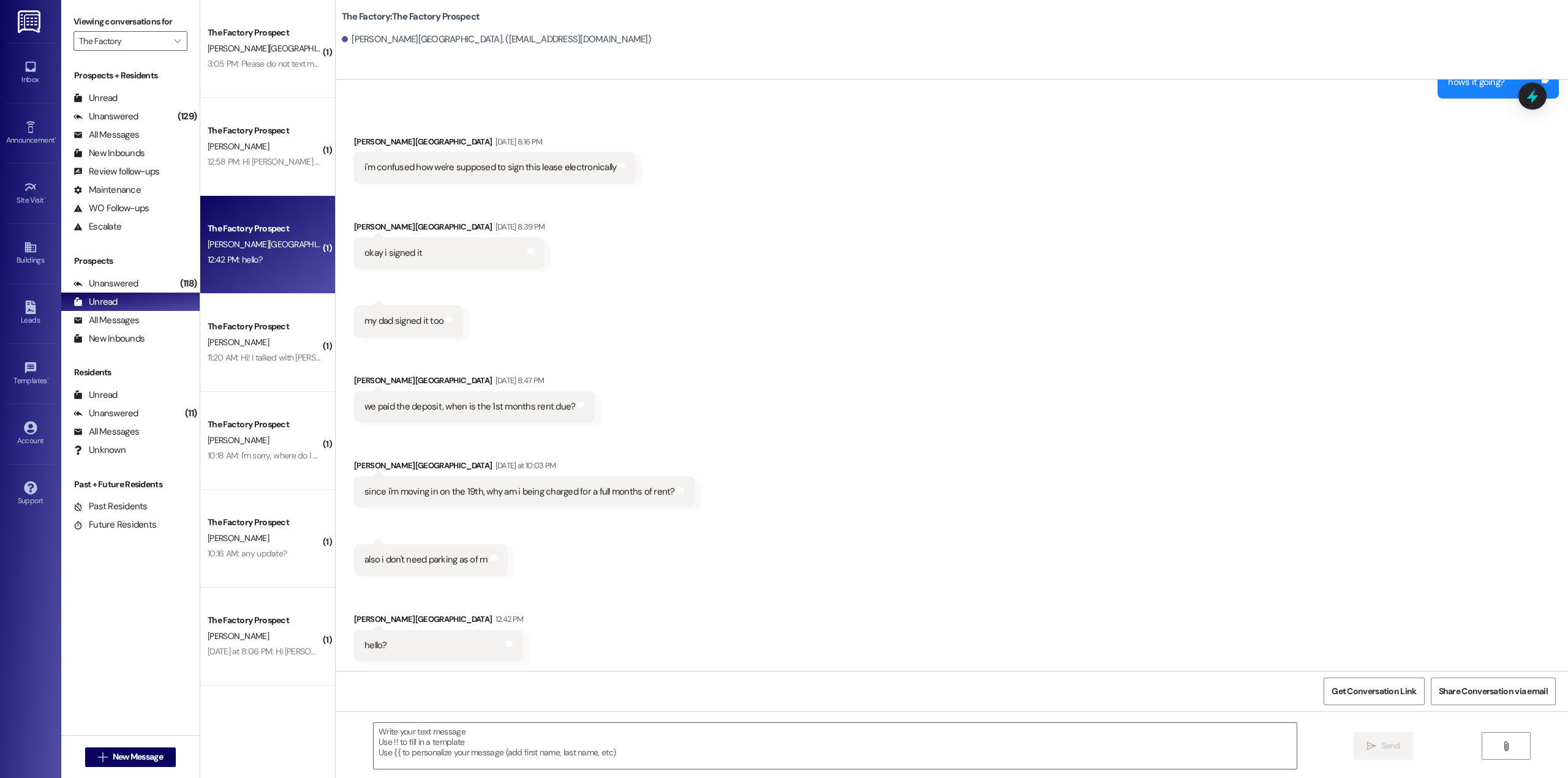
scroll to position [3112, 0]
click at [609, 736] on textarea at bounding box center [835, 746] width 923 height 46
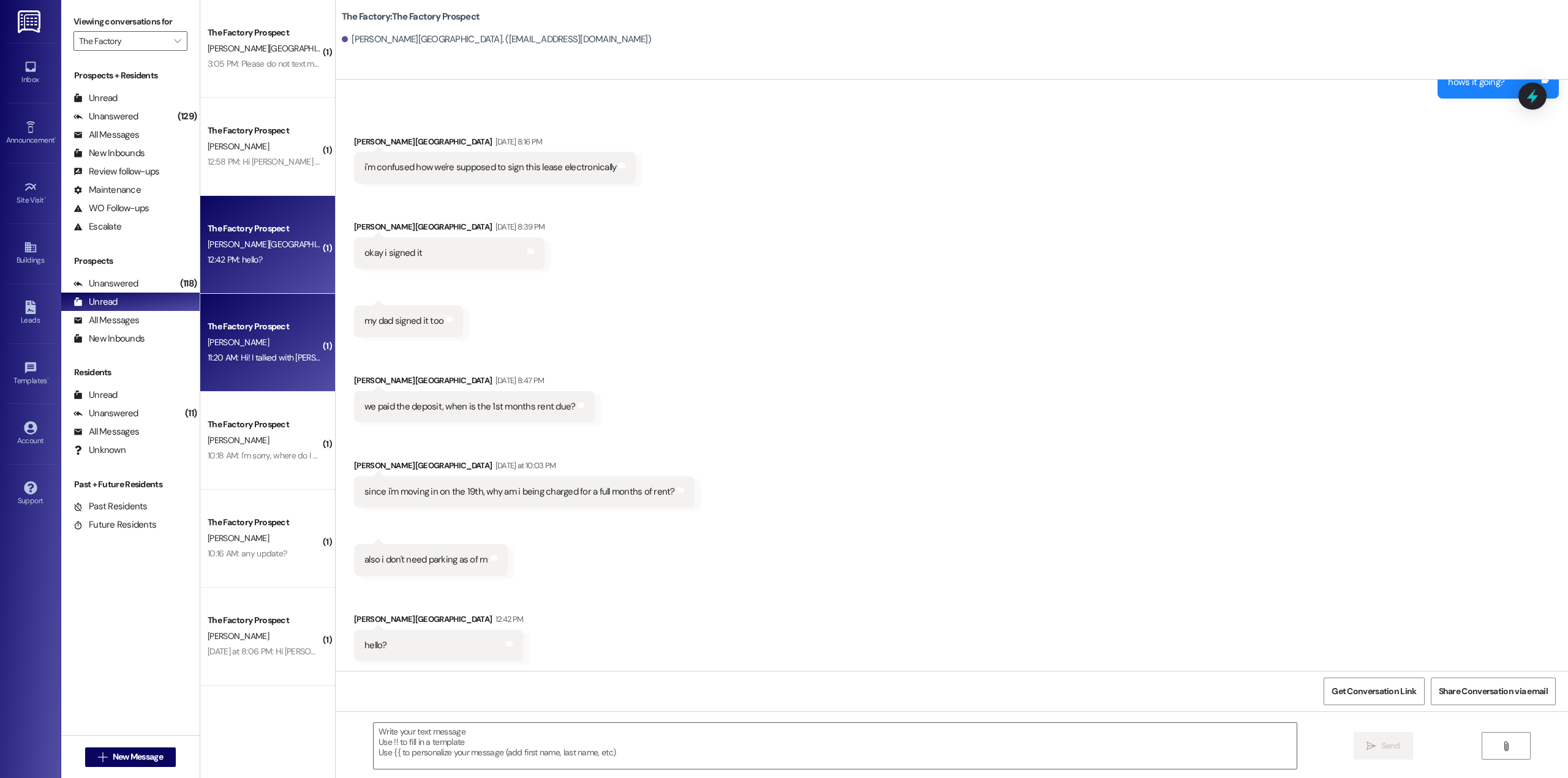
click at [258, 343] on div "[PERSON_NAME]" at bounding box center [264, 342] width 116 height 15
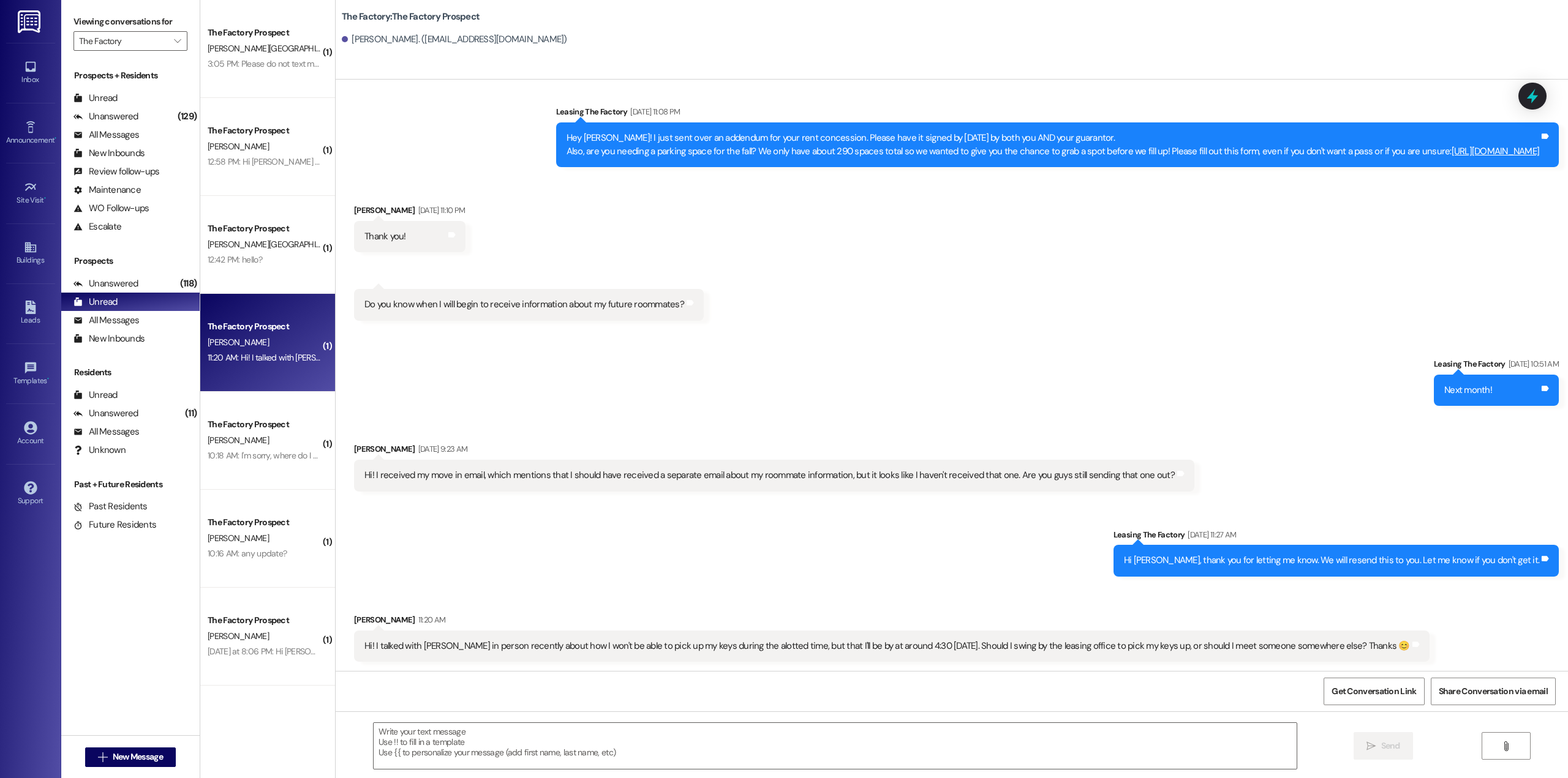
scroll to position [2675, 0]
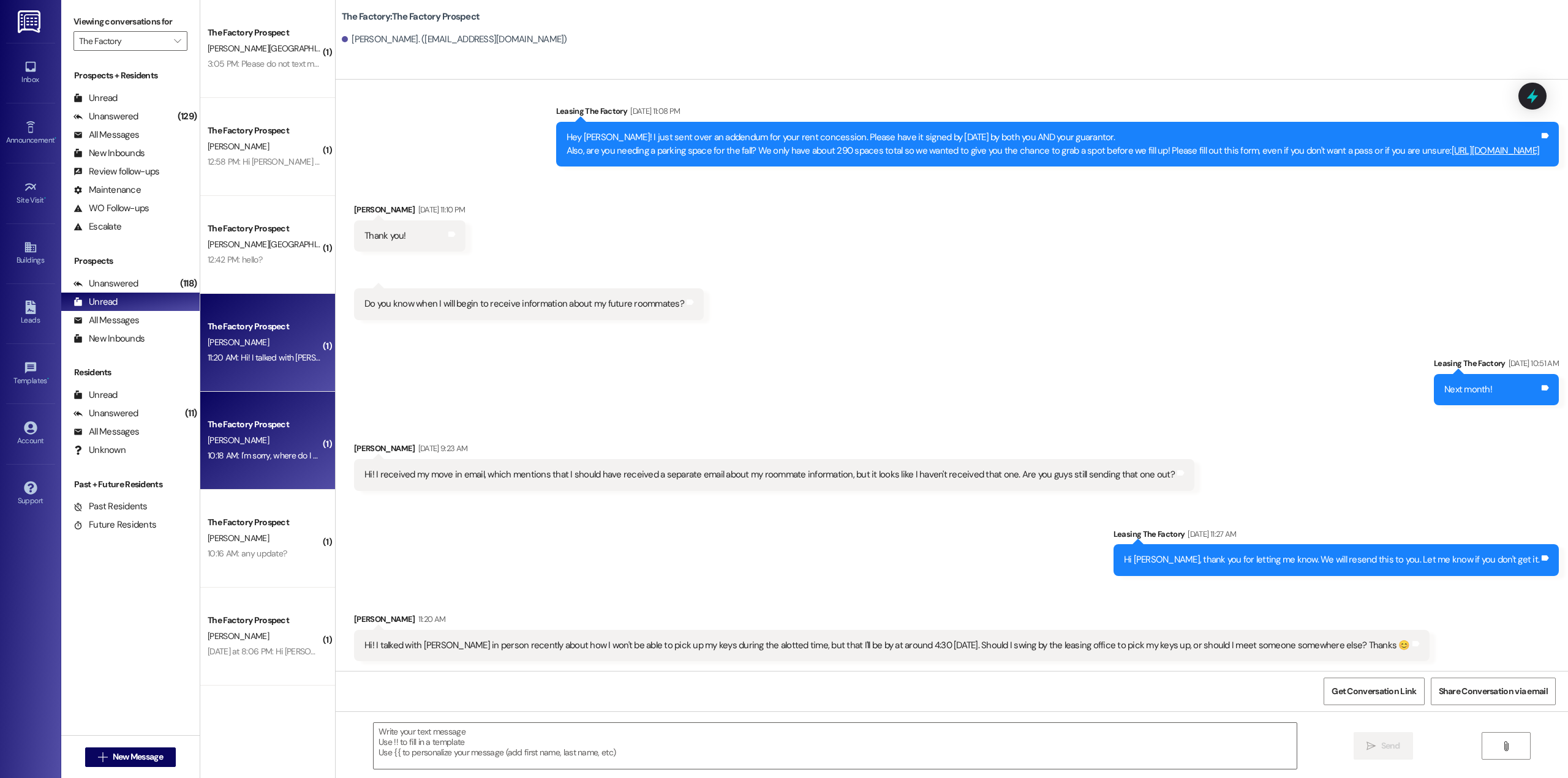
click at [302, 453] on div "10:18 AM: I'm sorry, where do I go again to pay monthly for housing? 10:18 AM: …" at bounding box center [326, 455] width 236 height 11
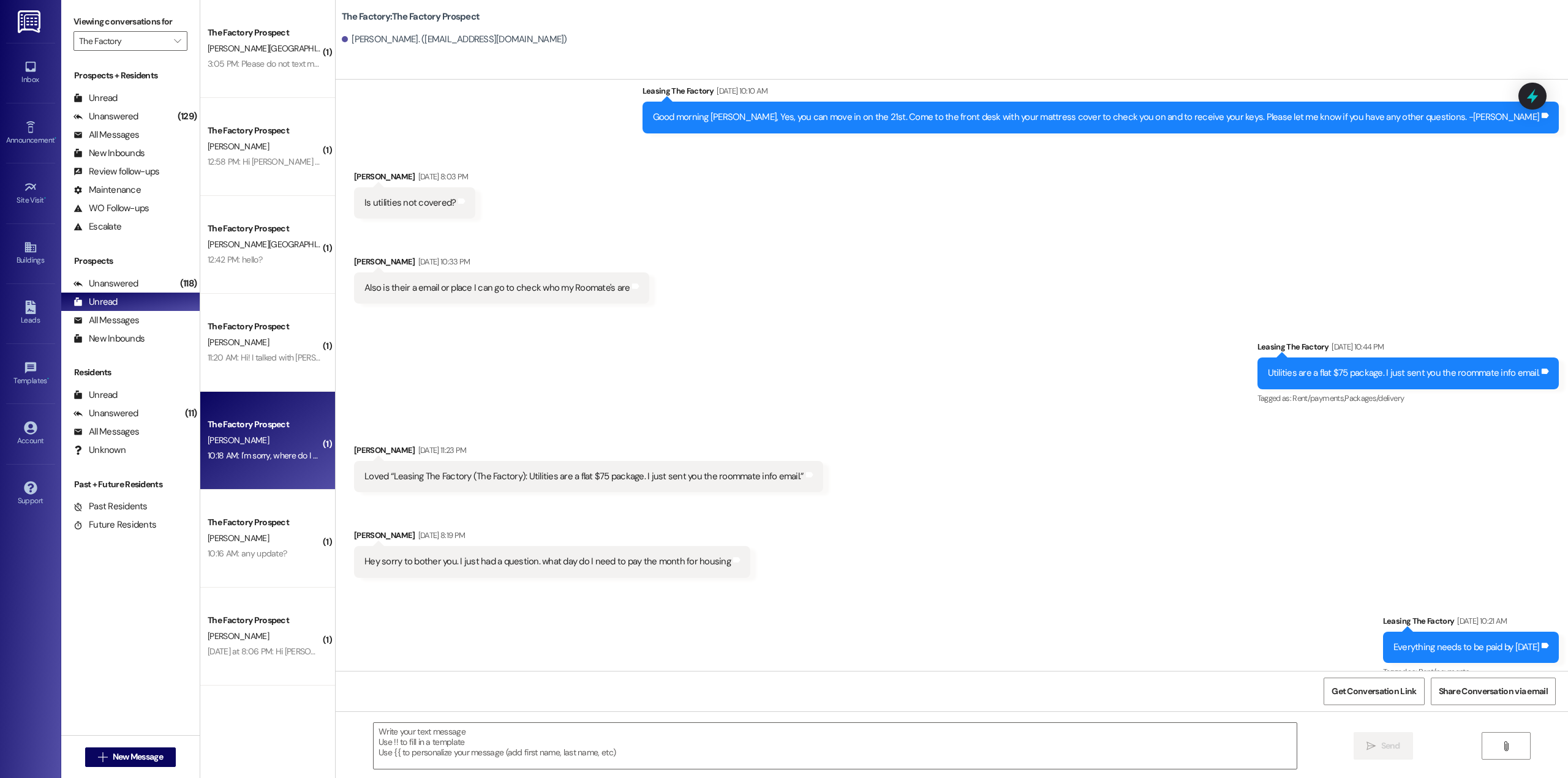
scroll to position [4829, 0]
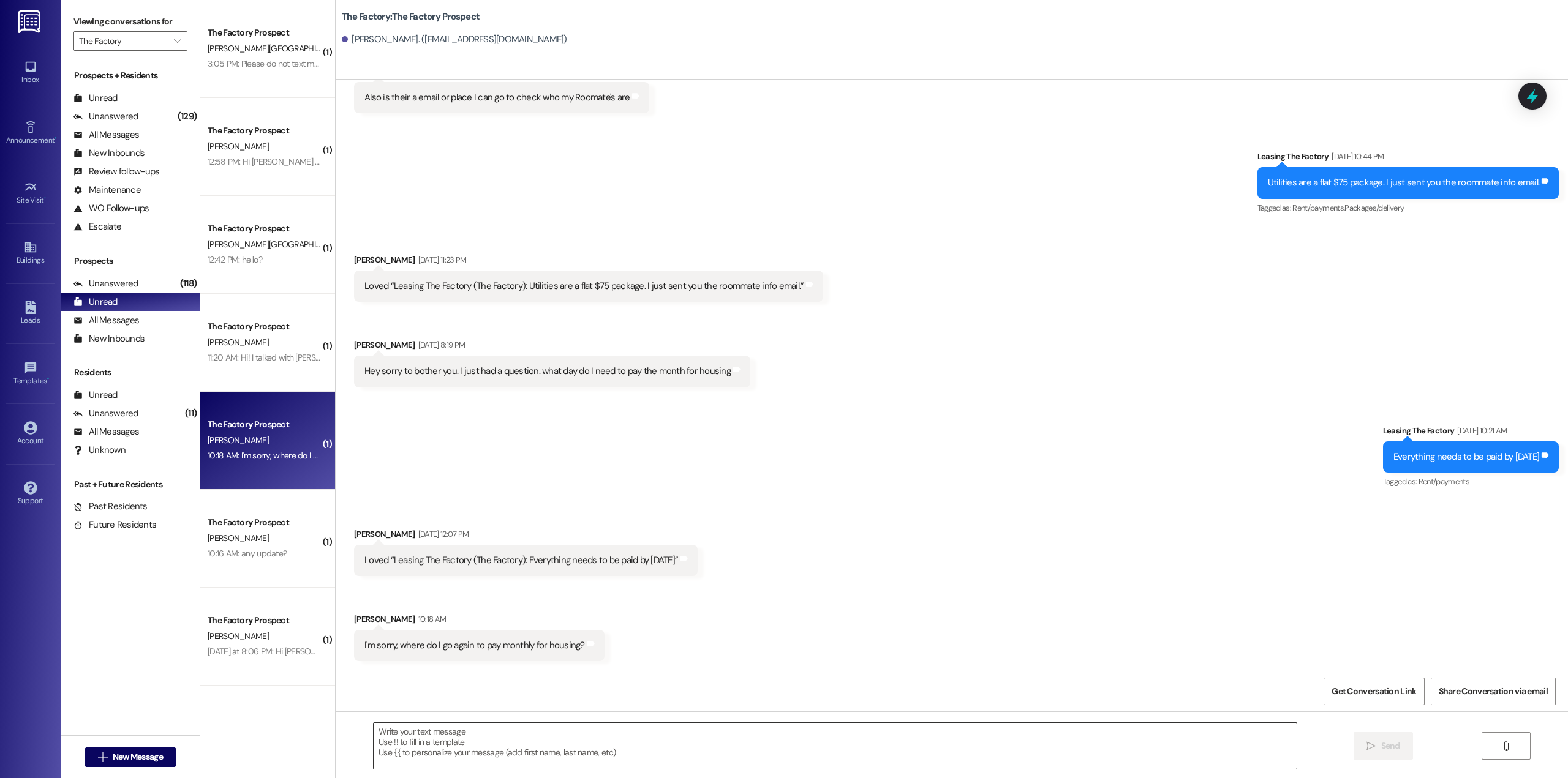
click at [559, 743] on textarea at bounding box center [835, 746] width 923 height 46
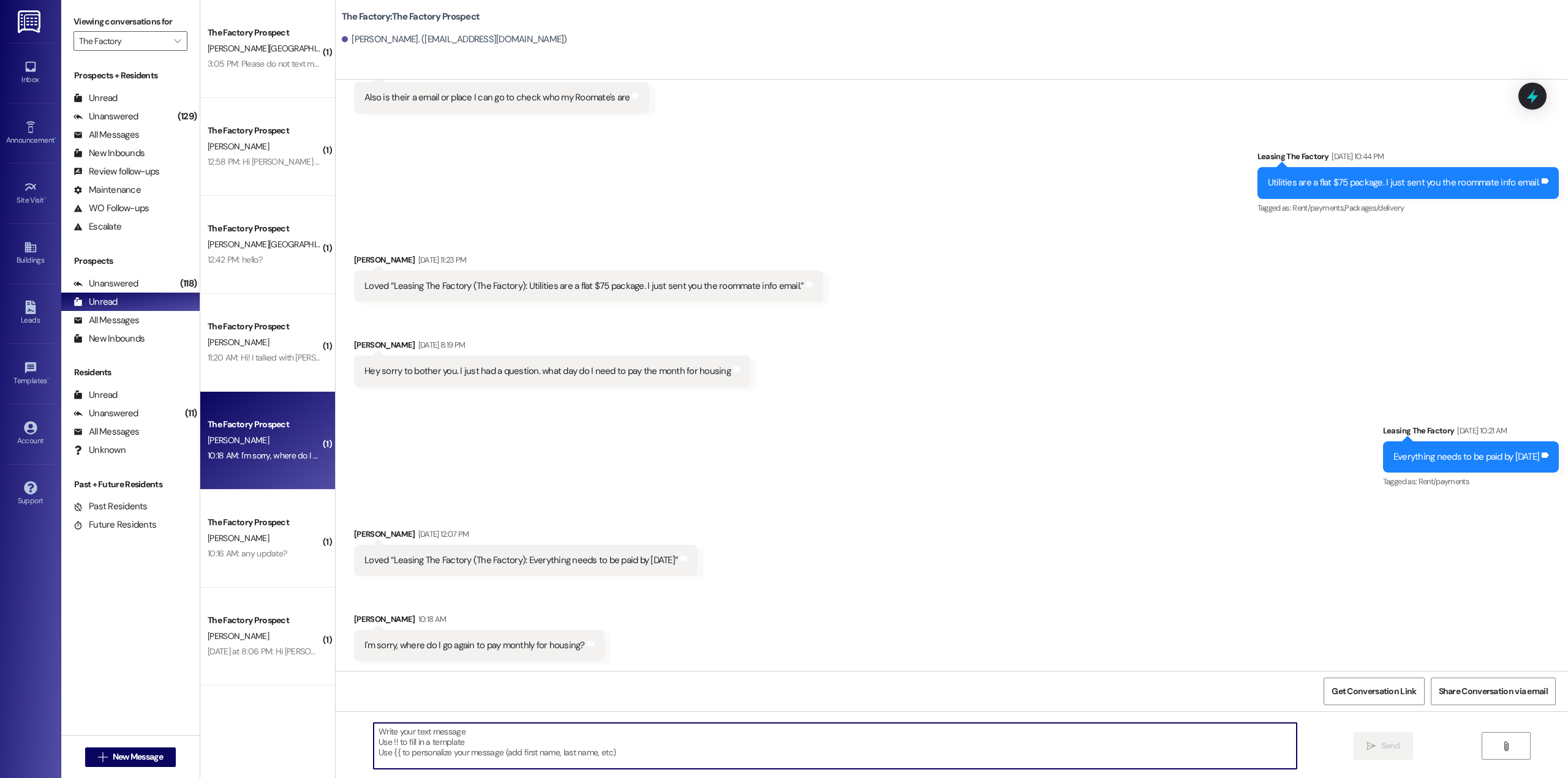
click at [539, 748] on textarea at bounding box center [835, 746] width 923 height 46
paste textarea "[URL][DOMAIN_NAME]"
type textarea "[URL][DOMAIN_NAME]"
click at [1402, 742] on button " Send" at bounding box center [1383, 746] width 59 height 28
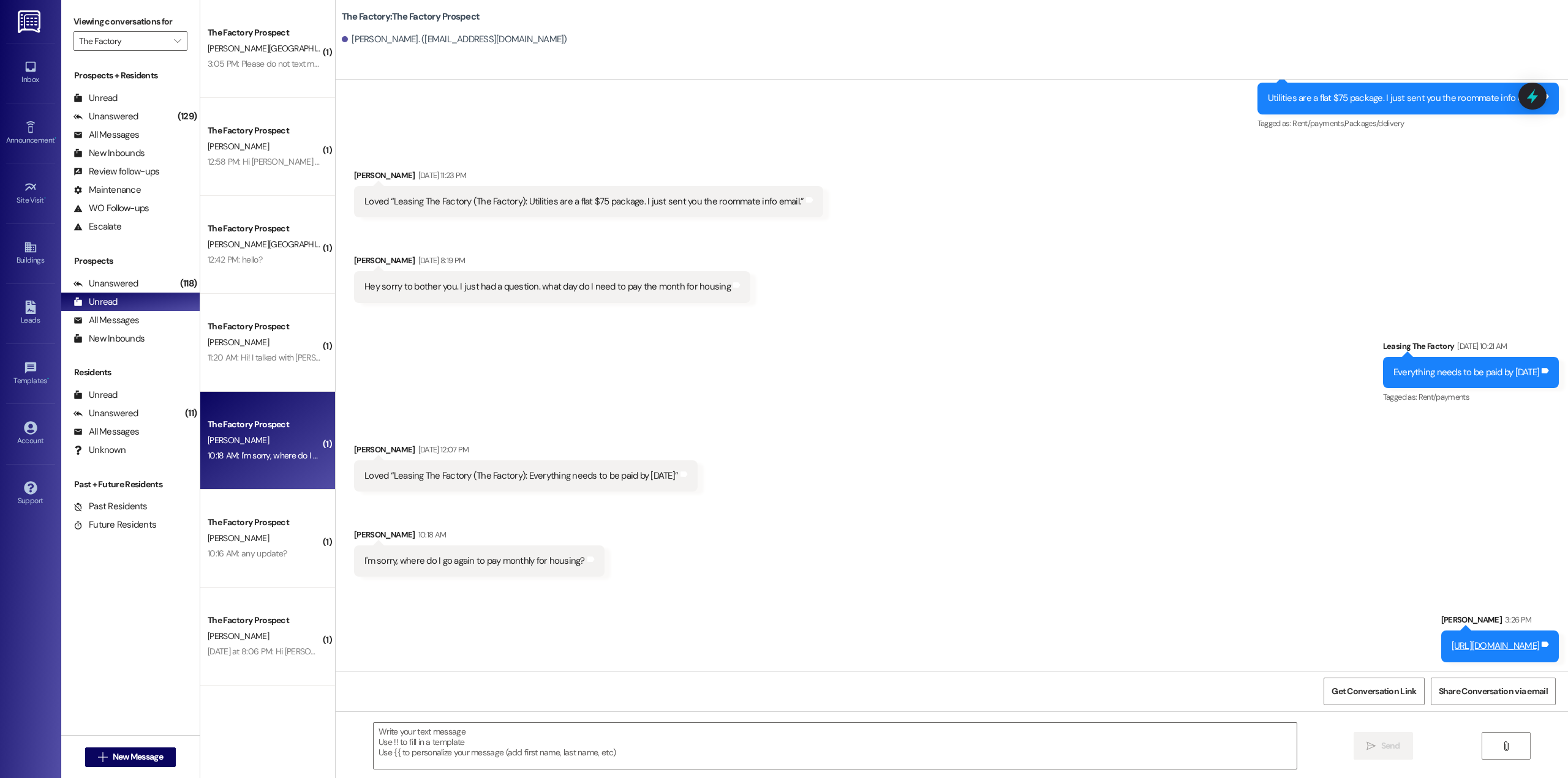
scroll to position [4914, 0]
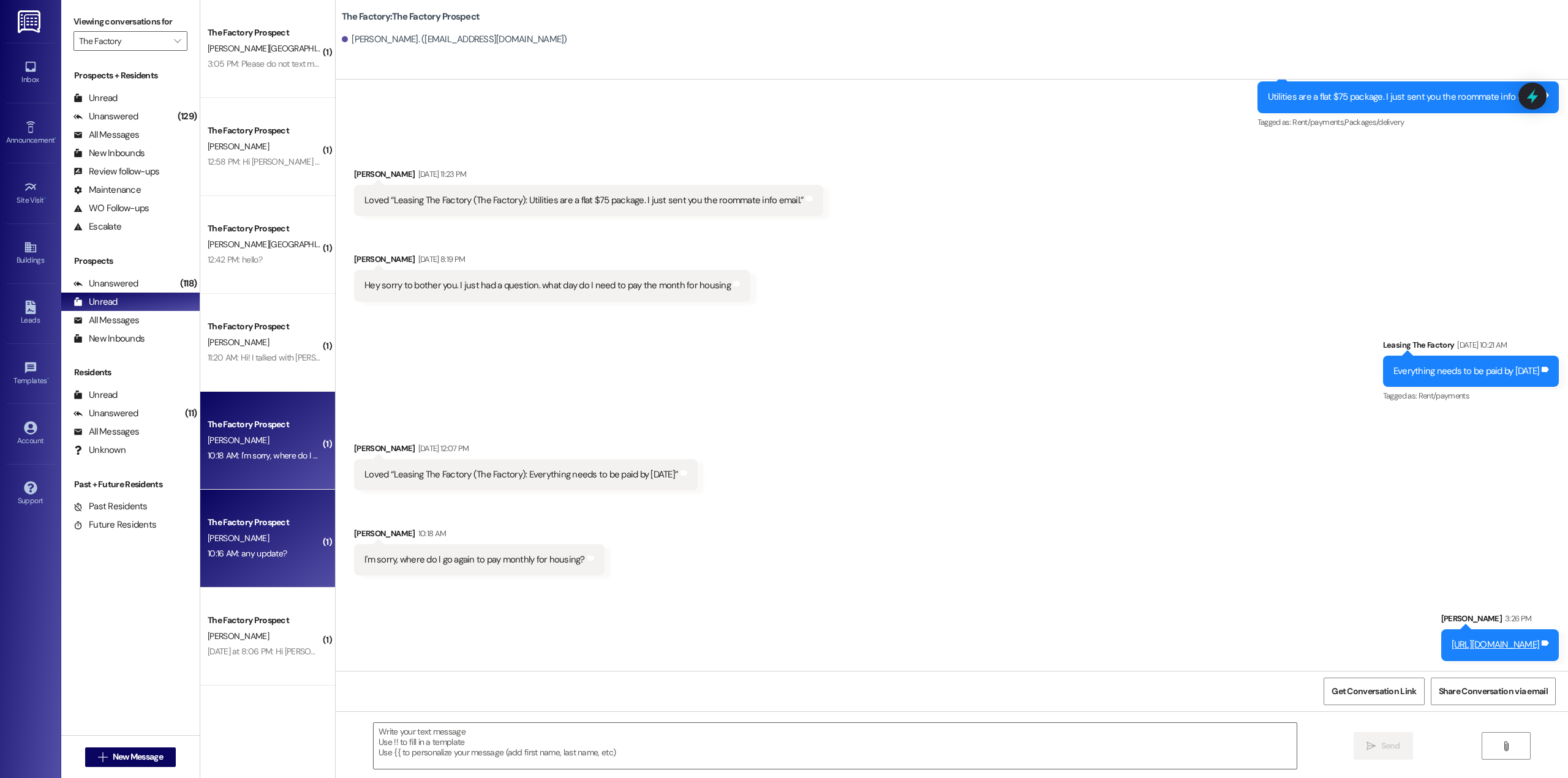
click at [241, 535] on div "[PERSON_NAME]" at bounding box center [264, 538] width 116 height 15
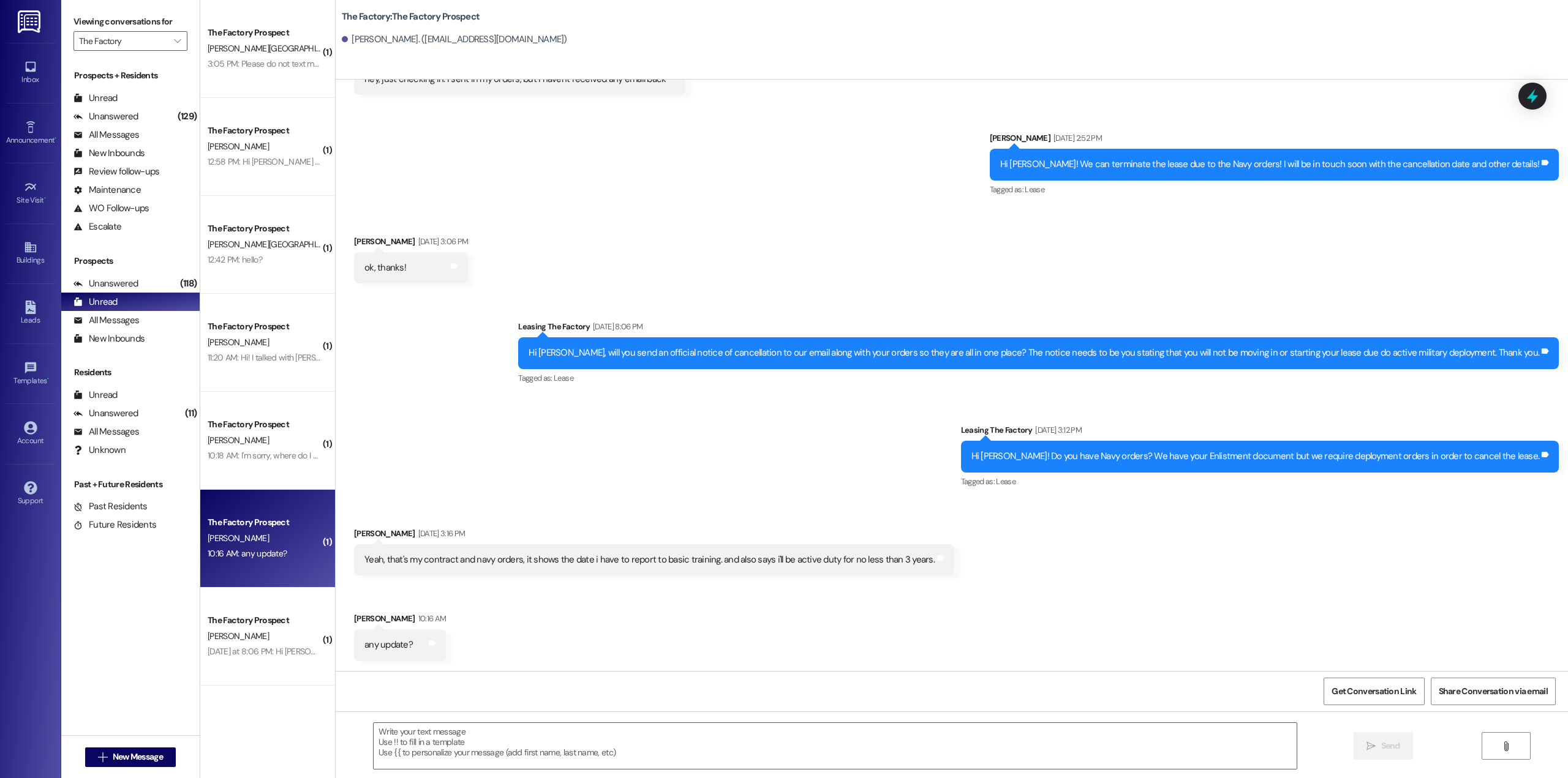
scroll to position [1167, 0]
click at [208, 631] on span "[PERSON_NAME]" at bounding box center [238, 636] width 61 height 11
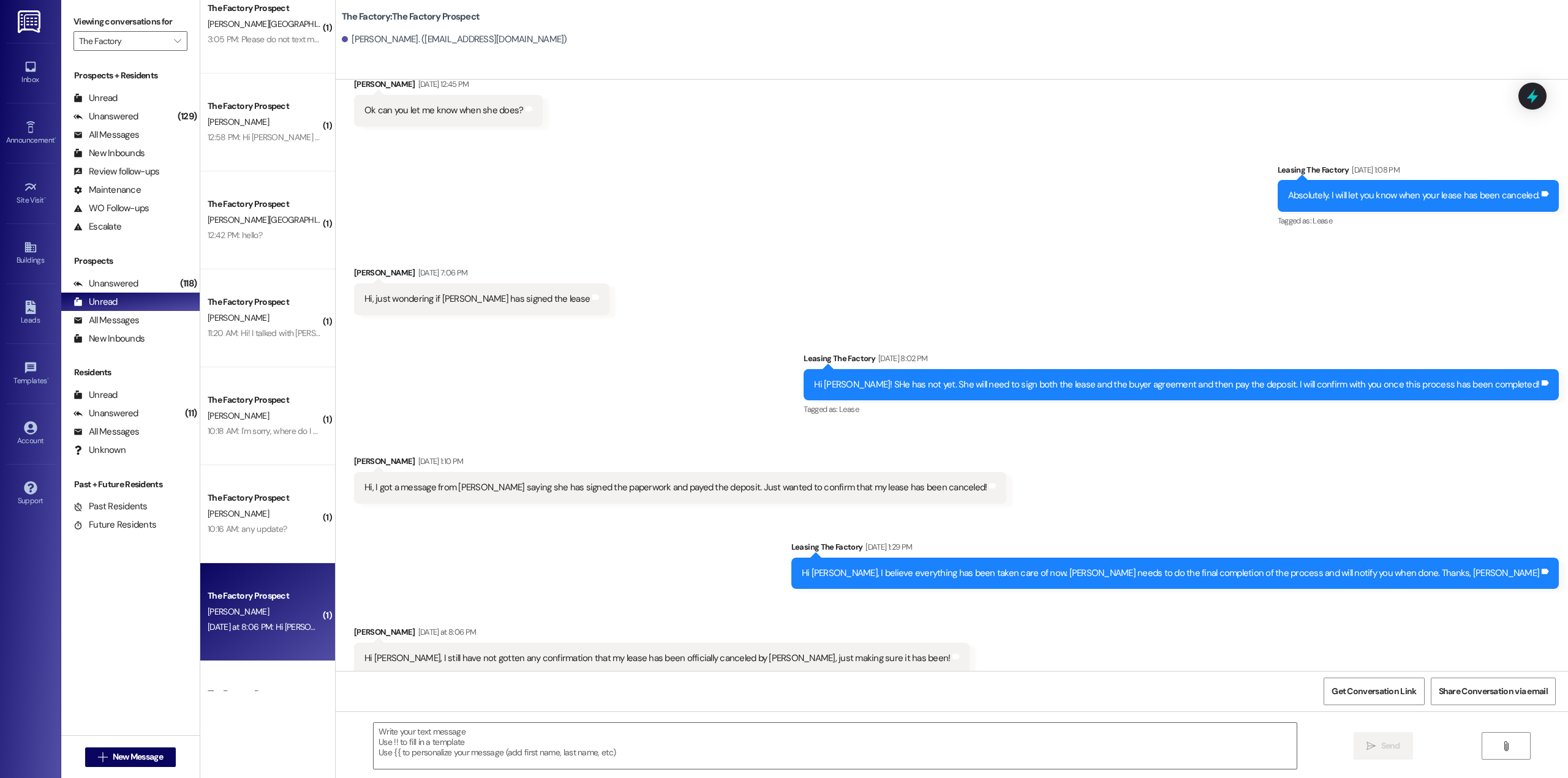
scroll to position [0, 0]
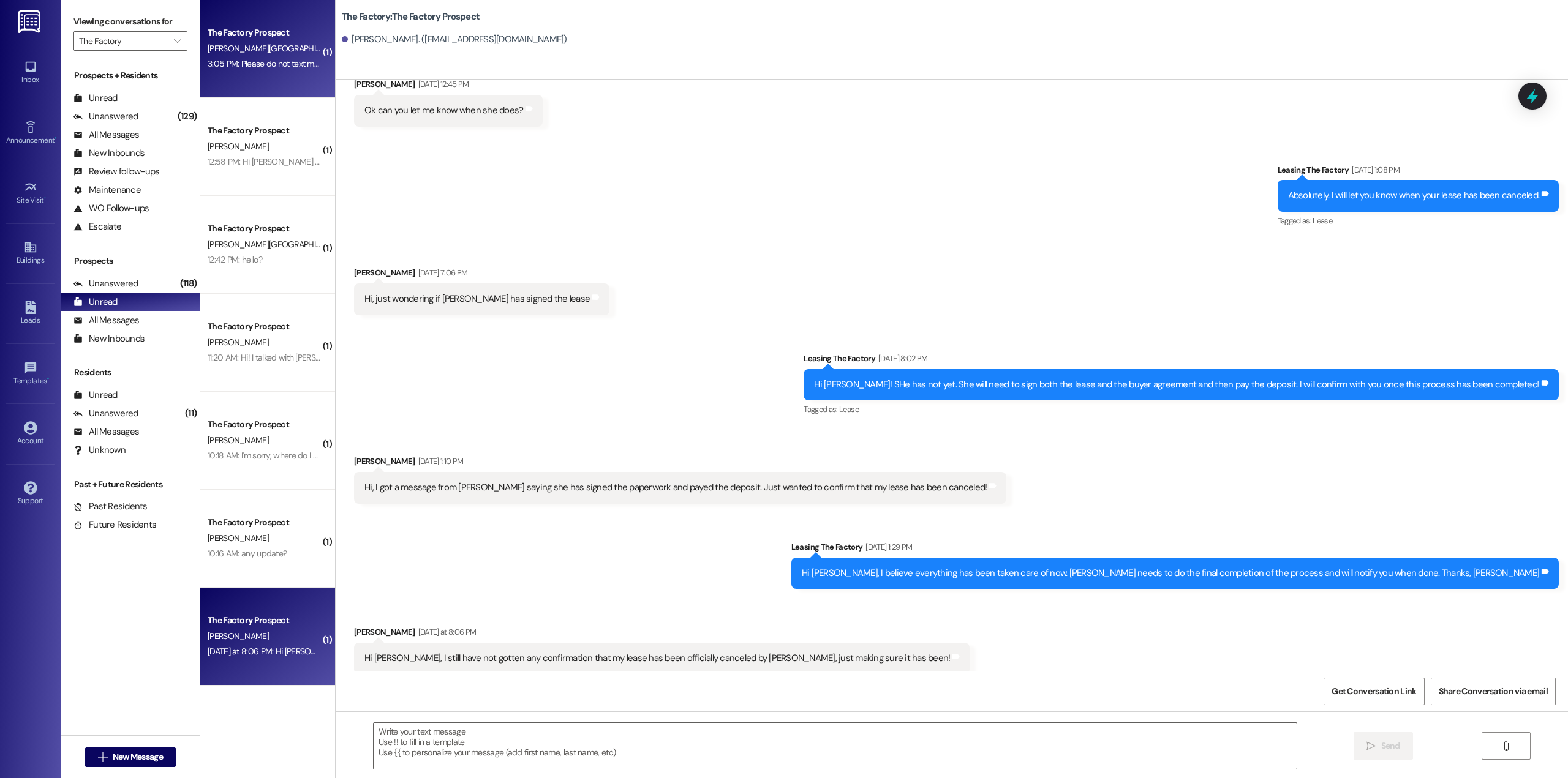
click at [236, 49] on div "[PERSON_NAME][GEOGRAPHIC_DATA]" at bounding box center [264, 48] width 116 height 15
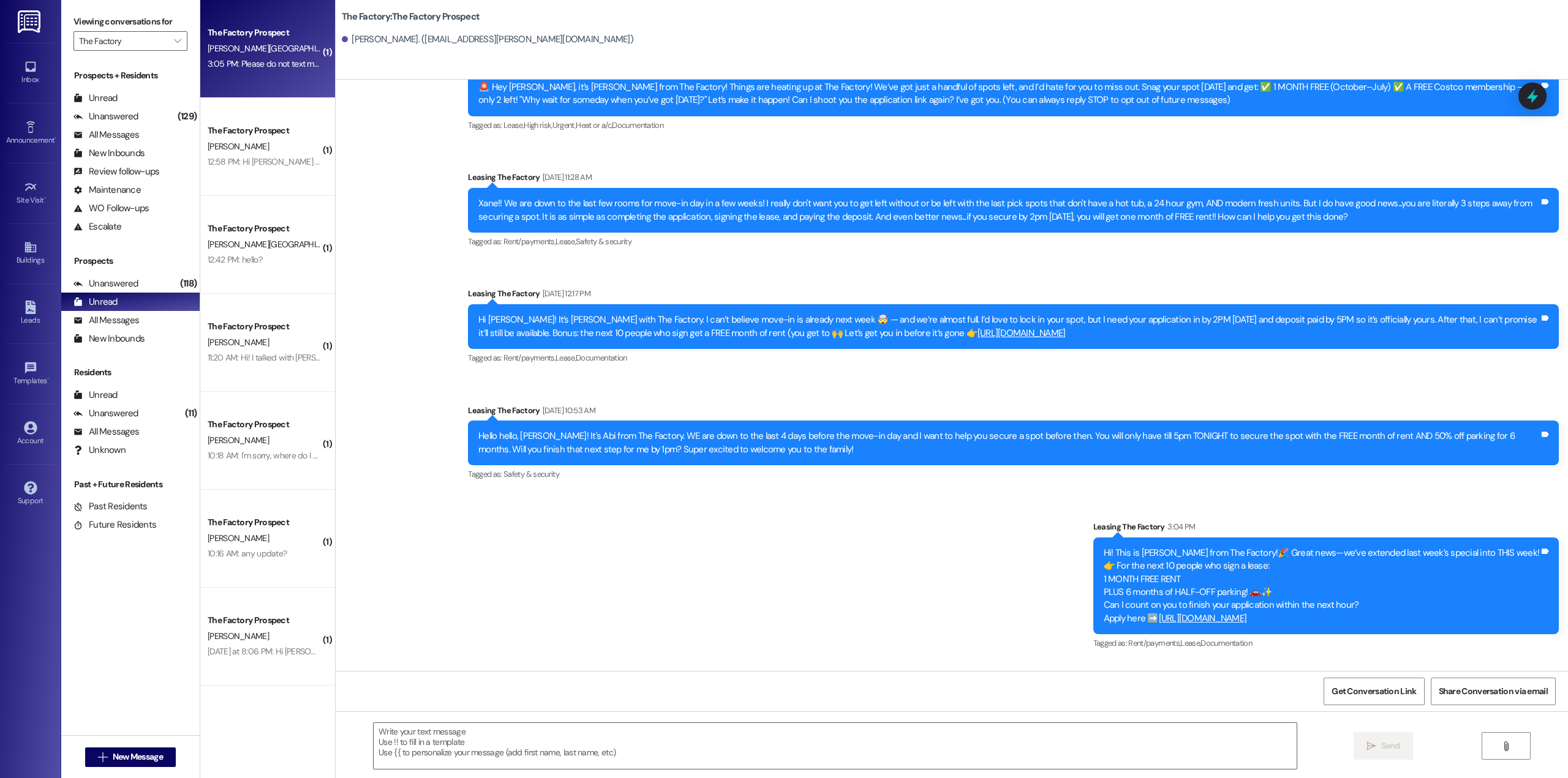
scroll to position [139, 0]
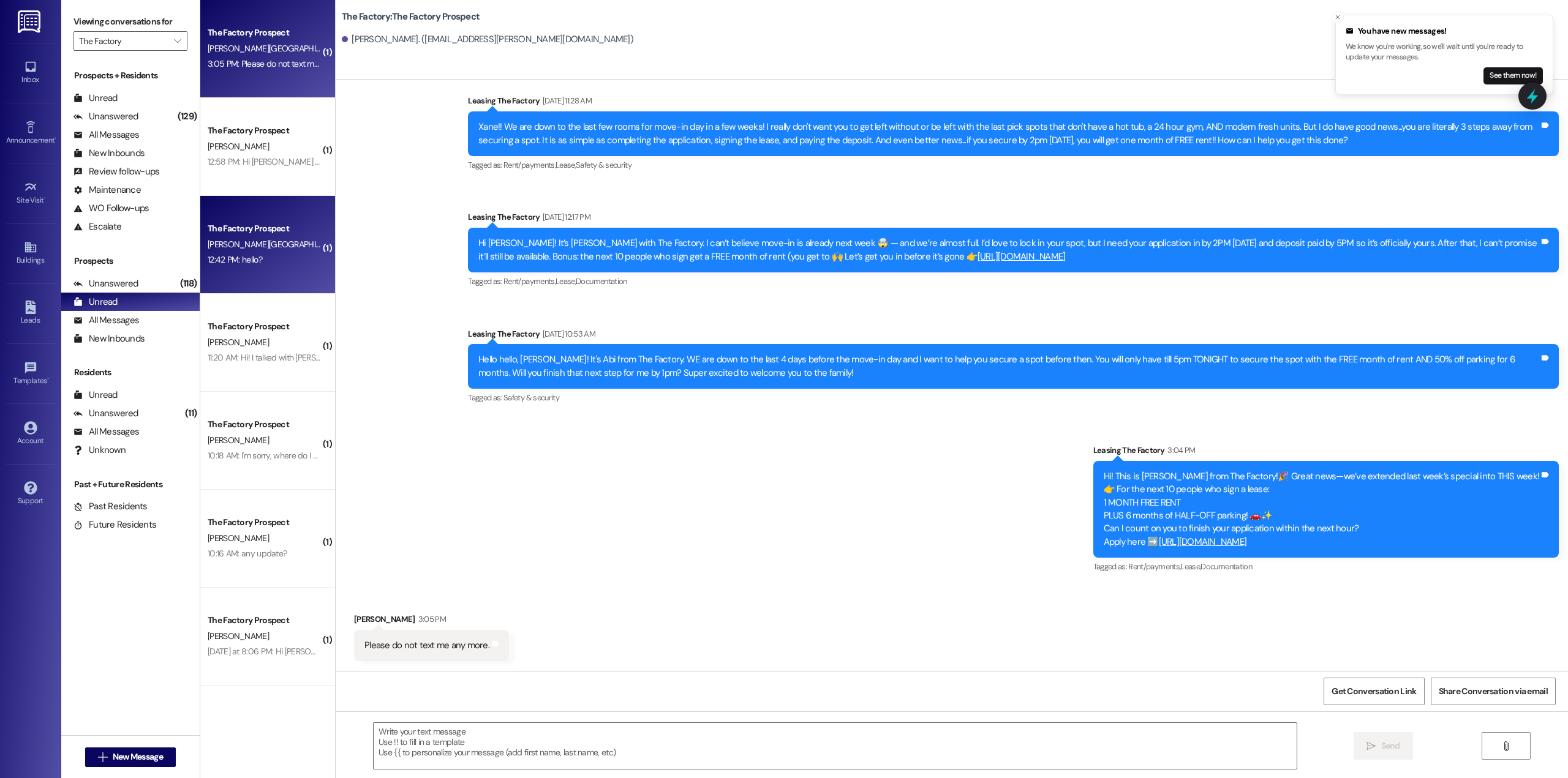
click at [252, 254] on div "12:42 PM: hello? 12:42 PM: hello?" at bounding box center [264, 260] width 116 height 15
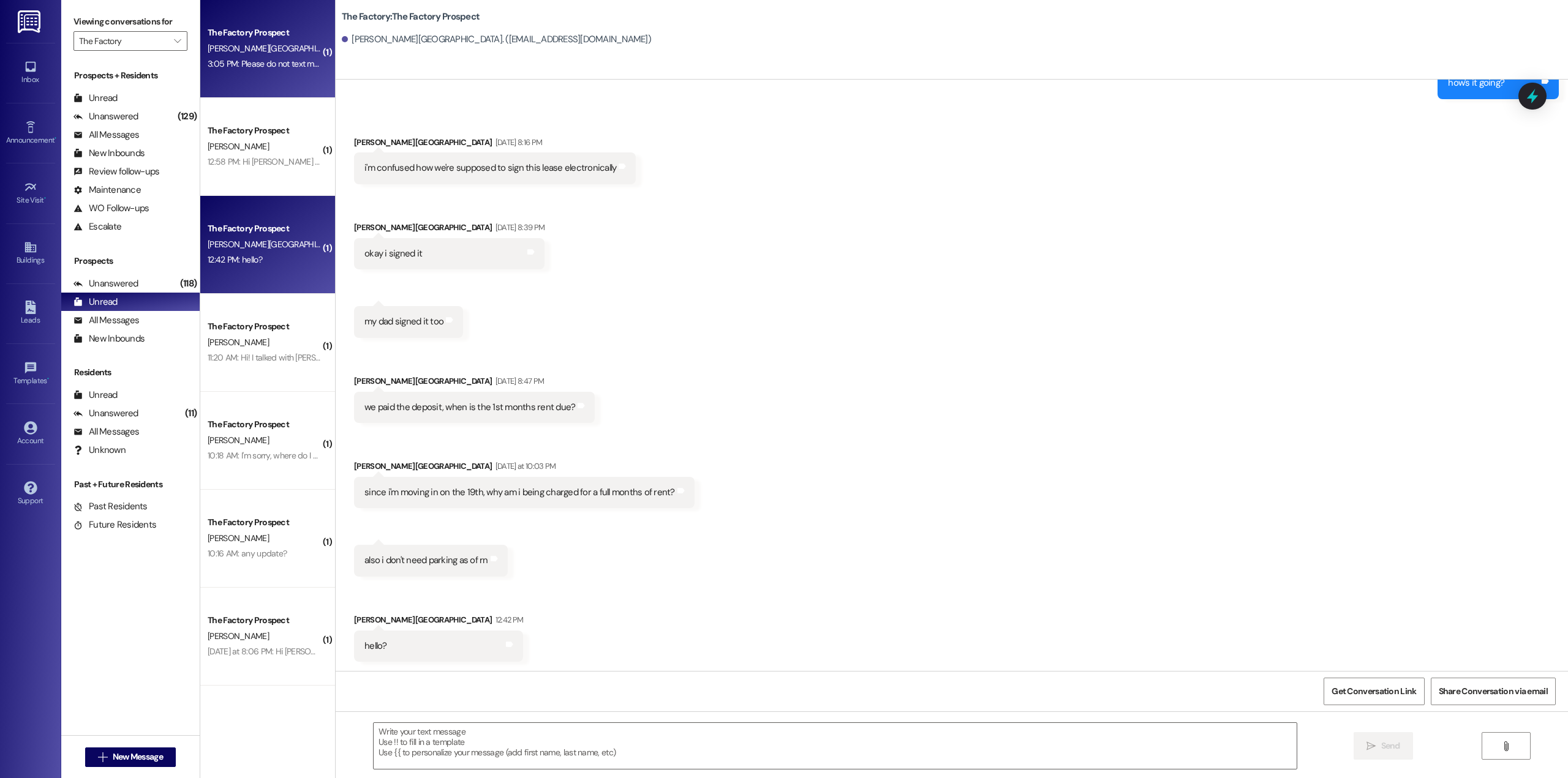
click at [272, 72] on div "The Factory Prospect [PERSON_NAME] 3:05 PM: Please do not text me any more. 3:0…" at bounding box center [268, 49] width 135 height 98
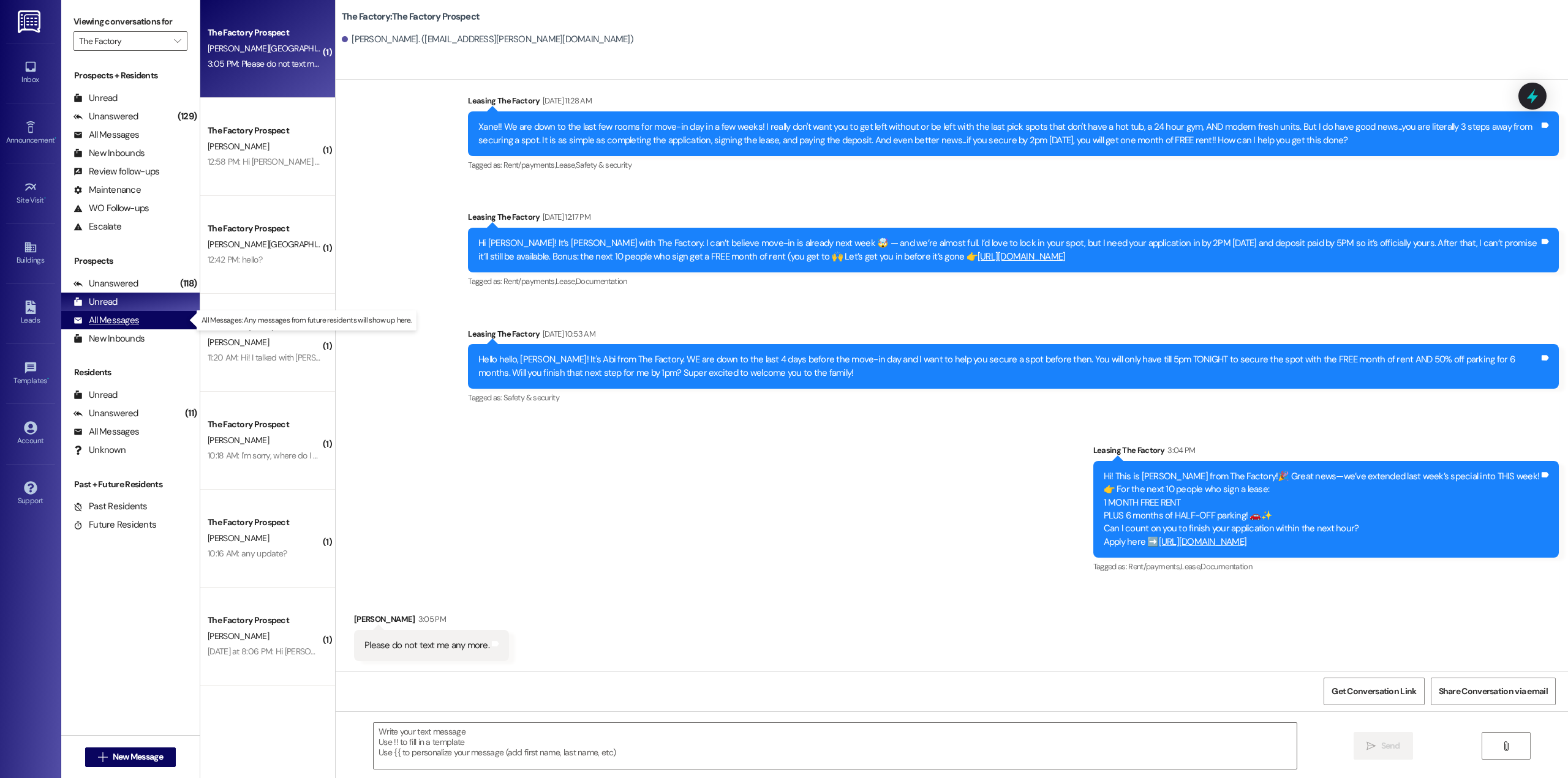
click at [106, 327] on div "All Messages (undefined)" at bounding box center [130, 320] width 139 height 18
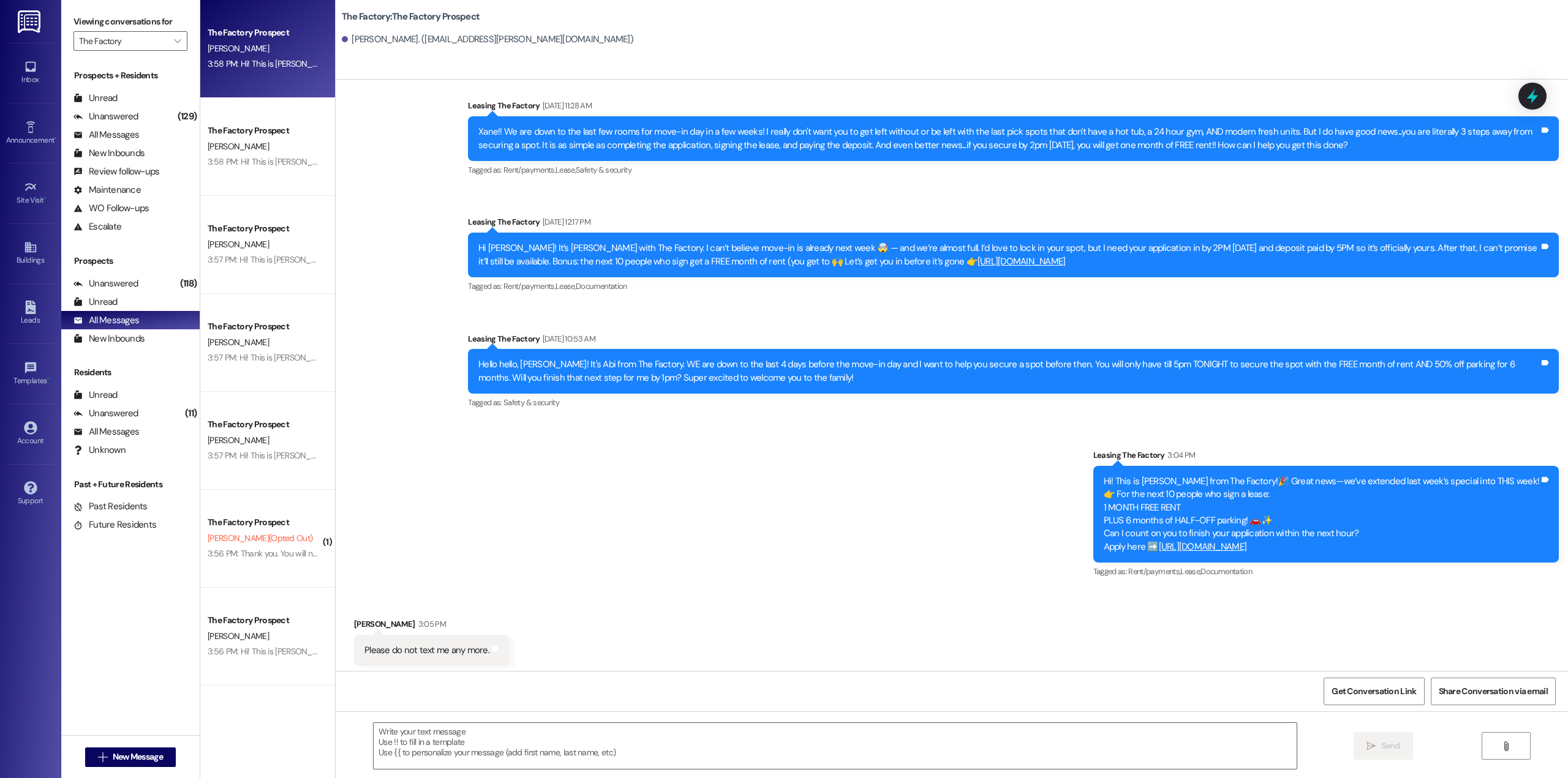
scroll to position [139, 0]
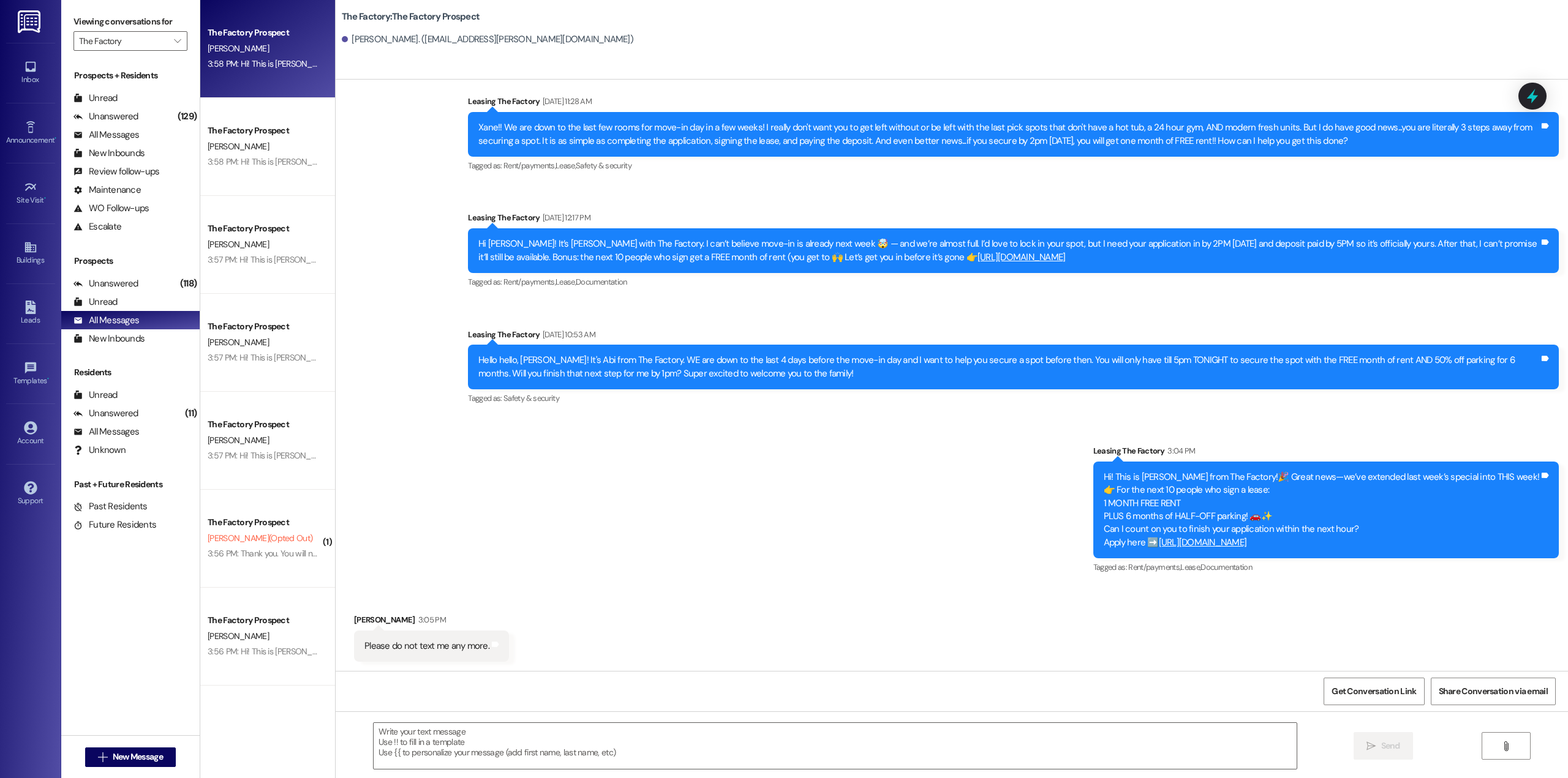
click at [277, 75] on div "The Factory Prospect [PERSON_NAME] 3:58 PM: Hi! This is [PERSON_NAME] from The …" at bounding box center [268, 49] width 135 height 98
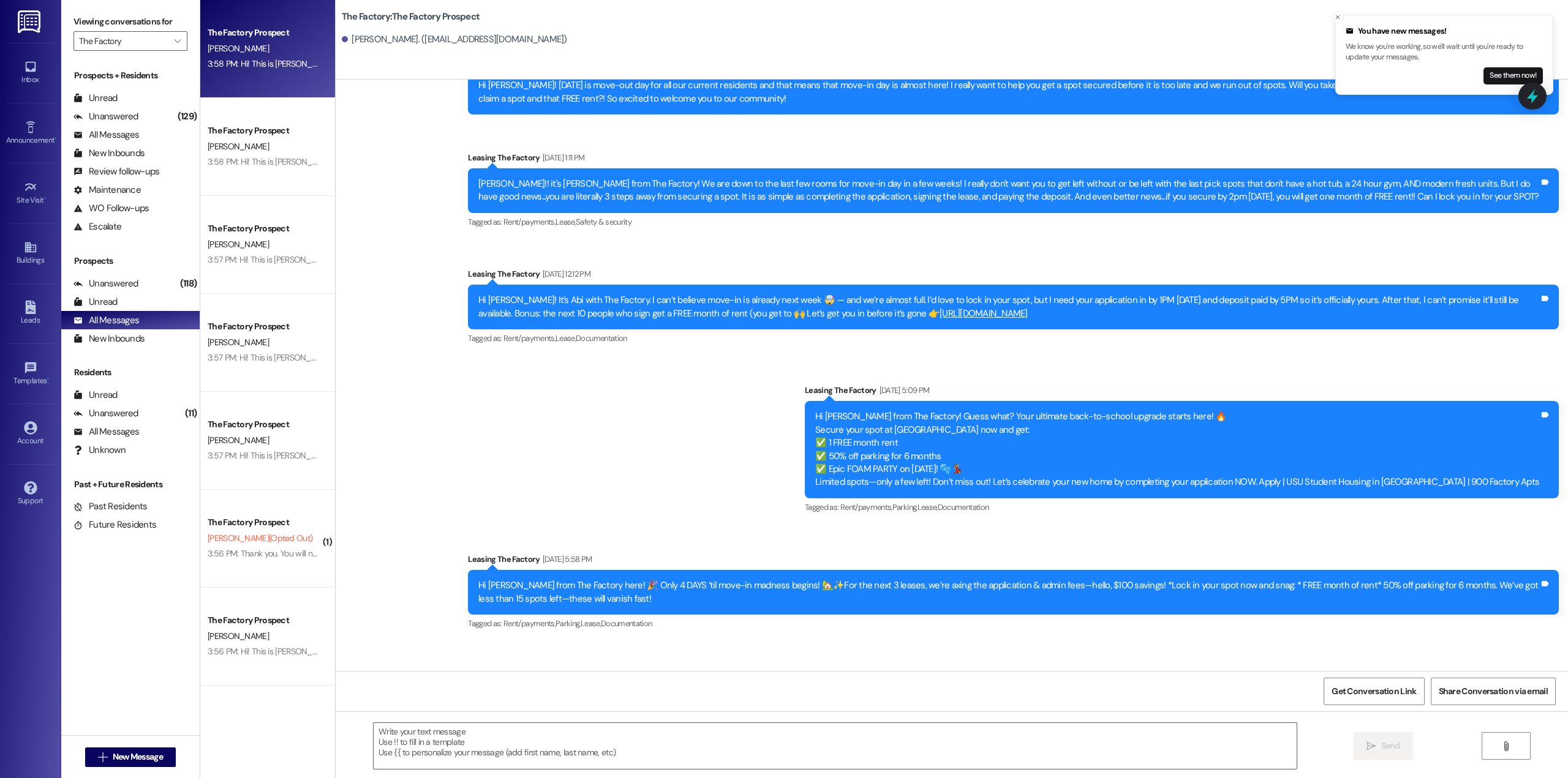
scroll to position [7324, 0]
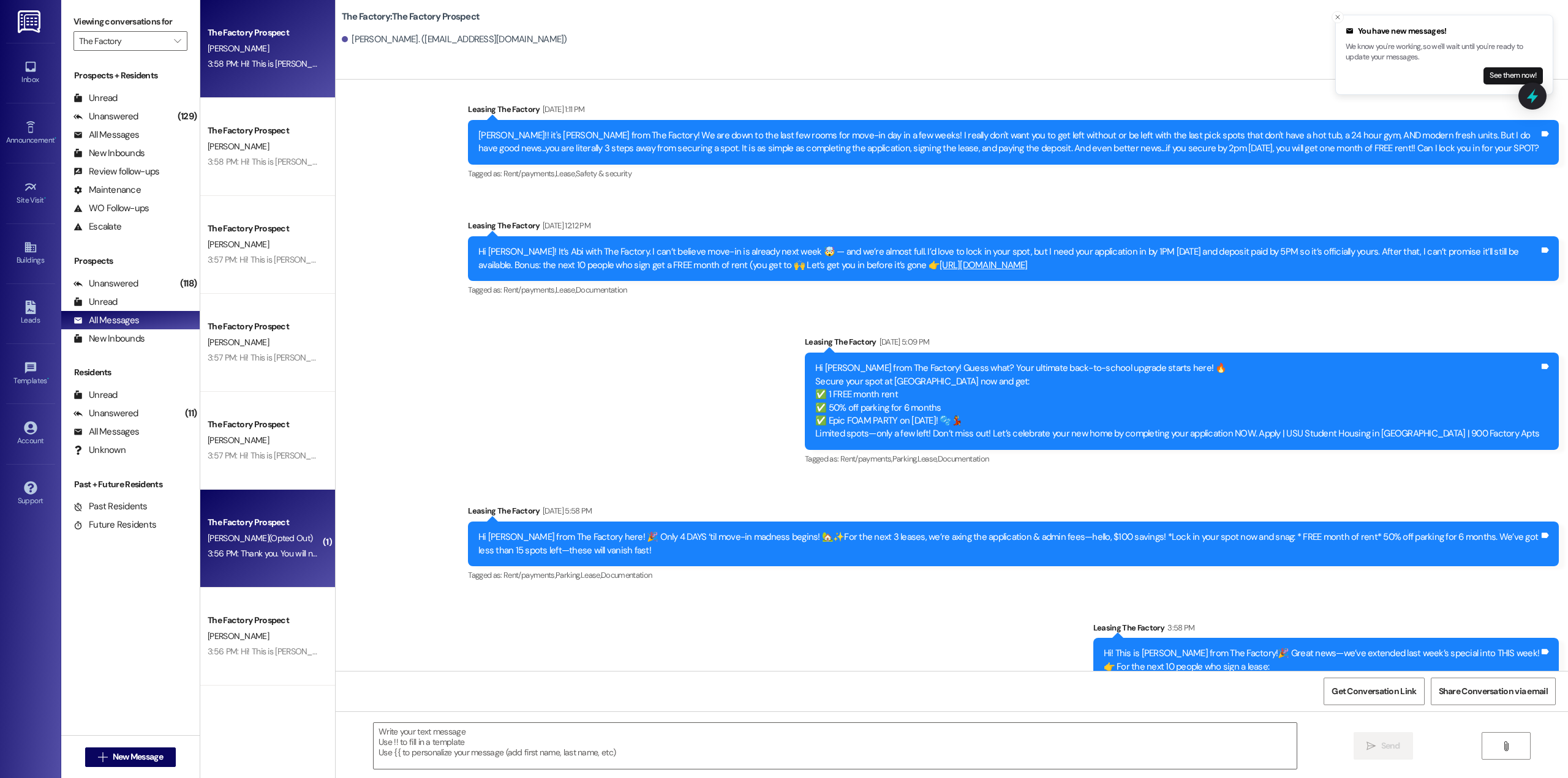
click at [274, 524] on div "The Factory Prospect" at bounding box center [264, 522] width 113 height 13
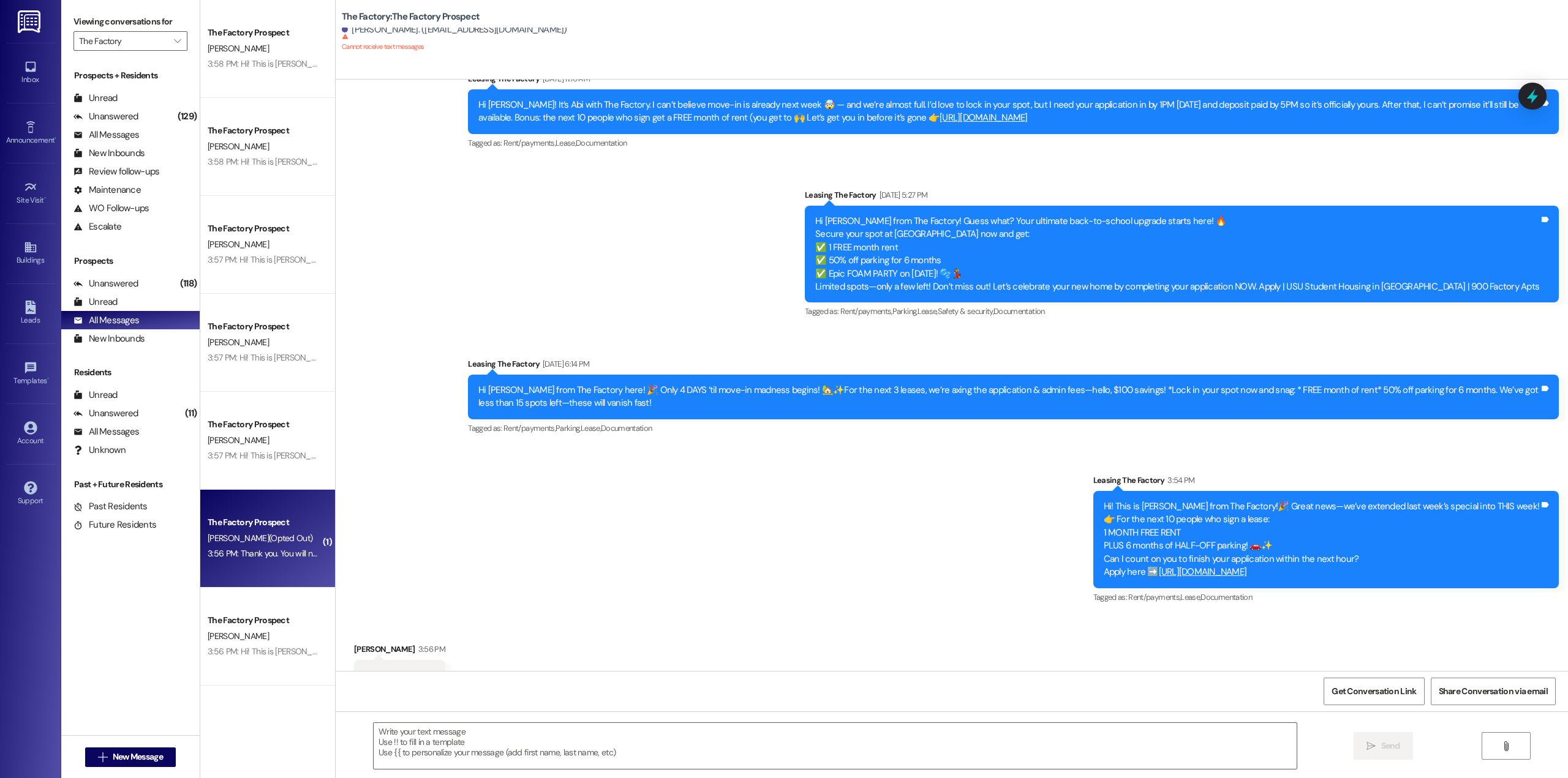
scroll to position [2249, 0]
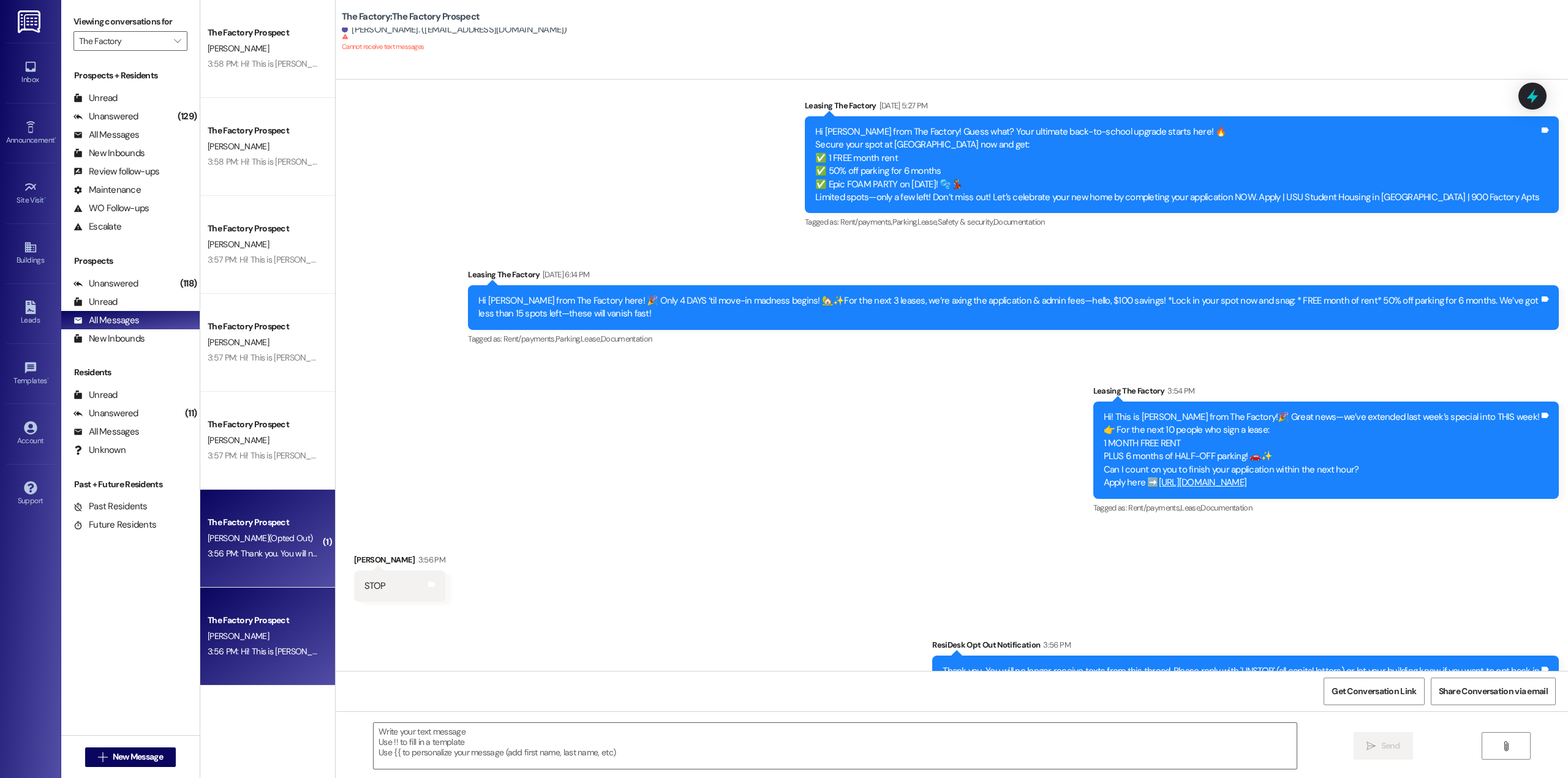
click at [221, 638] on span "[PERSON_NAME]" at bounding box center [238, 636] width 61 height 11
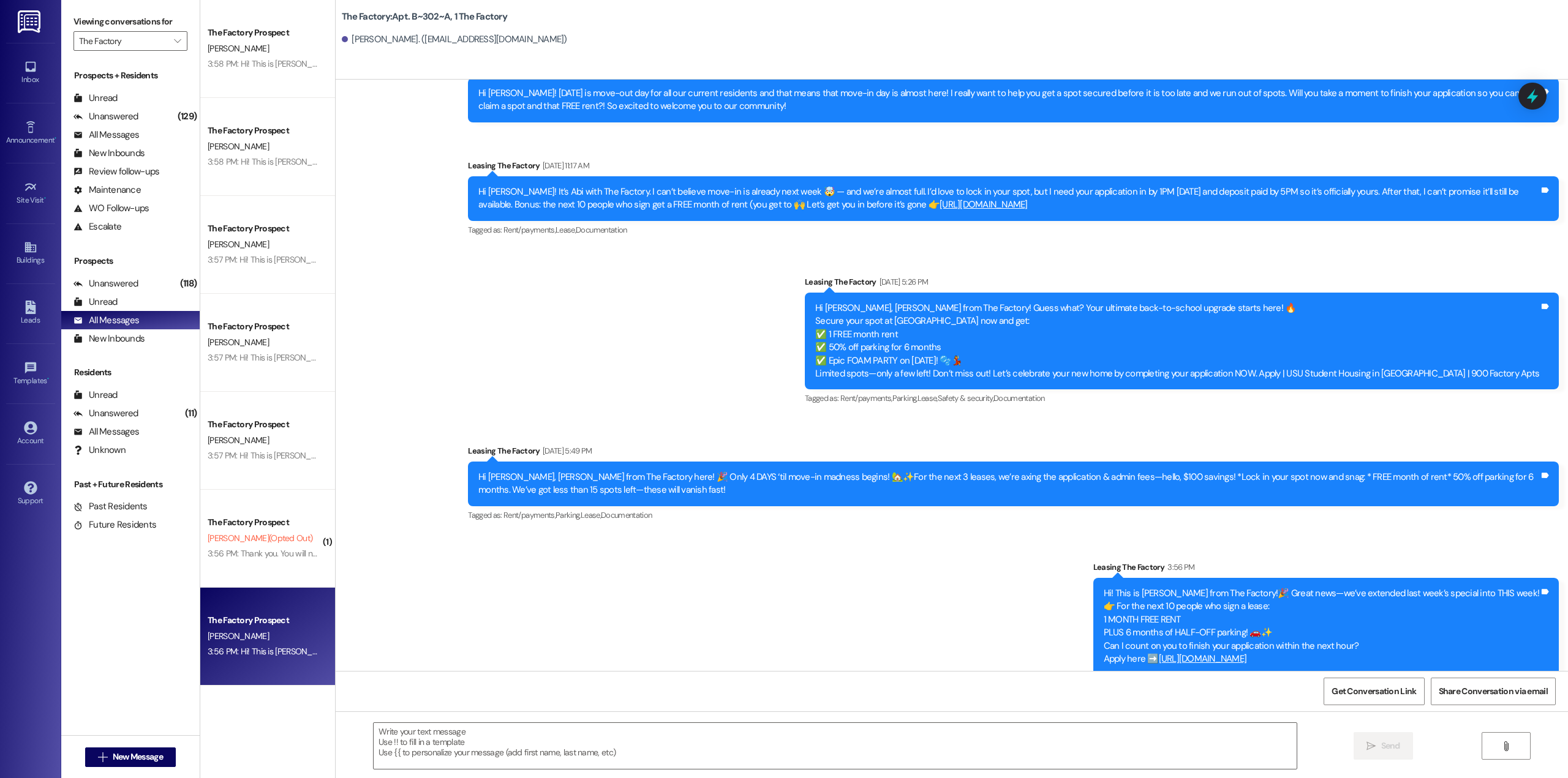
scroll to position [1980, 0]
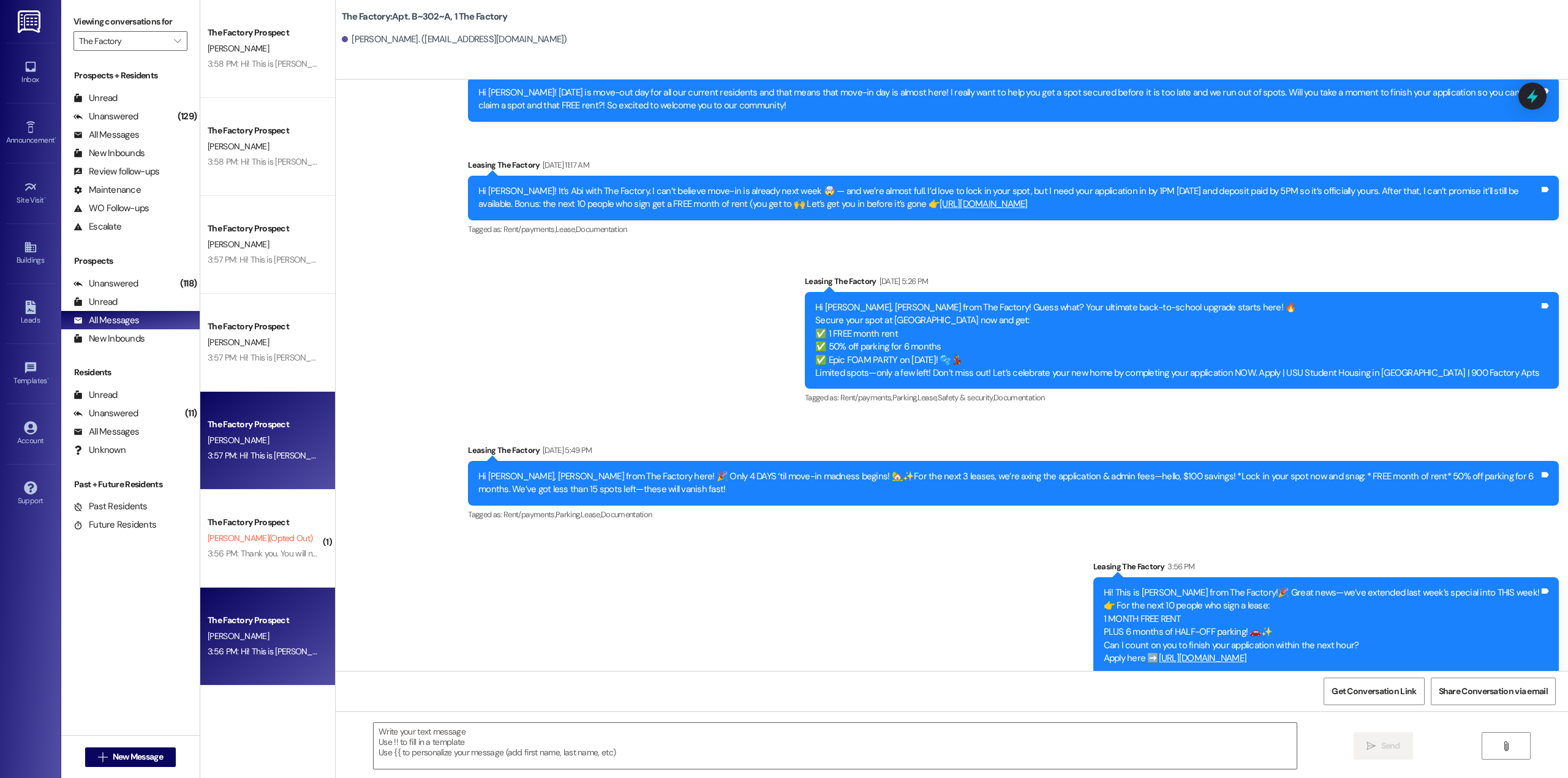
click at [239, 462] on div "3:57 PM: Hi! This is [PERSON_NAME] from The Factory!🎉 Great news—we’ve extended…" at bounding box center [264, 456] width 116 height 15
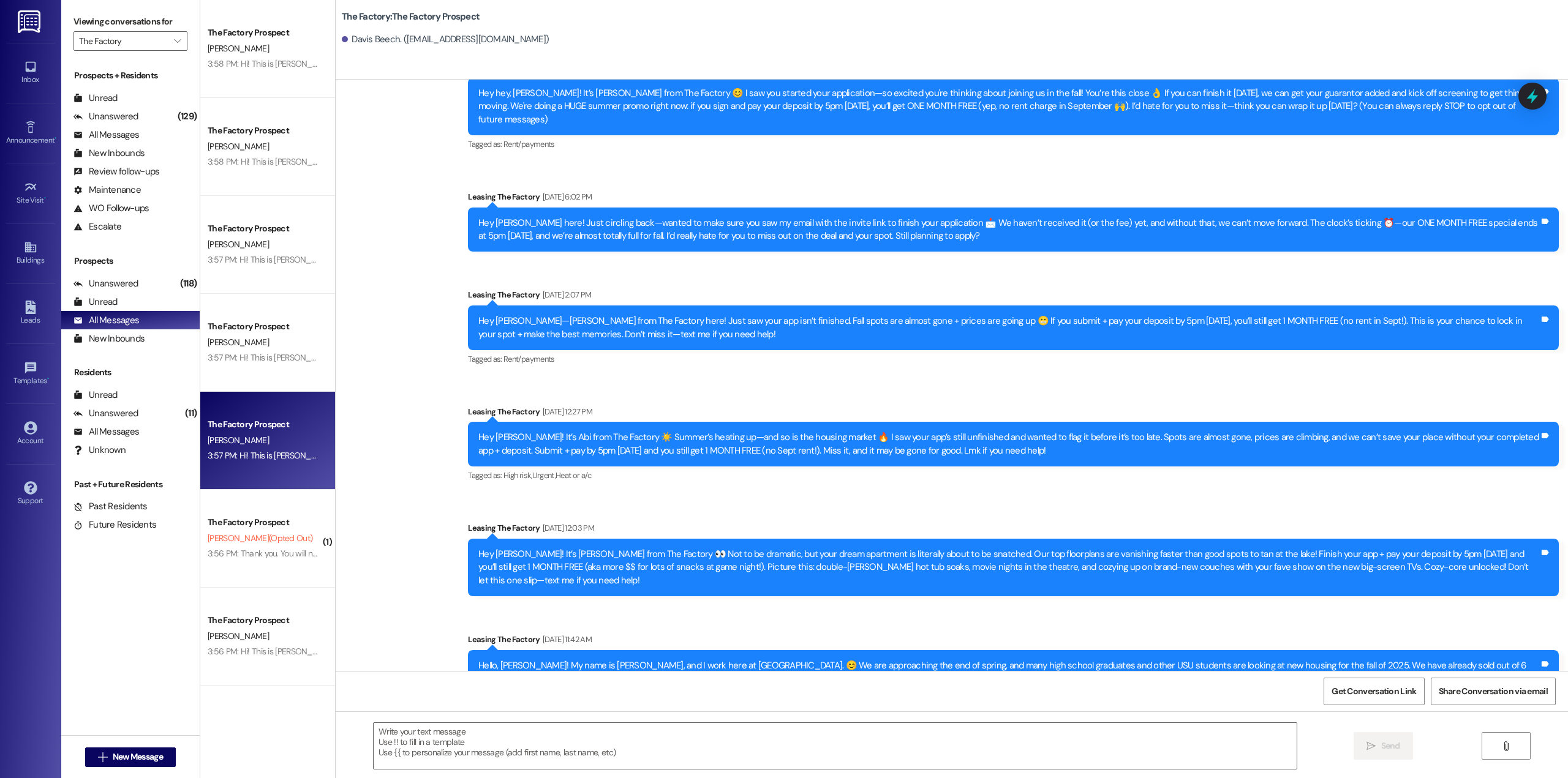
scroll to position [0, 0]
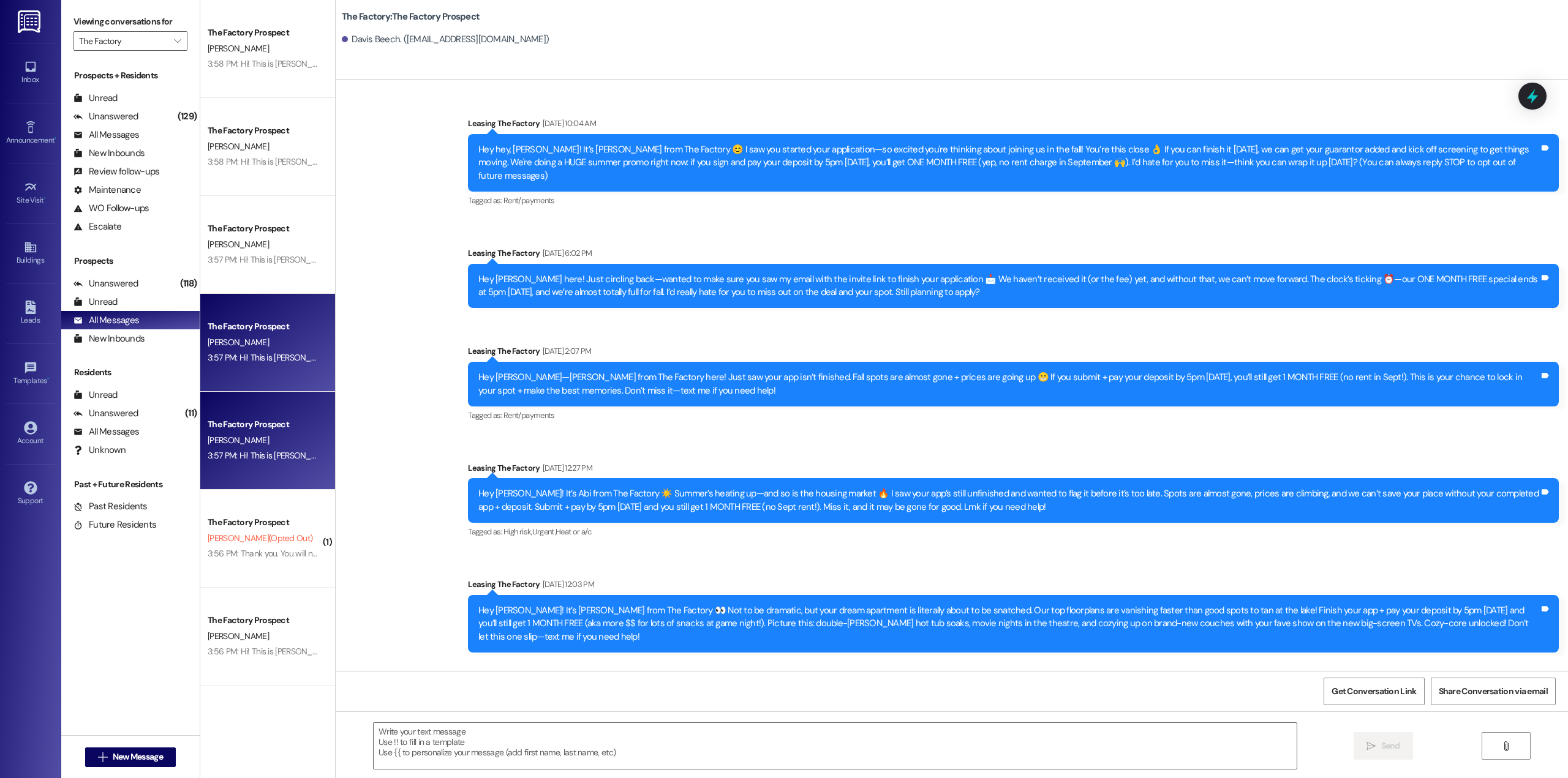
click at [281, 353] on div "3:57 PM: Hi! This is [PERSON_NAME] from The Factory!🎉 Great news—we’ve extended…" at bounding box center [264, 358] width 116 height 15
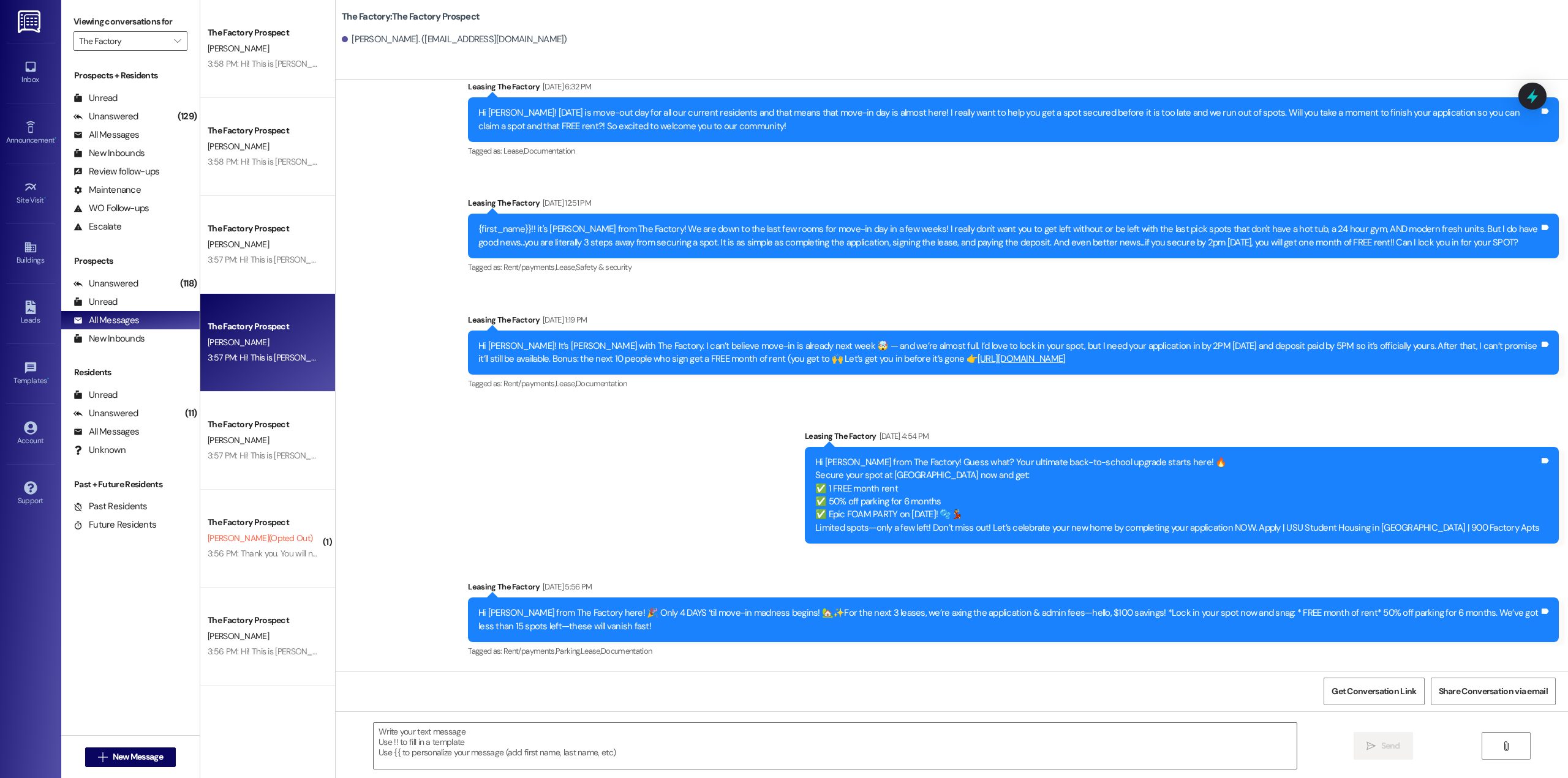
scroll to position [10750, 0]
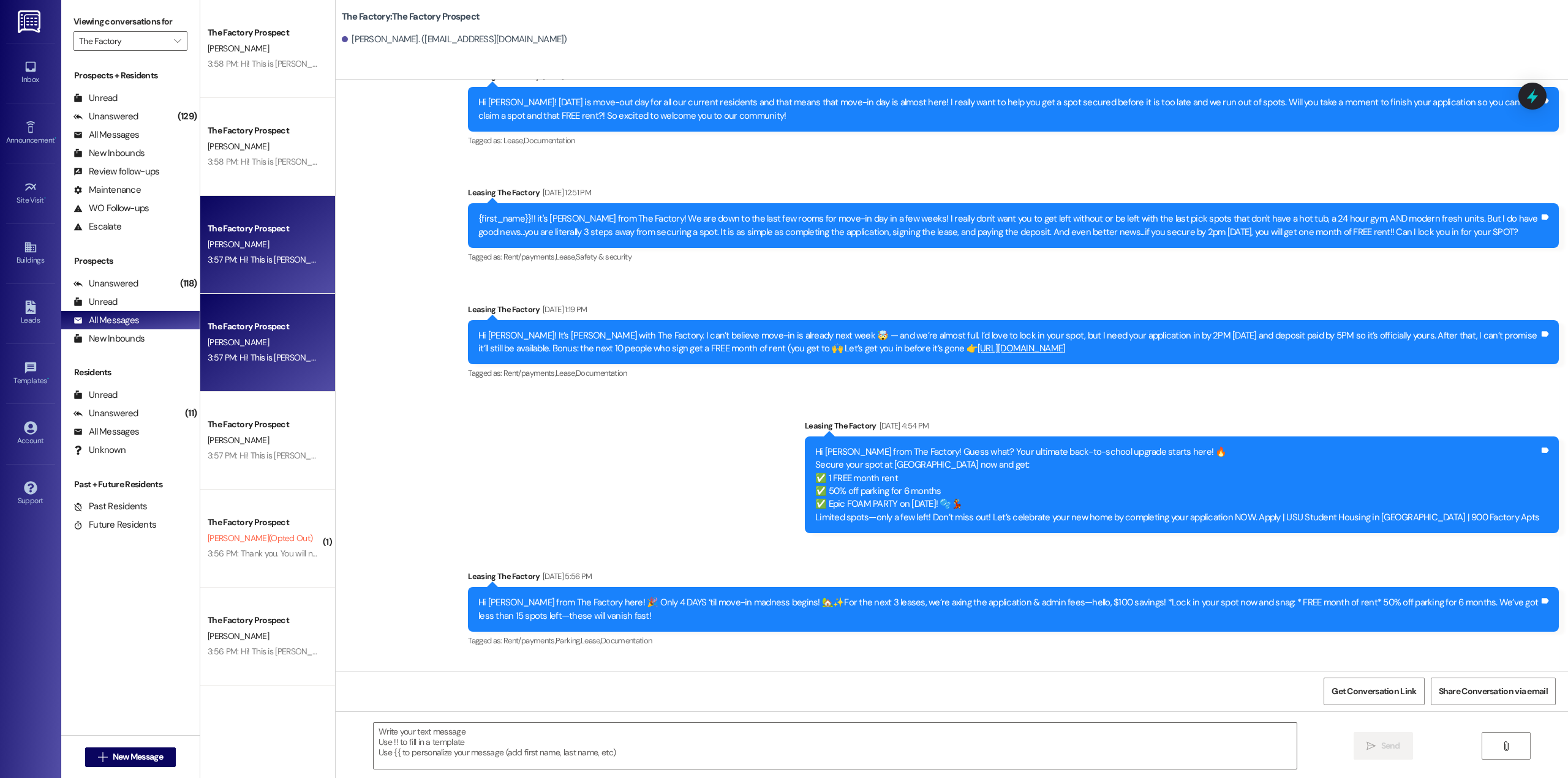
click at [240, 270] on div "The Factory Prospect [PERSON_NAME] 3:57 PM: Hi! This is [PERSON_NAME] from The …" at bounding box center [268, 245] width 135 height 98
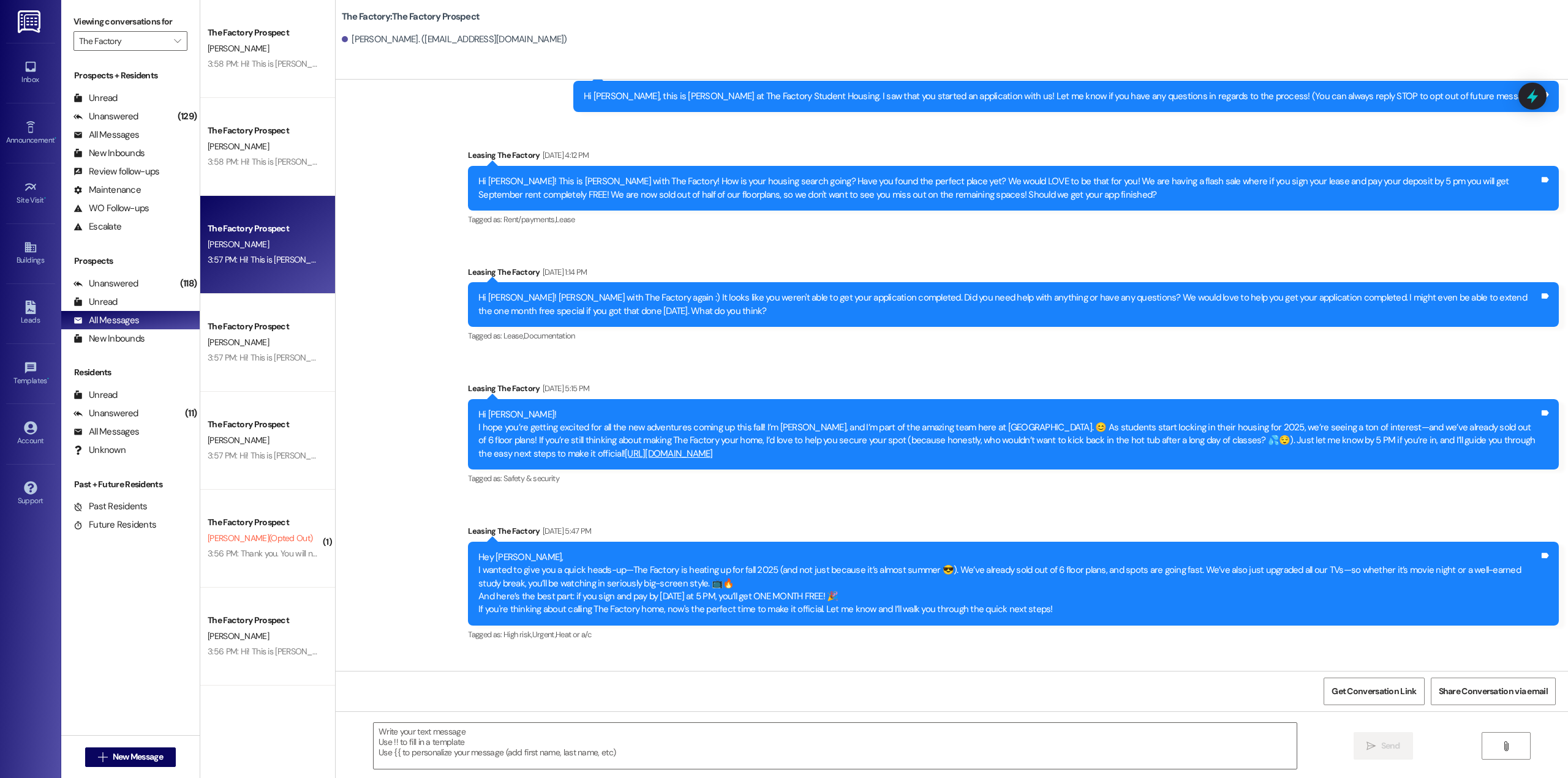
scroll to position [0, 0]
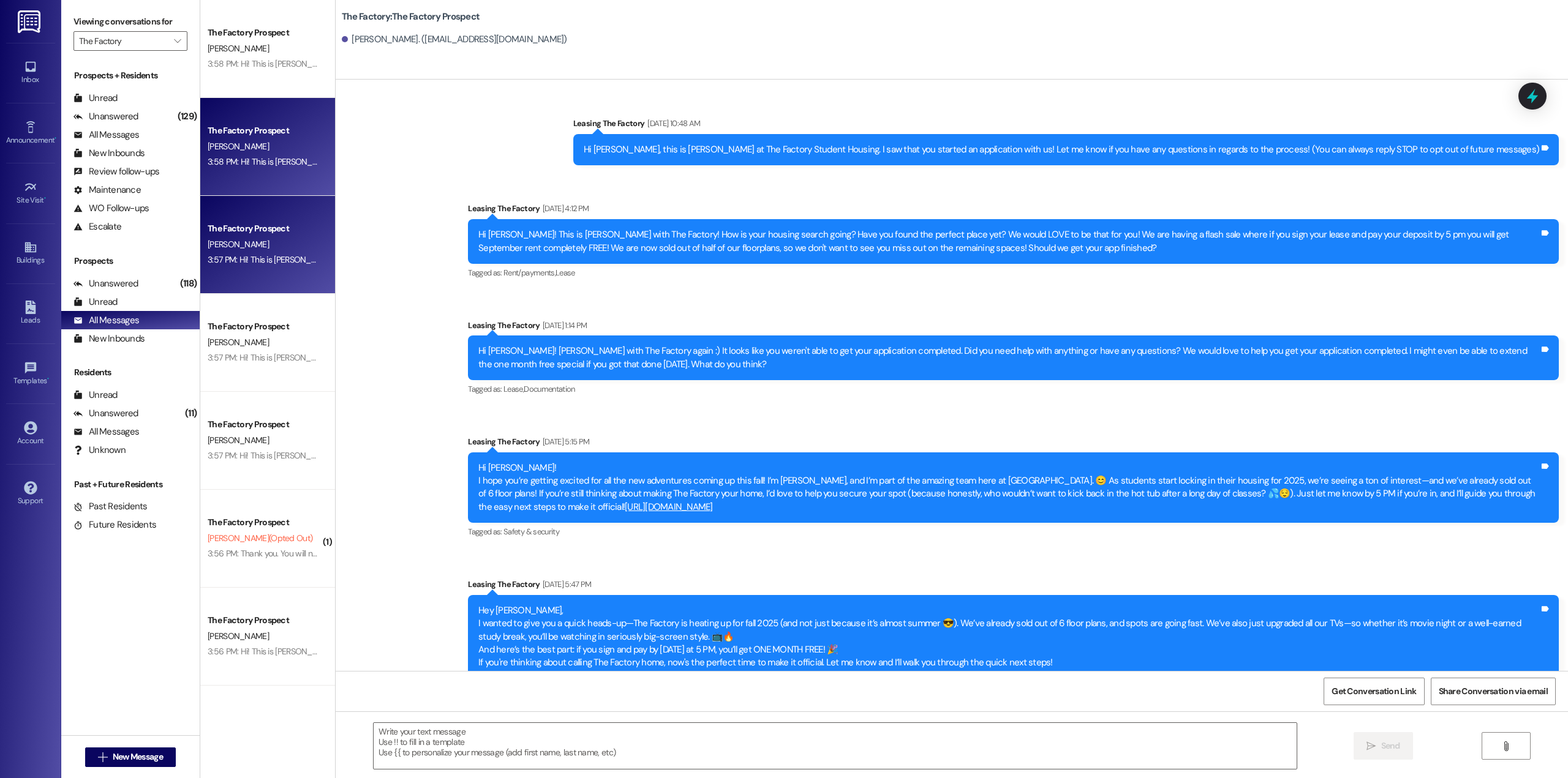
click at [262, 175] on div "The Factory Prospect [PERSON_NAME] 3:58 PM: Hi! This is [PERSON_NAME] from The …" at bounding box center [268, 147] width 135 height 98
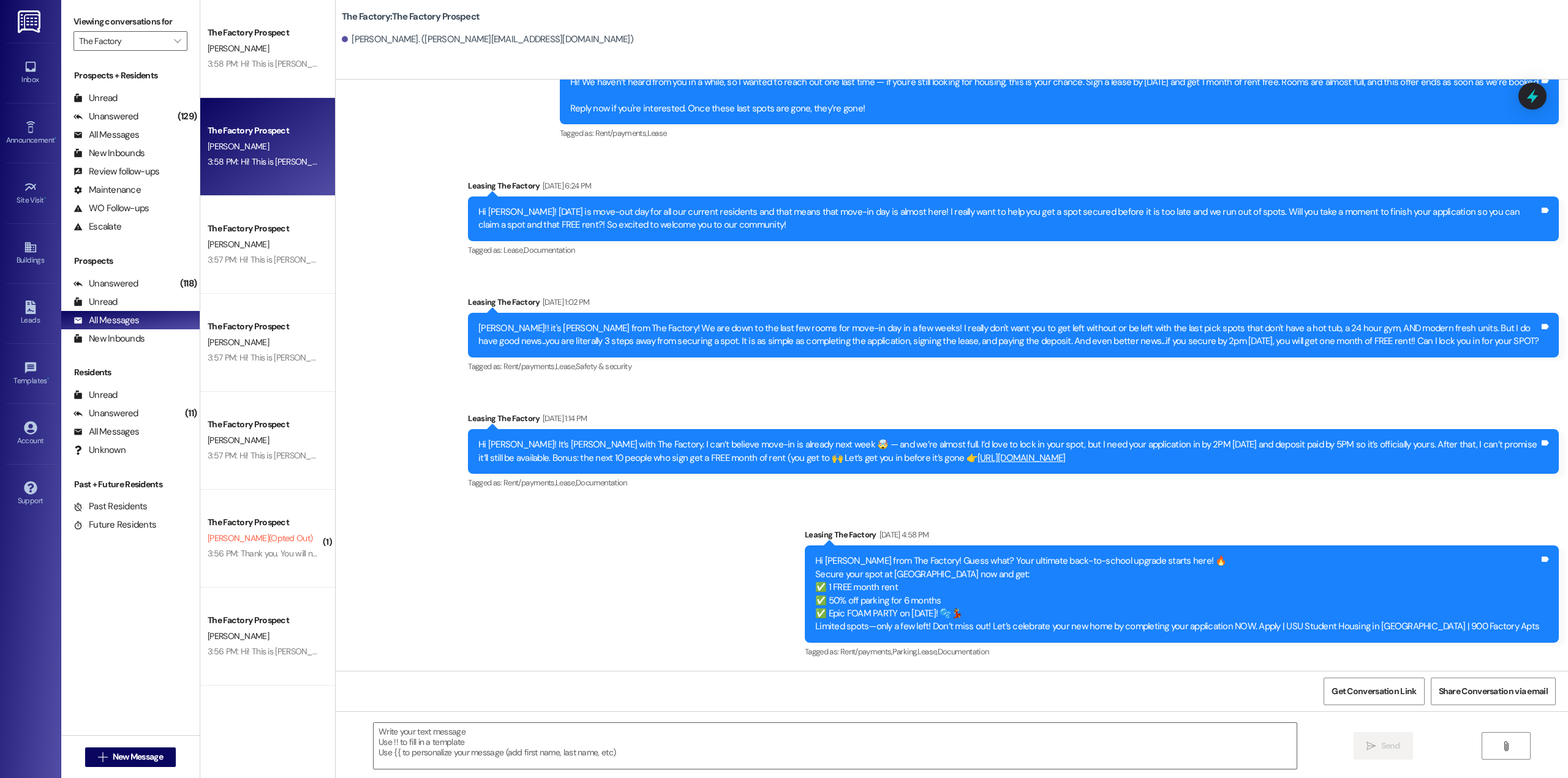
scroll to position [8824, 0]
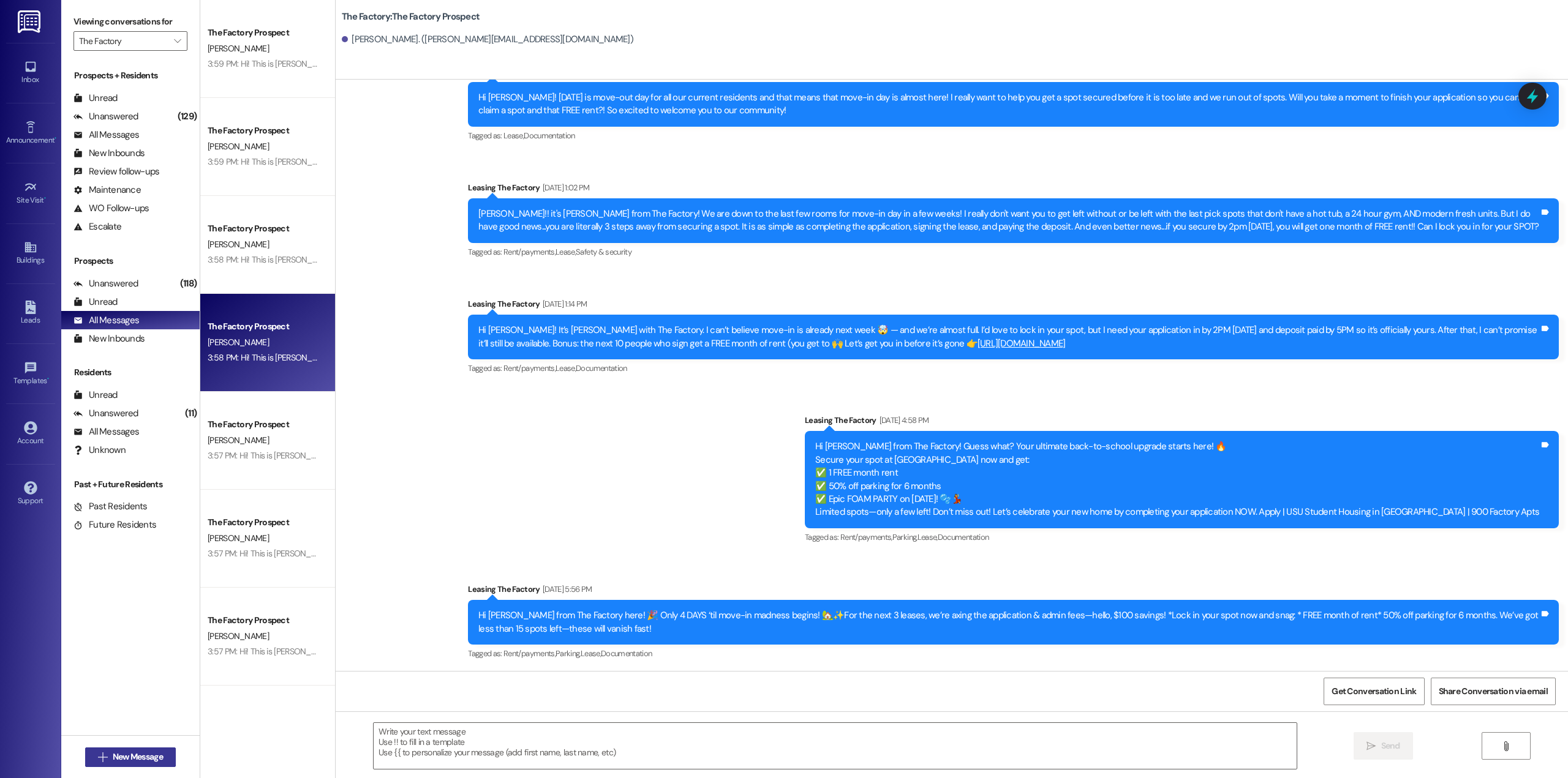
click at [130, 761] on span "New Message" at bounding box center [138, 756] width 50 height 13
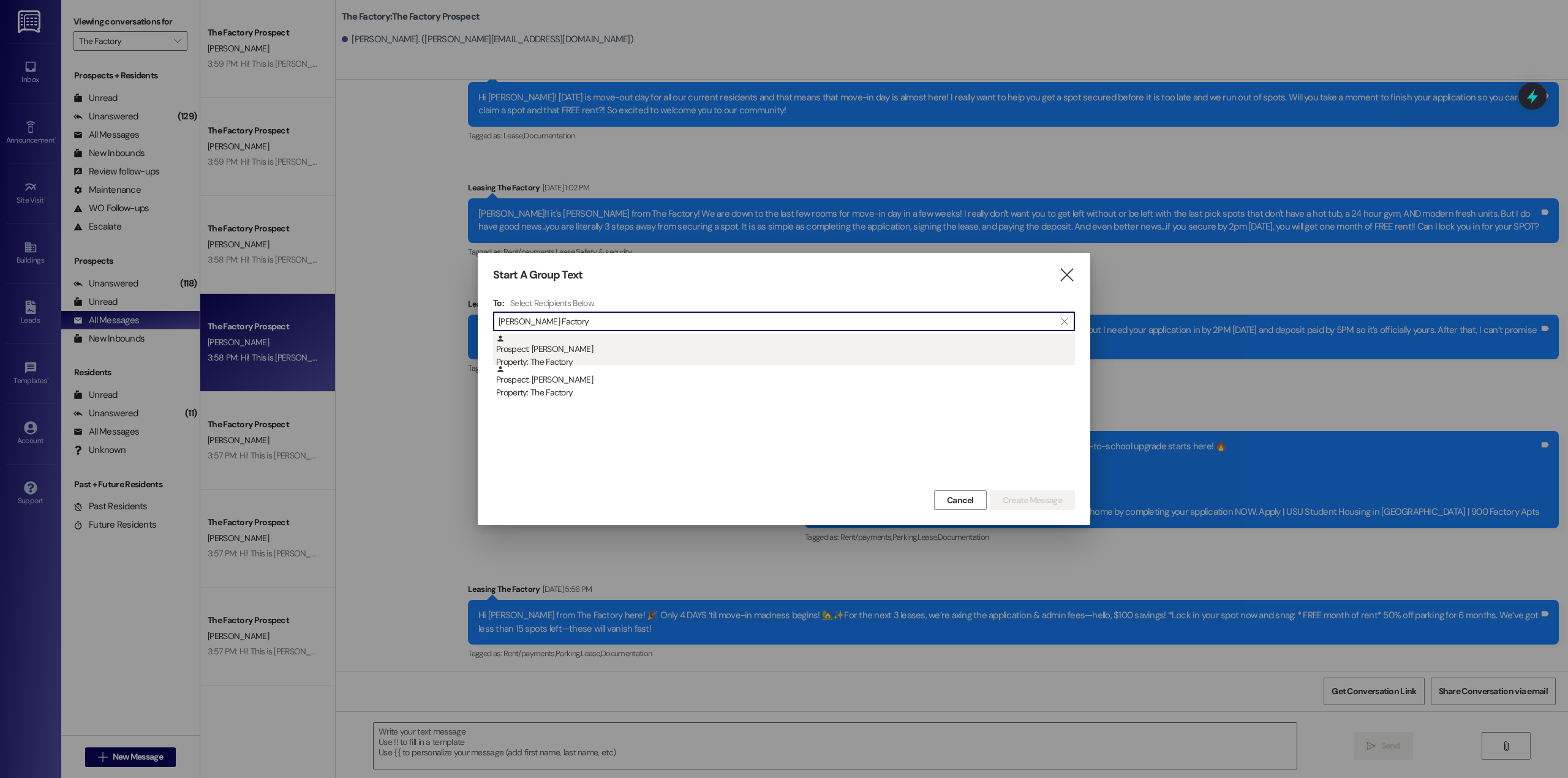
type input "[PERSON_NAME] Factory"
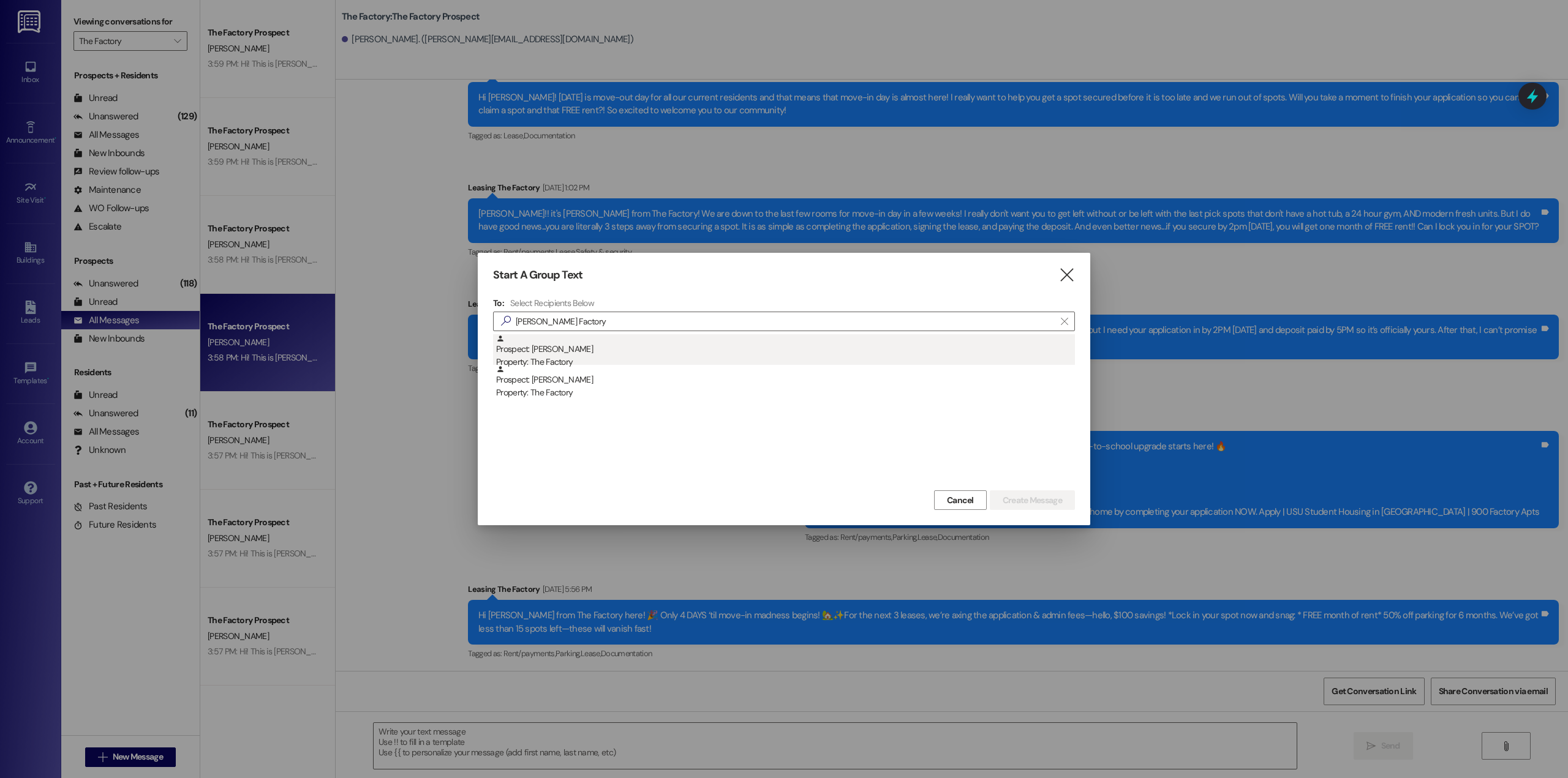
click at [630, 360] on div "Property: The Factory" at bounding box center [786, 362] width 578 height 13
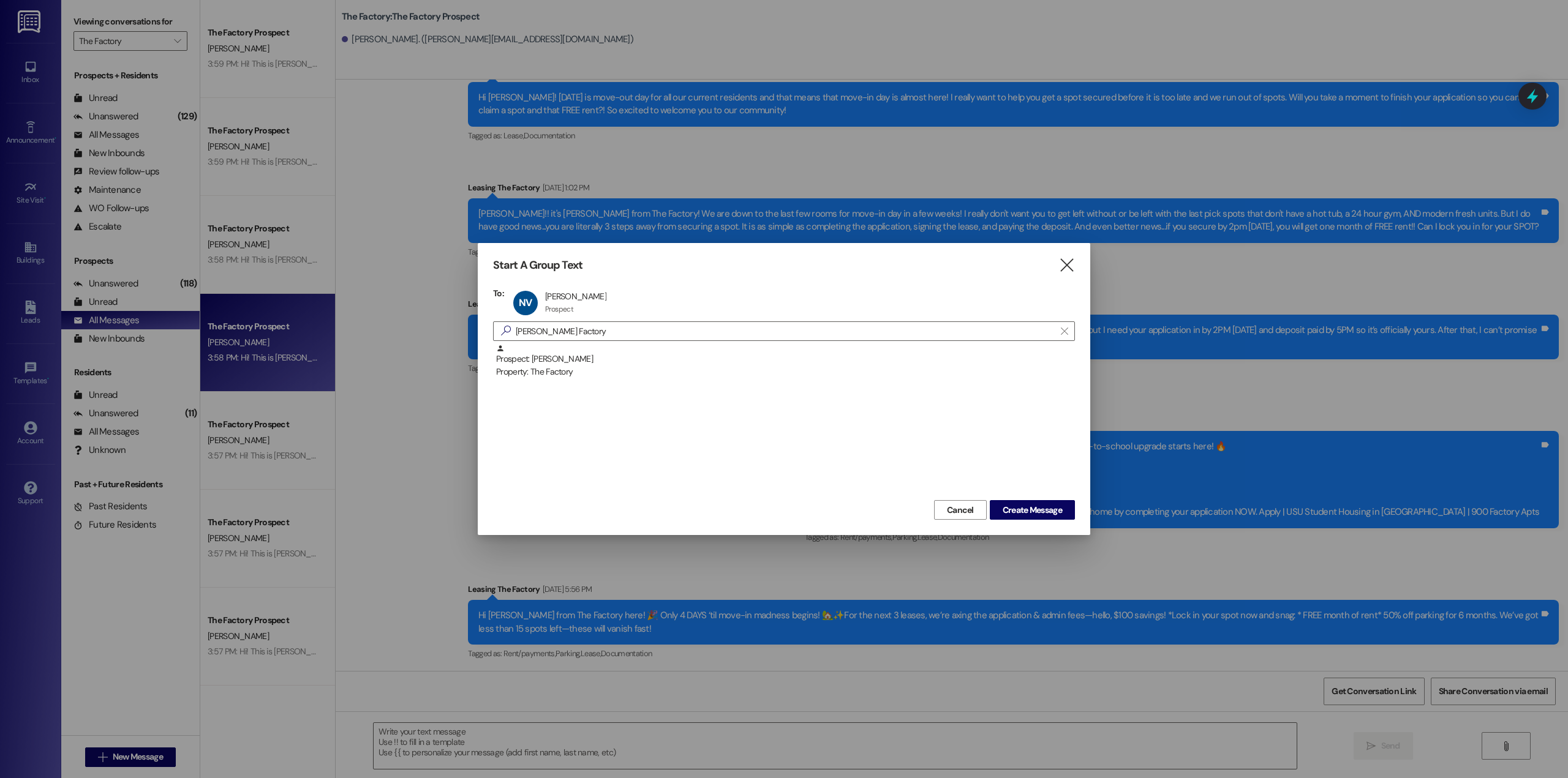
click at [1022, 497] on div "Cancel Create Message" at bounding box center [784, 508] width 582 height 23
drag, startPoint x: 1022, startPoint y: 505, endPoint x: 1006, endPoint y: 511, distance: 17.1
click at [1022, 506] on span "Create Message" at bounding box center [1033, 510] width 59 height 13
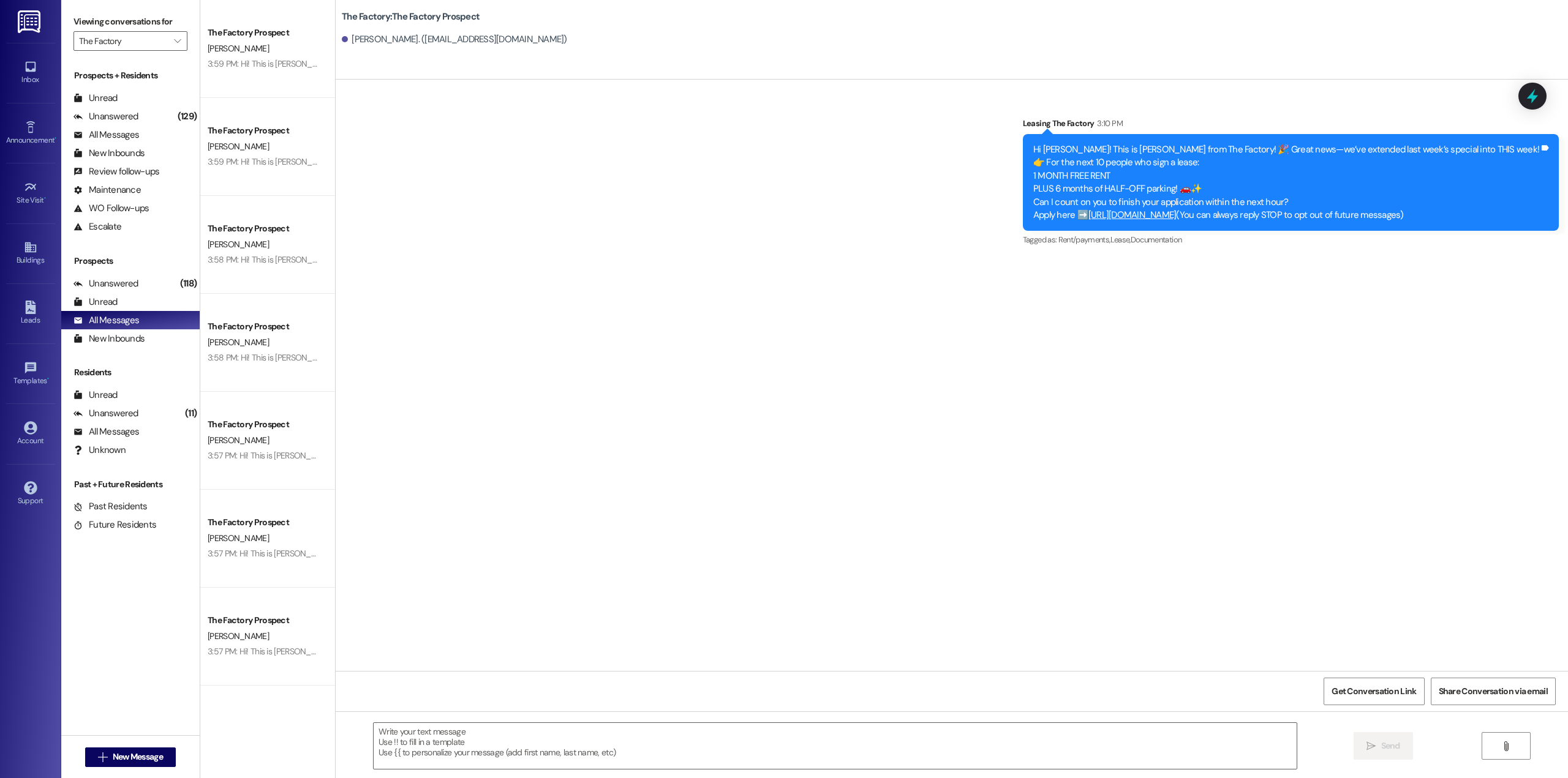
scroll to position [0, 0]
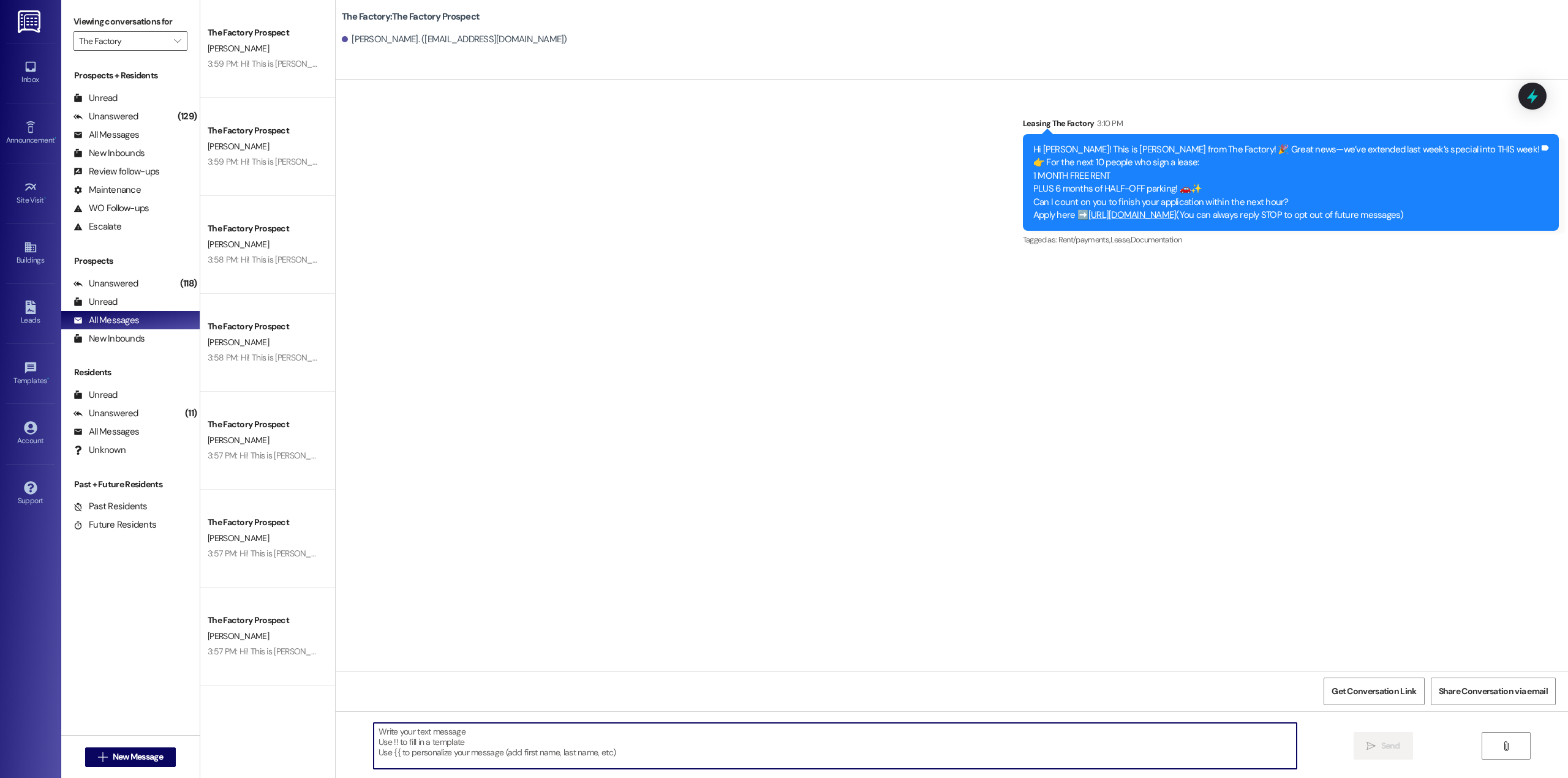
click at [588, 746] on textarea at bounding box center [835, 746] width 923 height 46
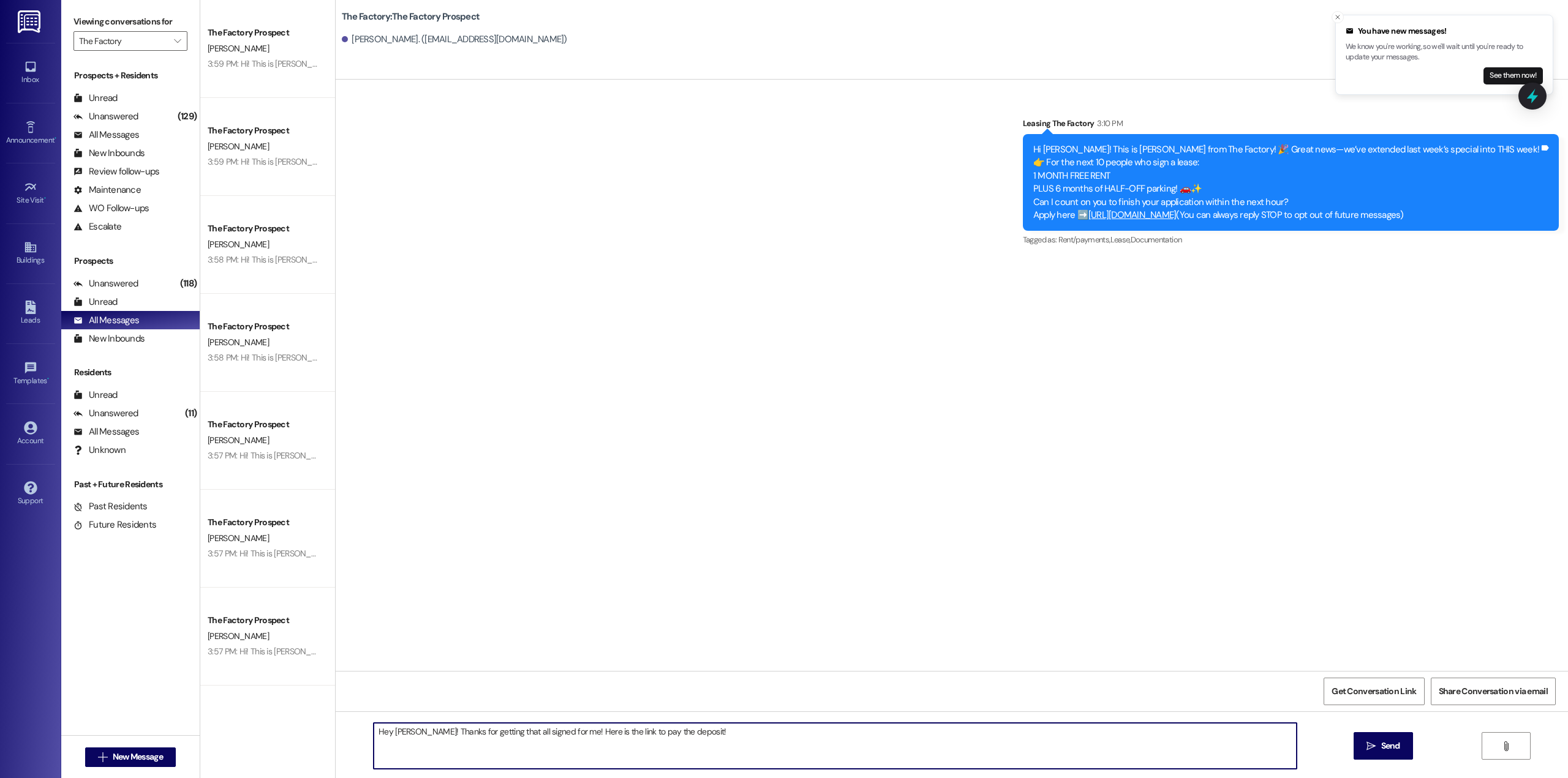
paste textarea "[URL][DOMAIN_NAME]"
type textarea "Hey [PERSON_NAME]! Thanks for getting that all signed for me! Here is the link …"
click at [1384, 744] on span "Send" at bounding box center [1390, 746] width 19 height 13
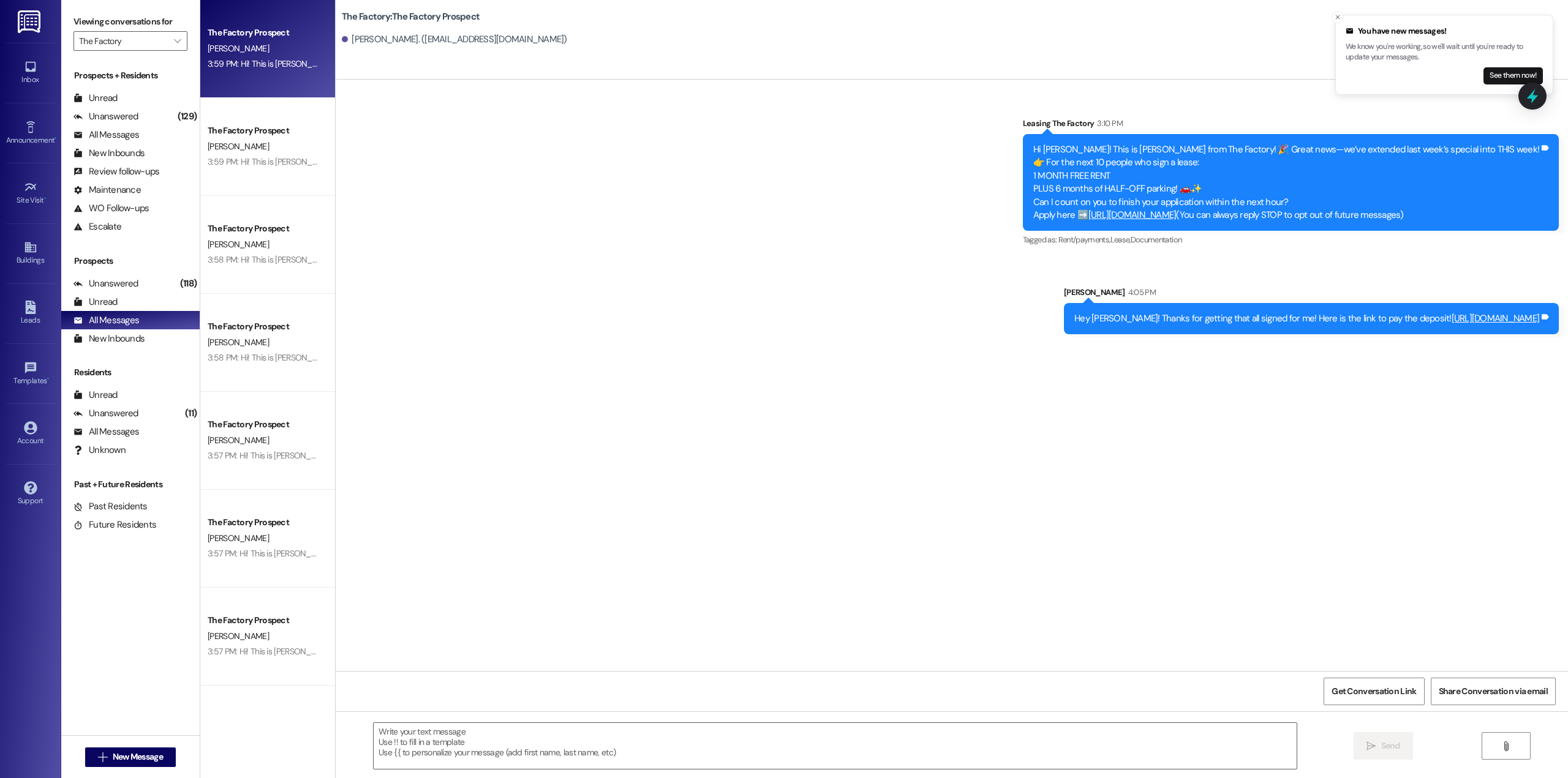
click at [247, 71] on div "3:59 PM: Hi! This is [PERSON_NAME] from The Factory!🎉 Great news—we’ve extended…" at bounding box center [264, 64] width 116 height 15
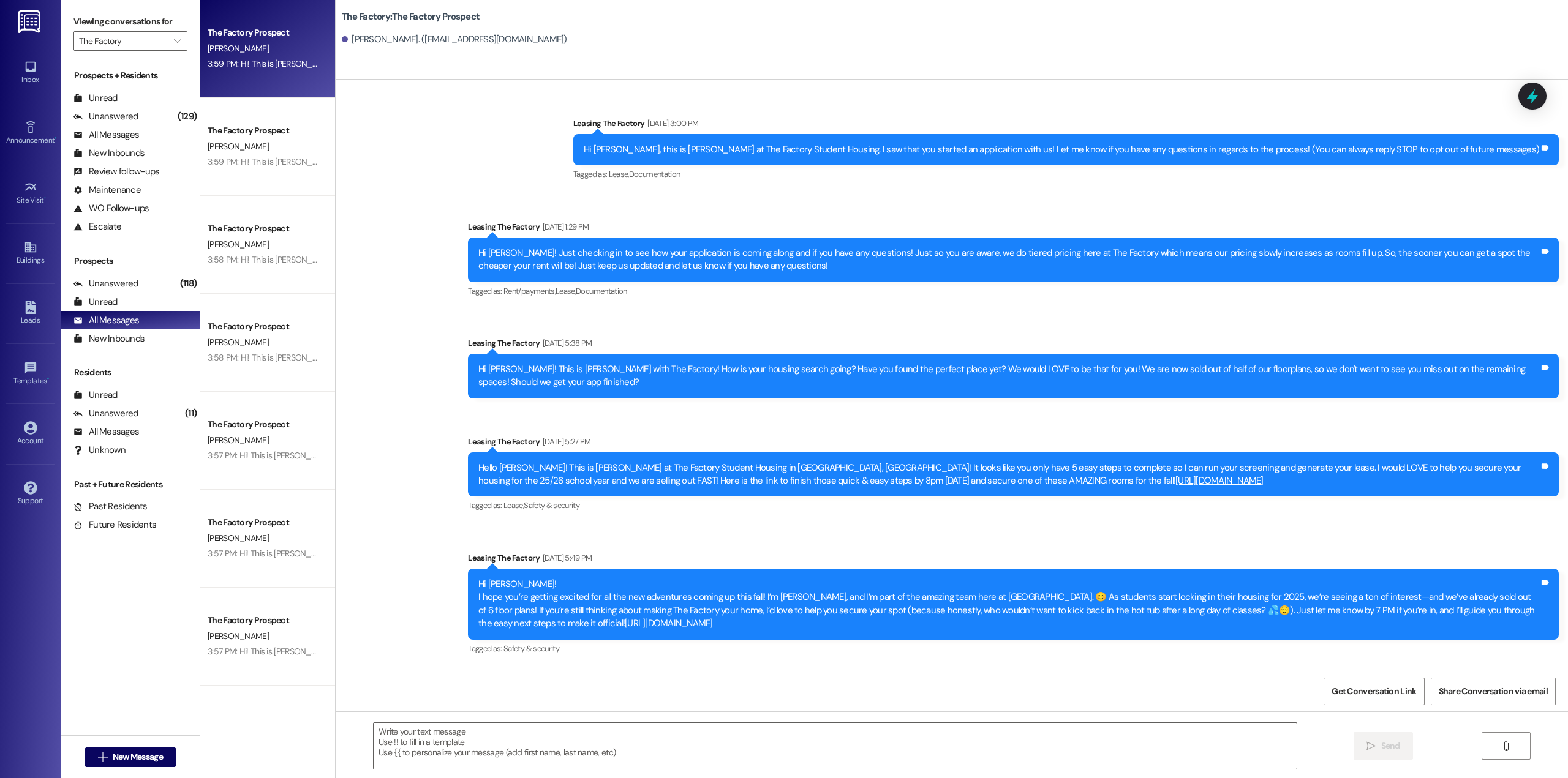
click at [276, 50] on div "[PERSON_NAME]" at bounding box center [264, 48] width 116 height 15
click at [113, 325] on div "All Messages" at bounding box center [106, 320] width 65 height 13
click at [121, 301] on div "Unread (0)" at bounding box center [130, 301] width 139 height 18
click at [239, 44] on div "[PERSON_NAME]" at bounding box center [264, 40] width 116 height 15
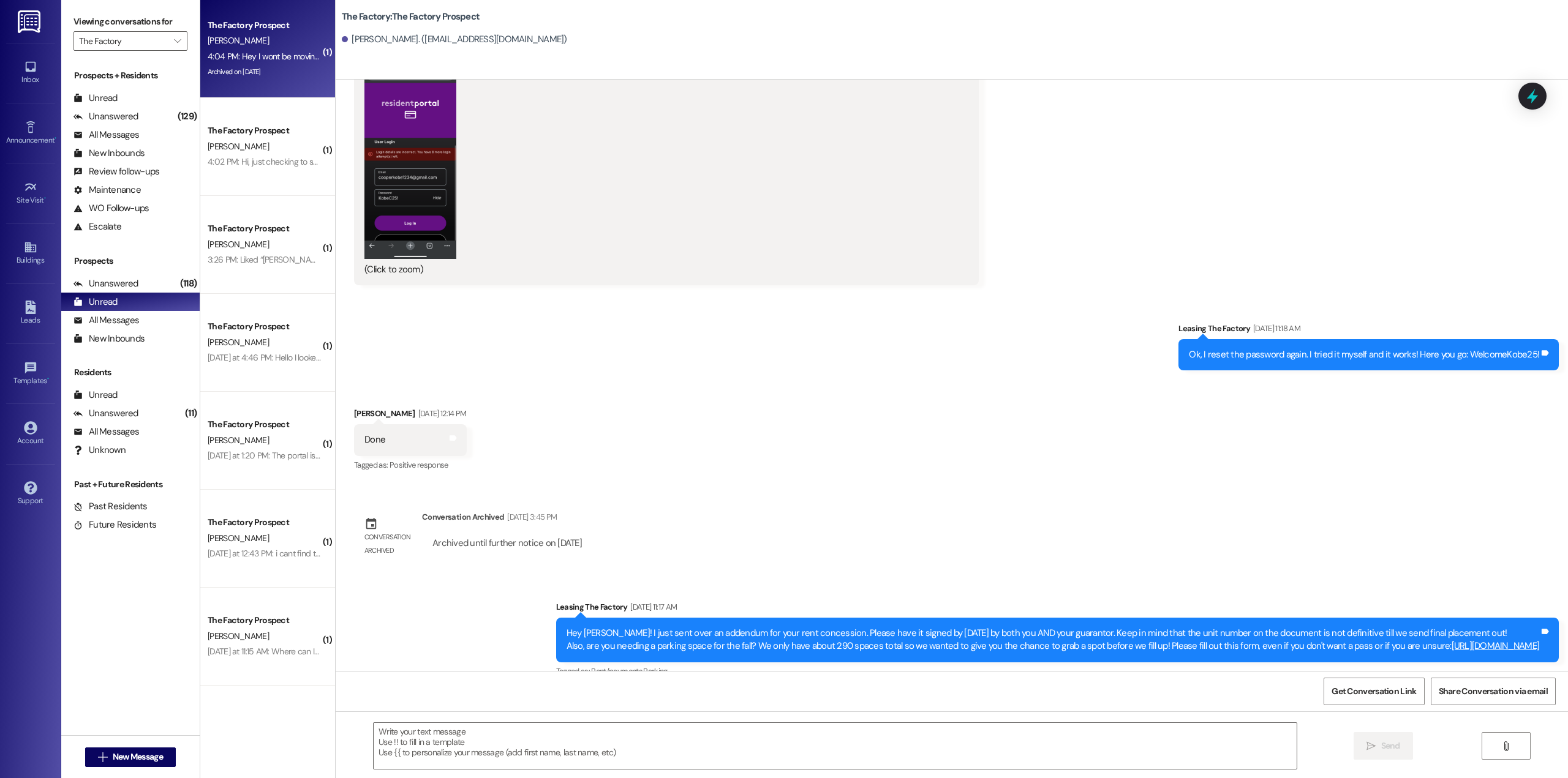
scroll to position [3949, 0]
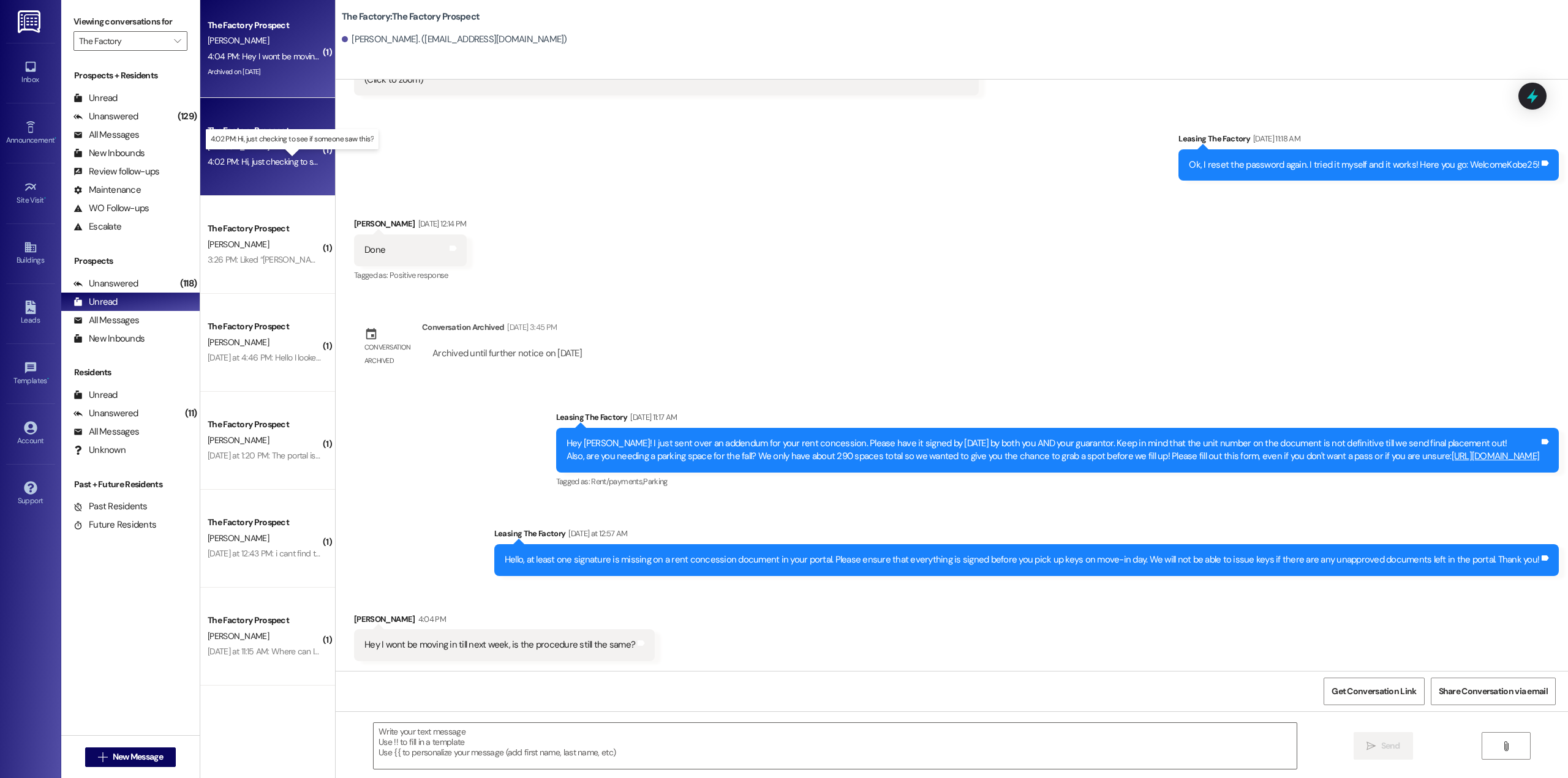
click at [274, 157] on div "4:02 PM: Hi, just checking to see if someone saw this? 4:02 PM: Hi, just checki…" at bounding box center [303, 161] width 190 height 11
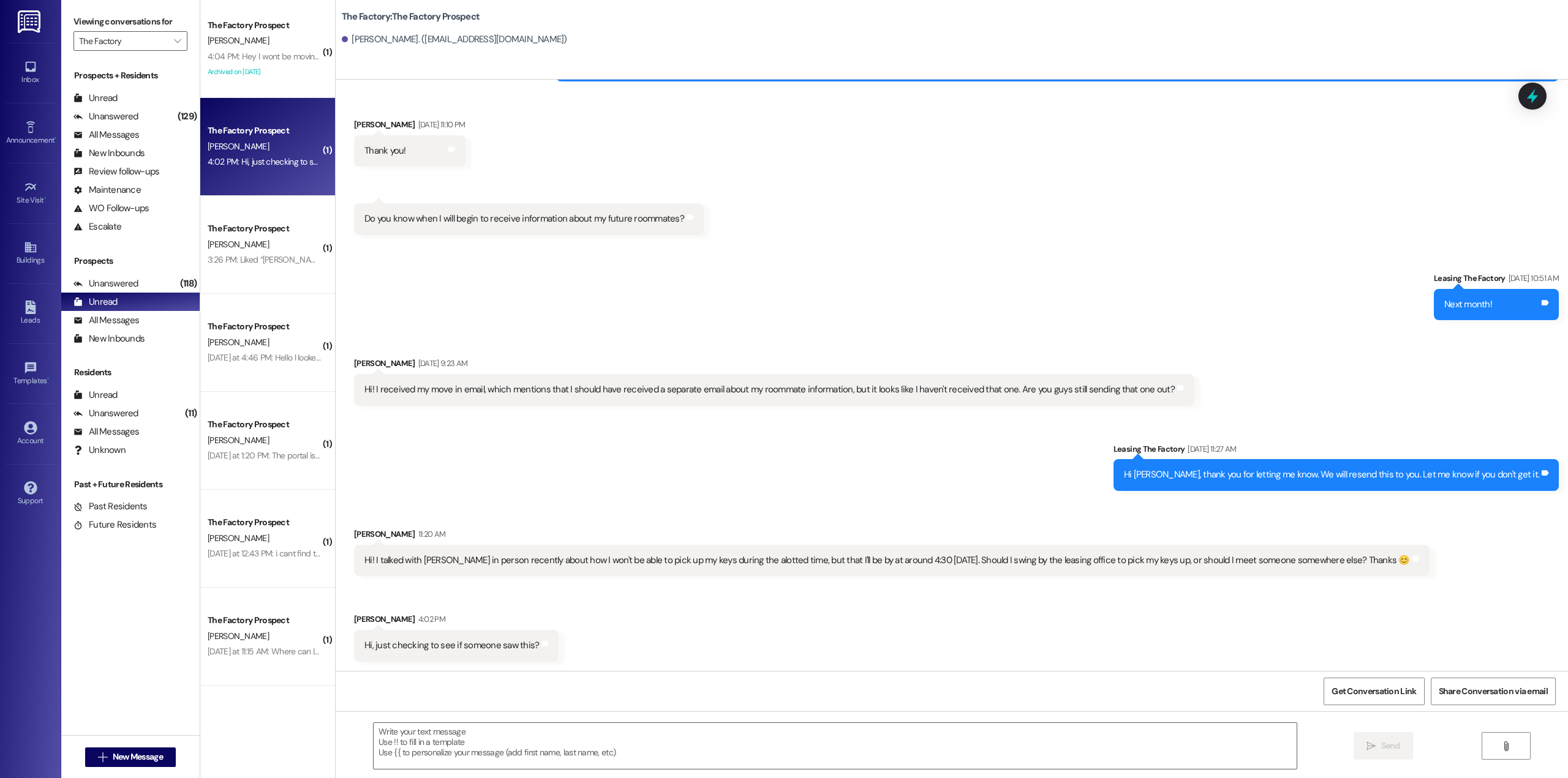
scroll to position [2761, 0]
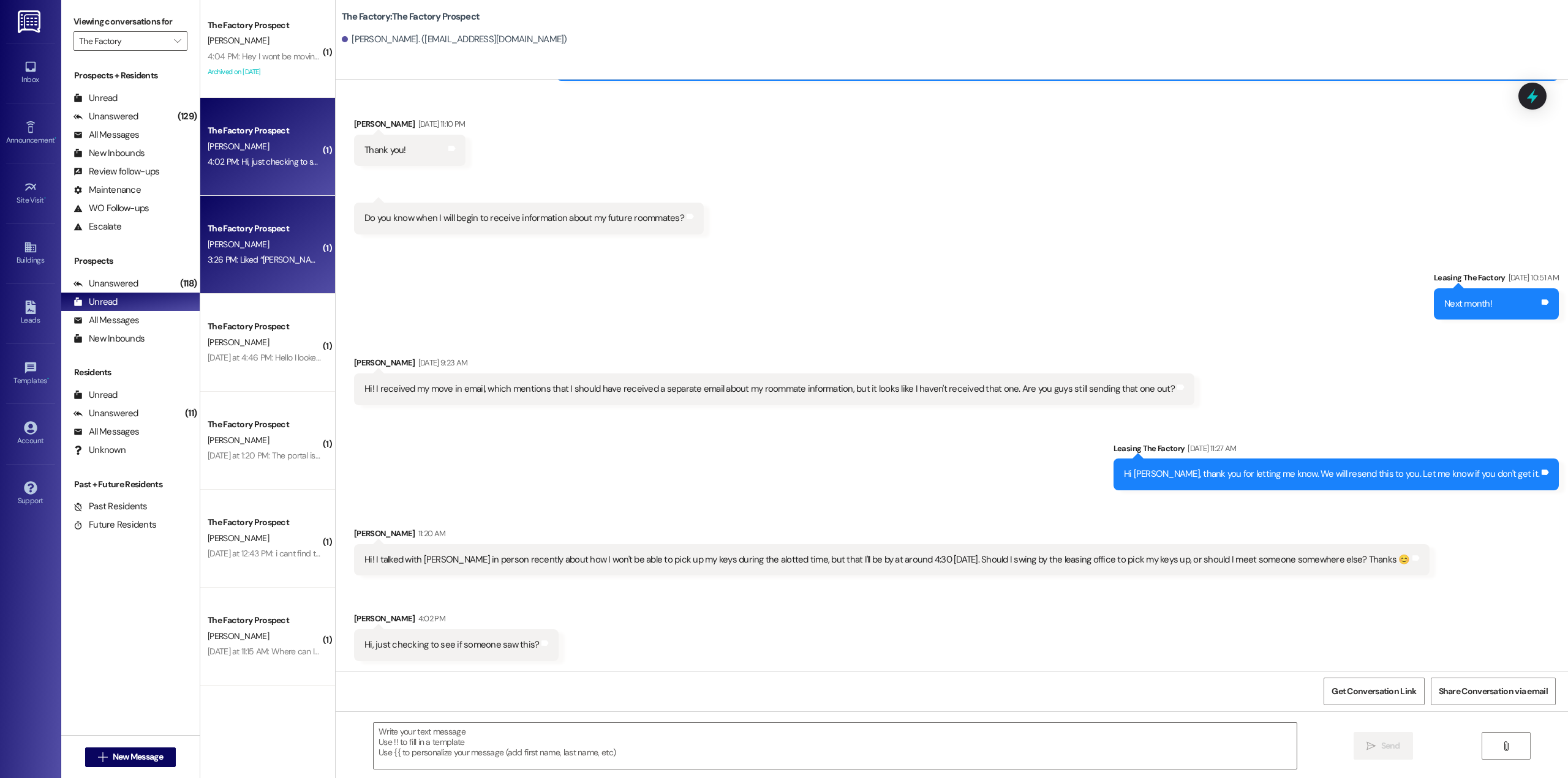
click at [265, 263] on div "3:26 PM: Liked “[PERSON_NAME] (The Factory): [URL][DOMAIN_NAME]” 3:26 PM: Liked…" at bounding box center [334, 260] width 252 height 11
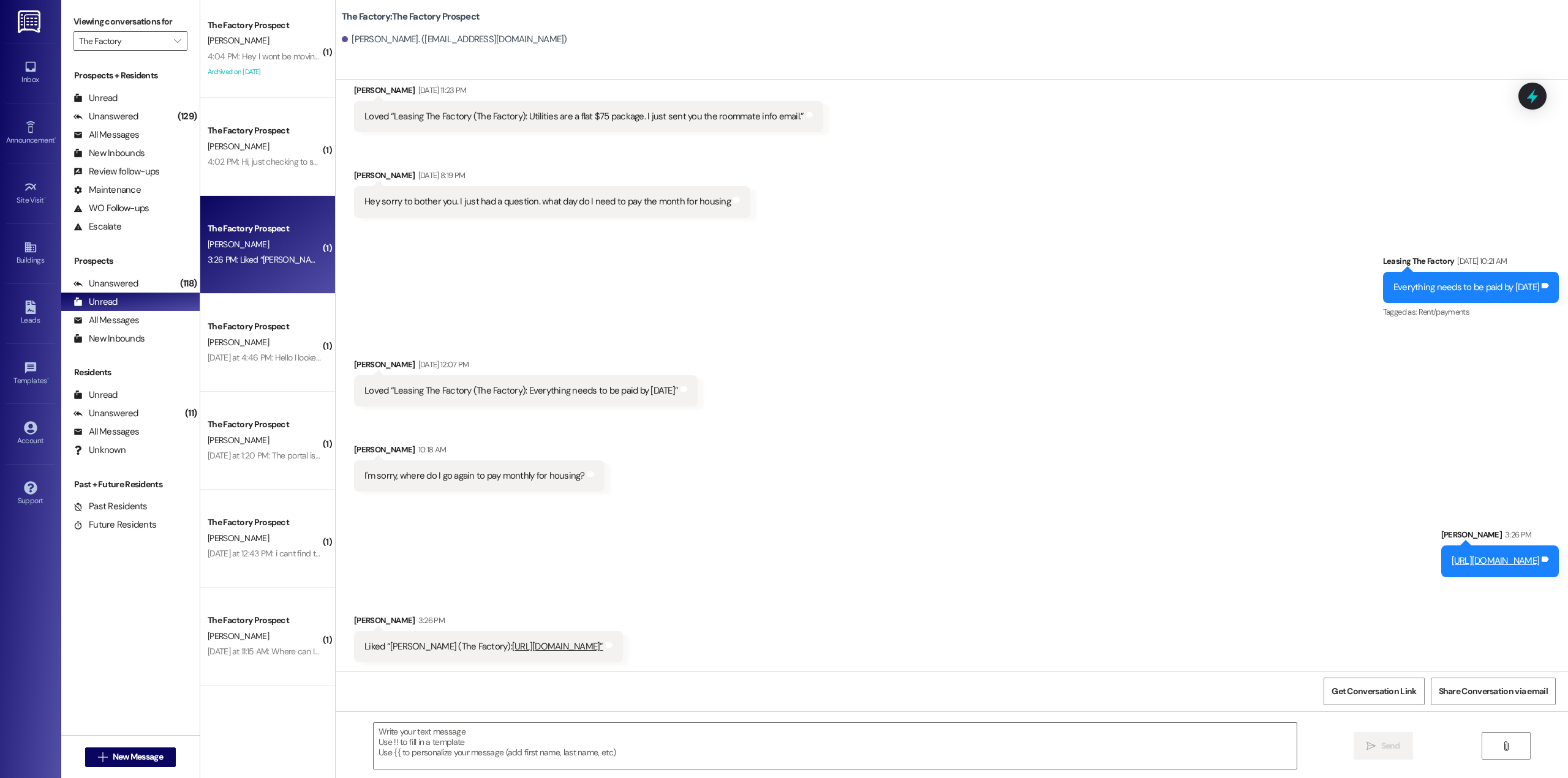
scroll to position [5000, 0]
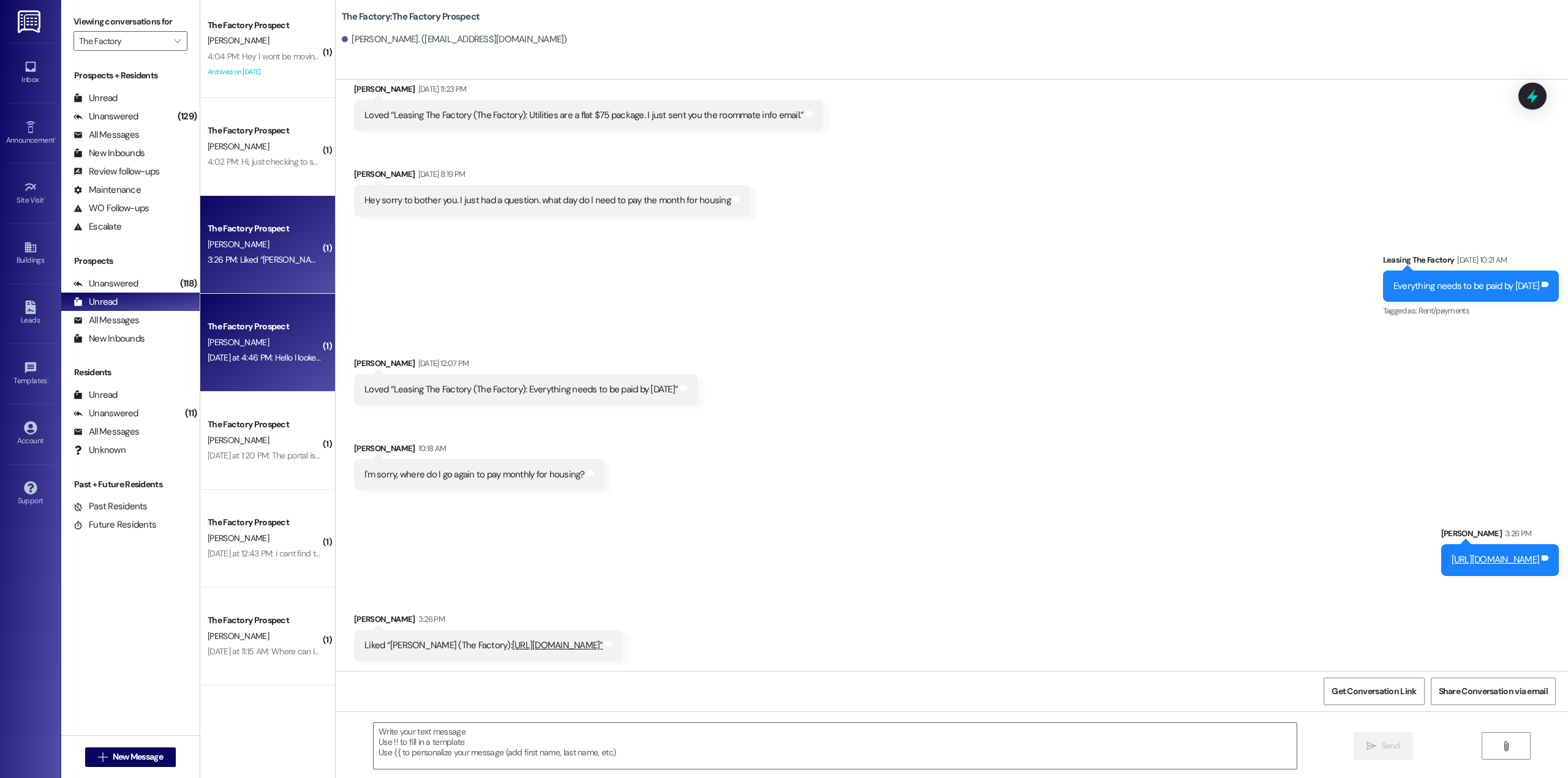
click at [269, 346] on div "[PERSON_NAME]" at bounding box center [264, 342] width 116 height 15
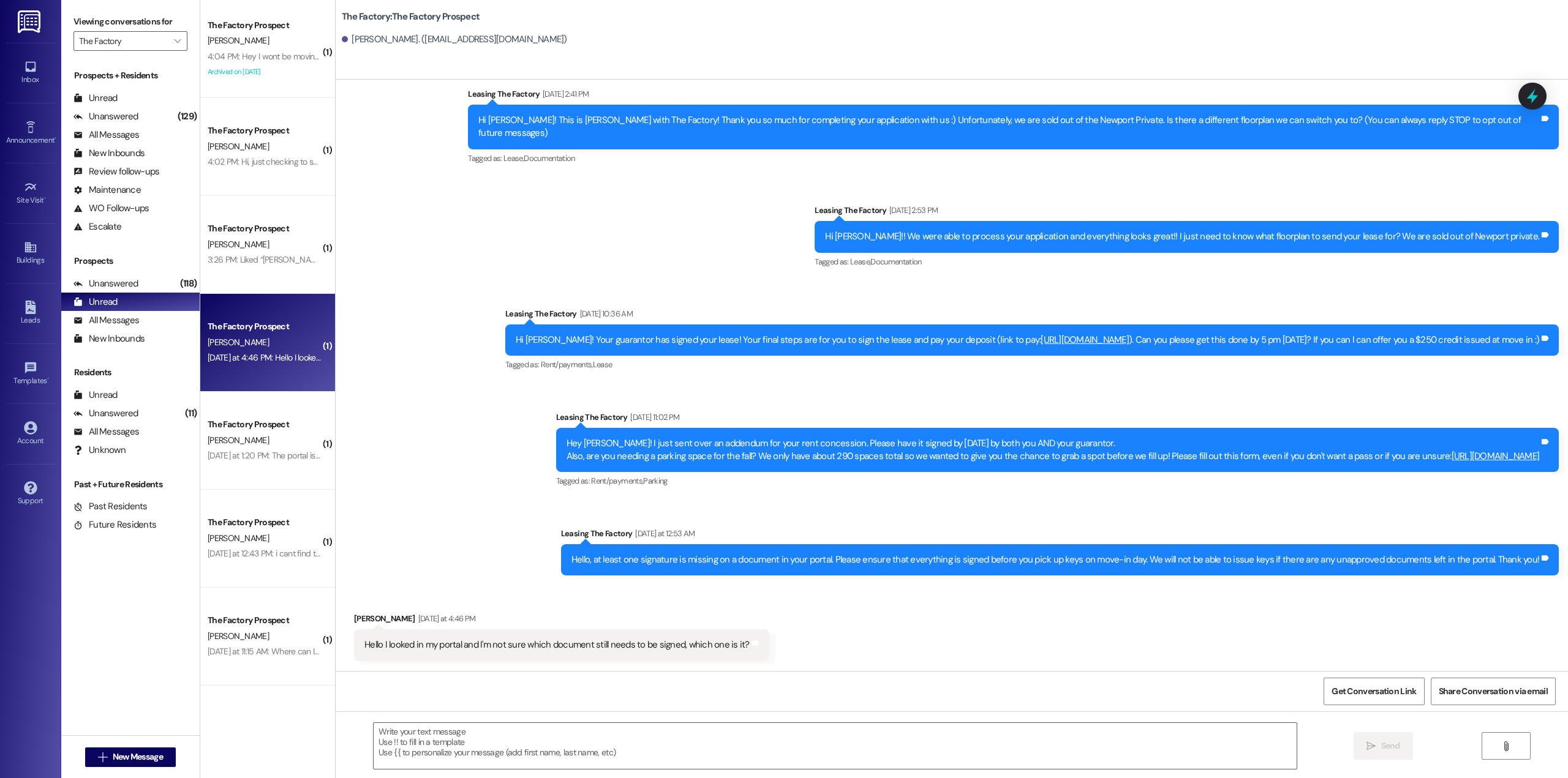
scroll to position [16, 0]
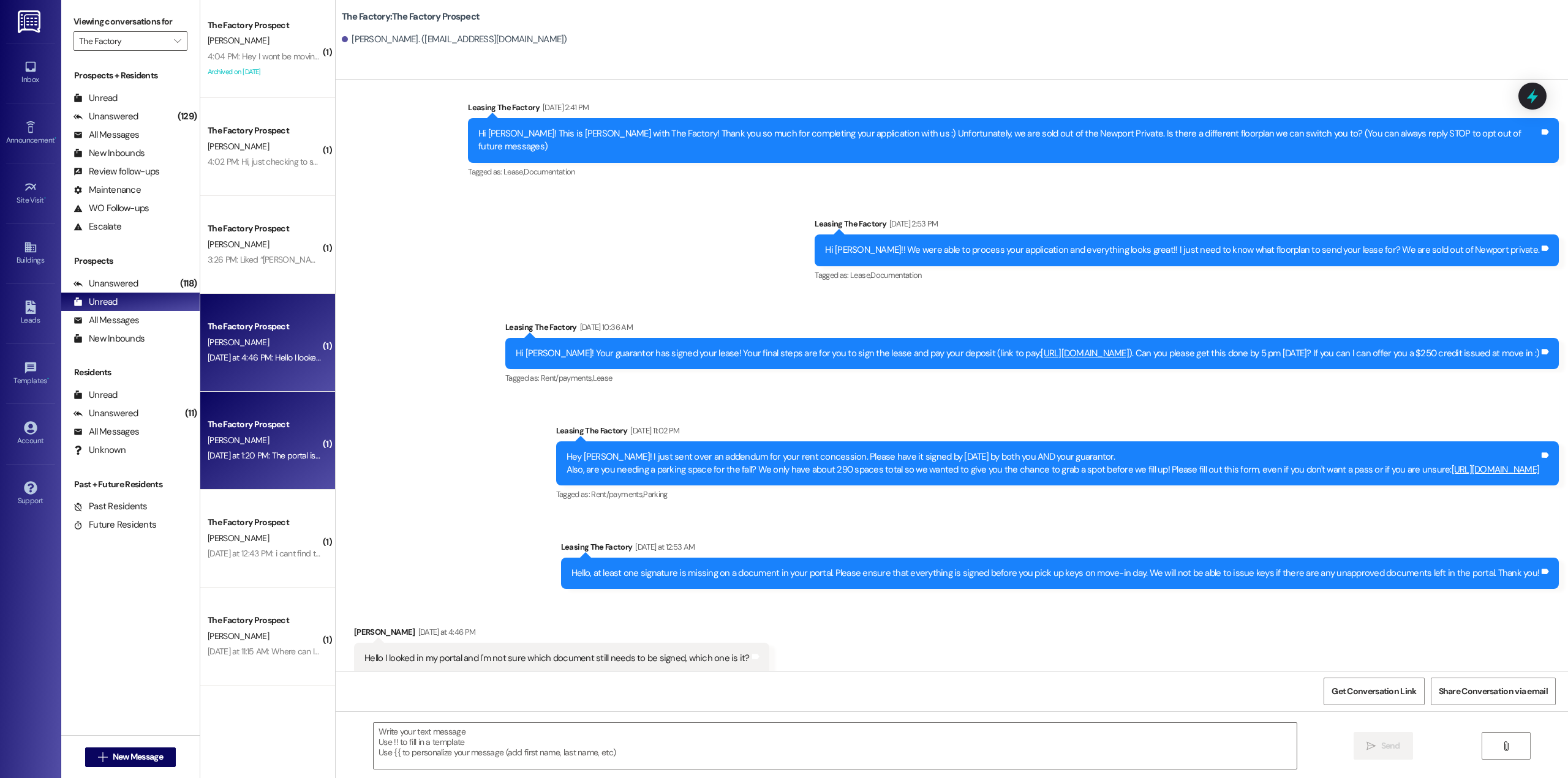
click at [227, 424] on div "The Factory Prospect" at bounding box center [264, 424] width 113 height 13
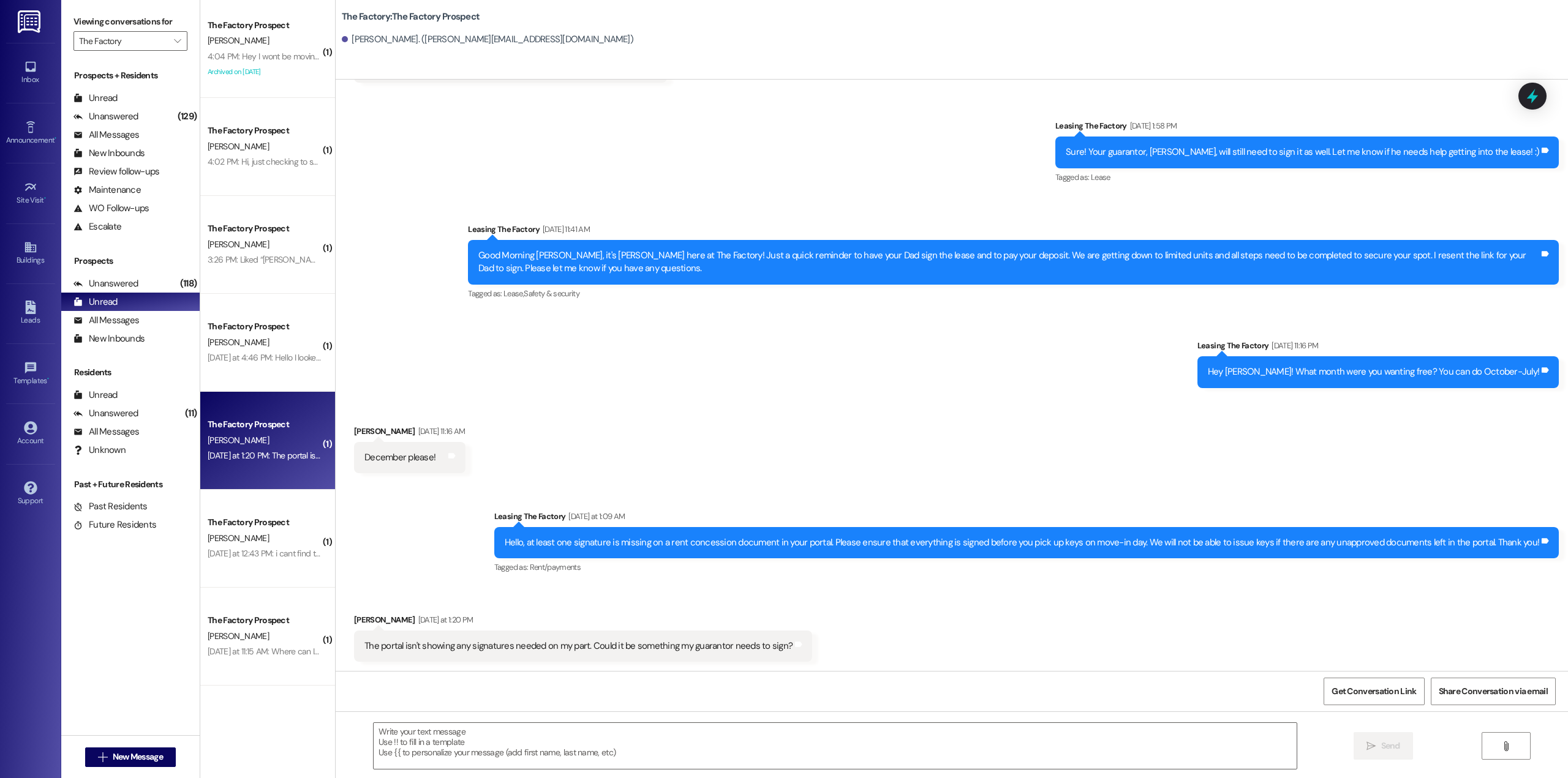
scroll to position [501, 0]
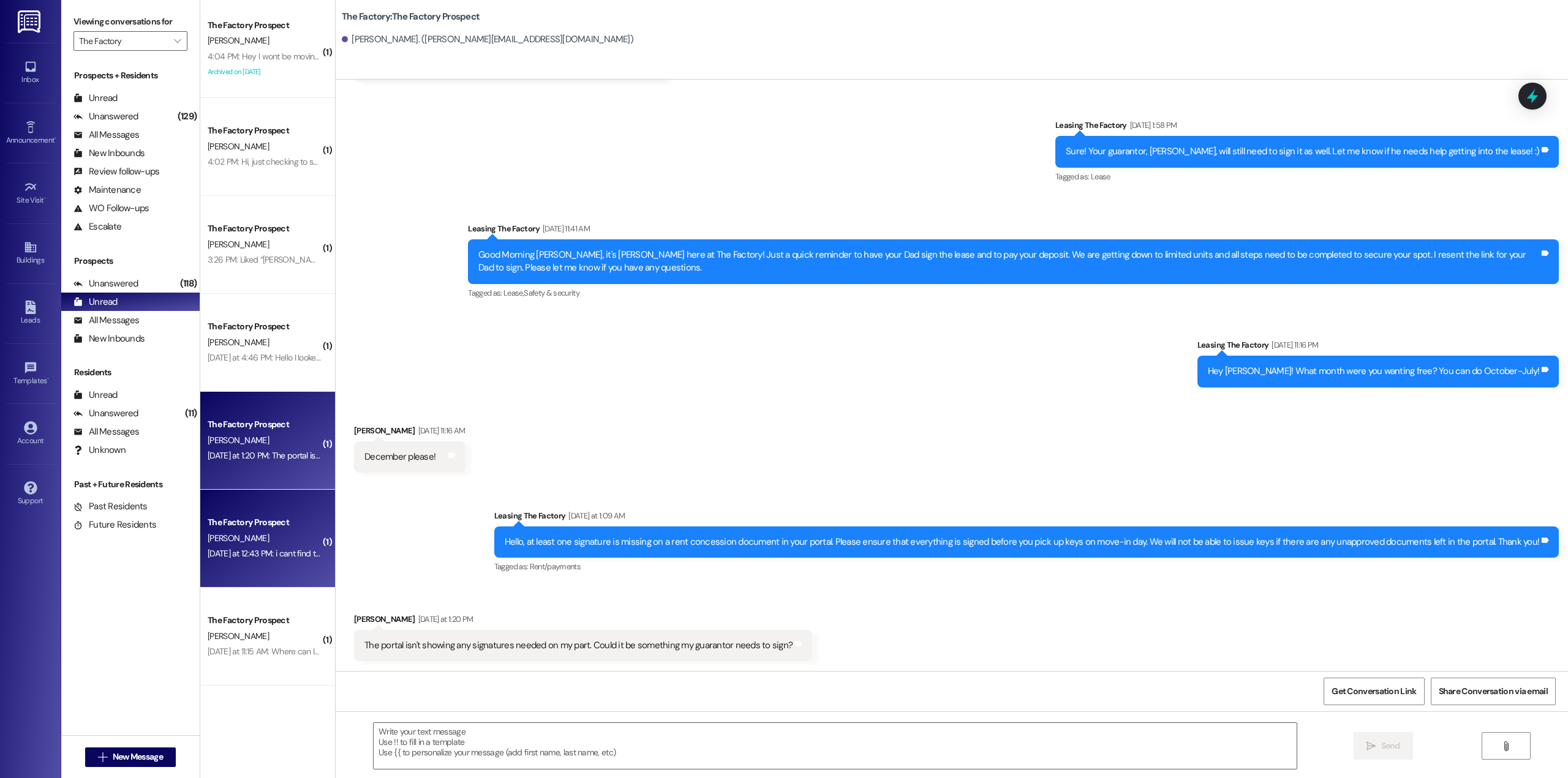
click at [252, 528] on div "The Factory Prospect" at bounding box center [264, 522] width 113 height 13
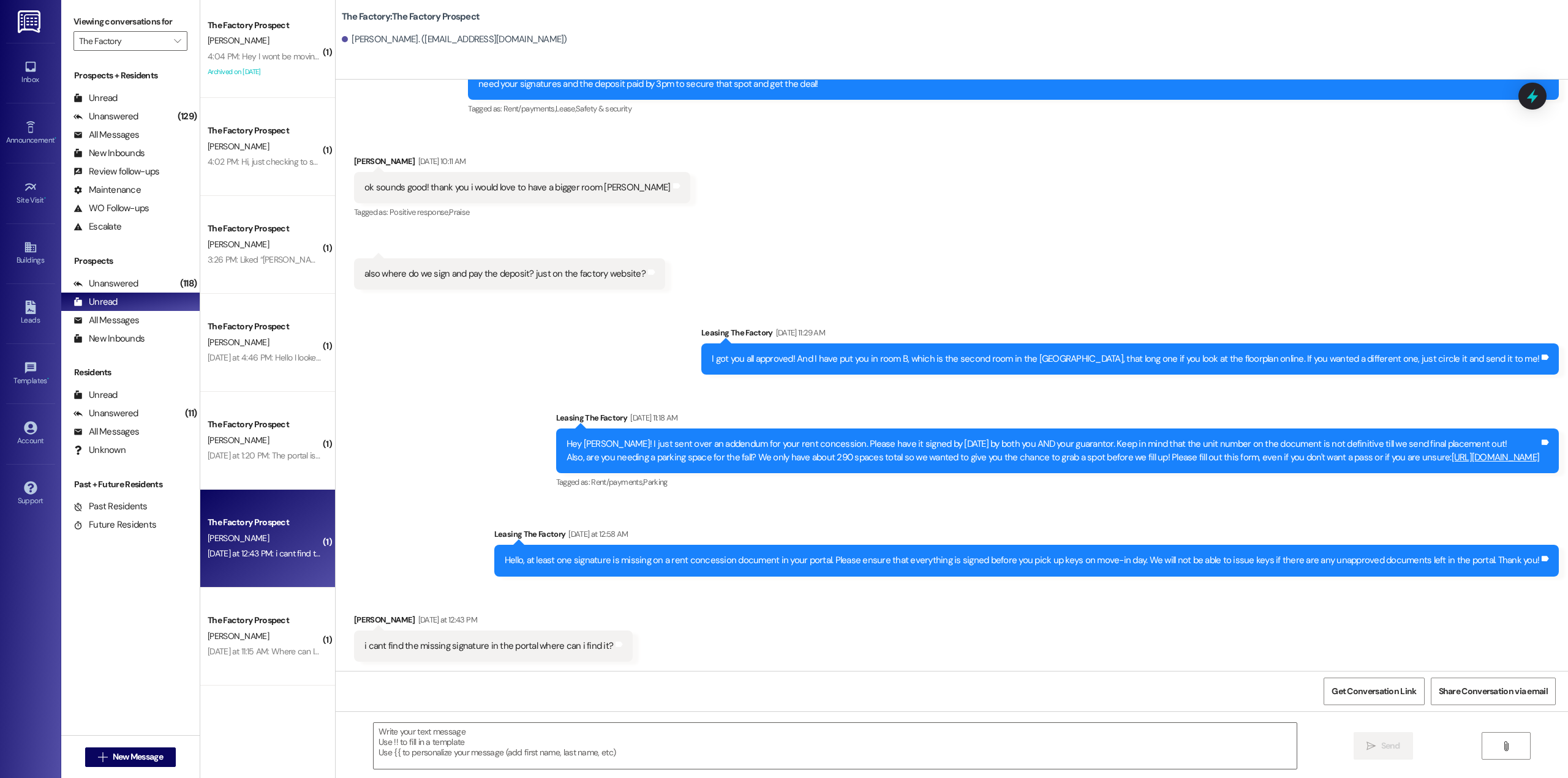
scroll to position [2335, 0]
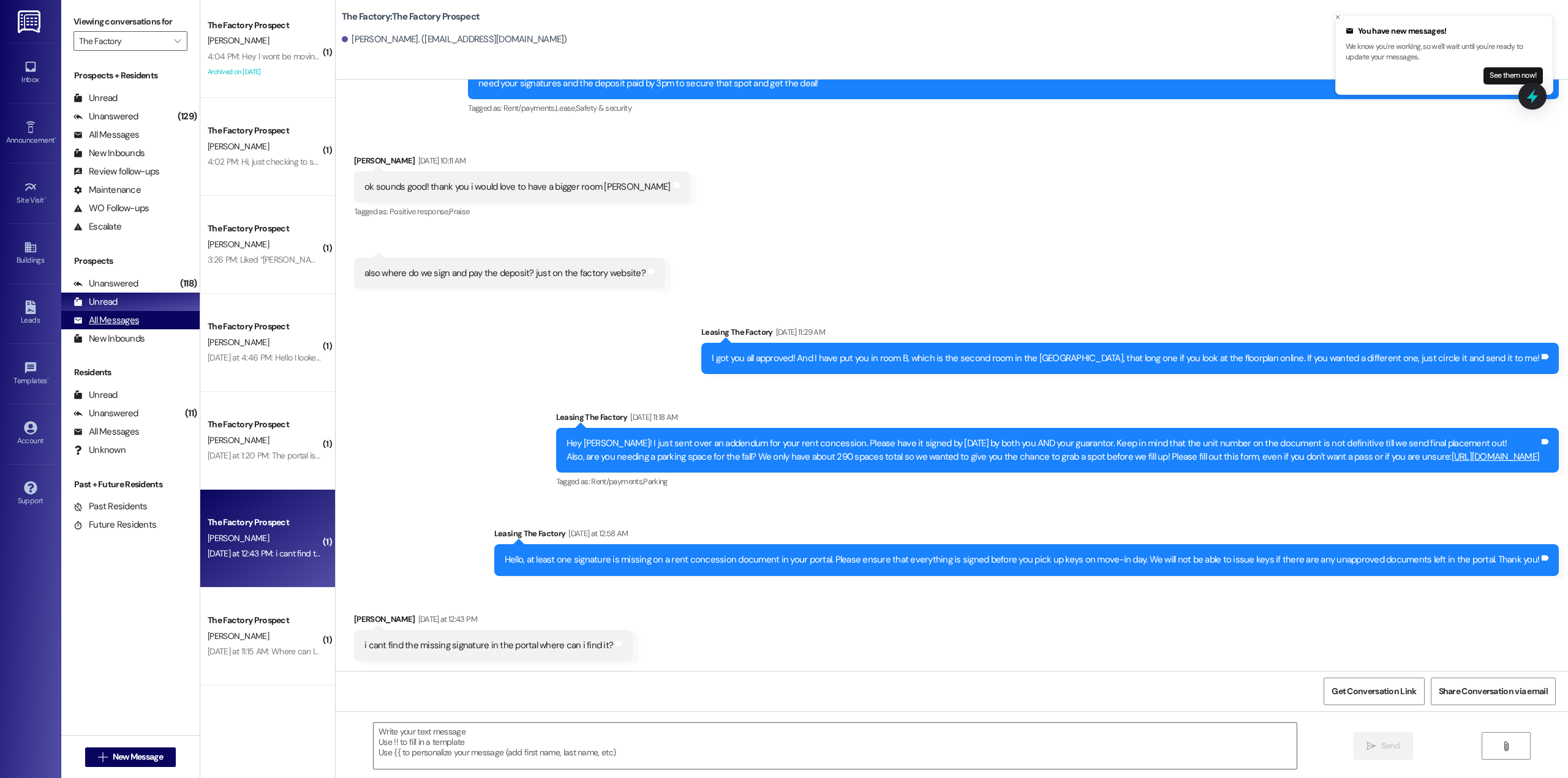
click at [137, 315] on div "All Messages" at bounding box center [106, 320] width 65 height 13
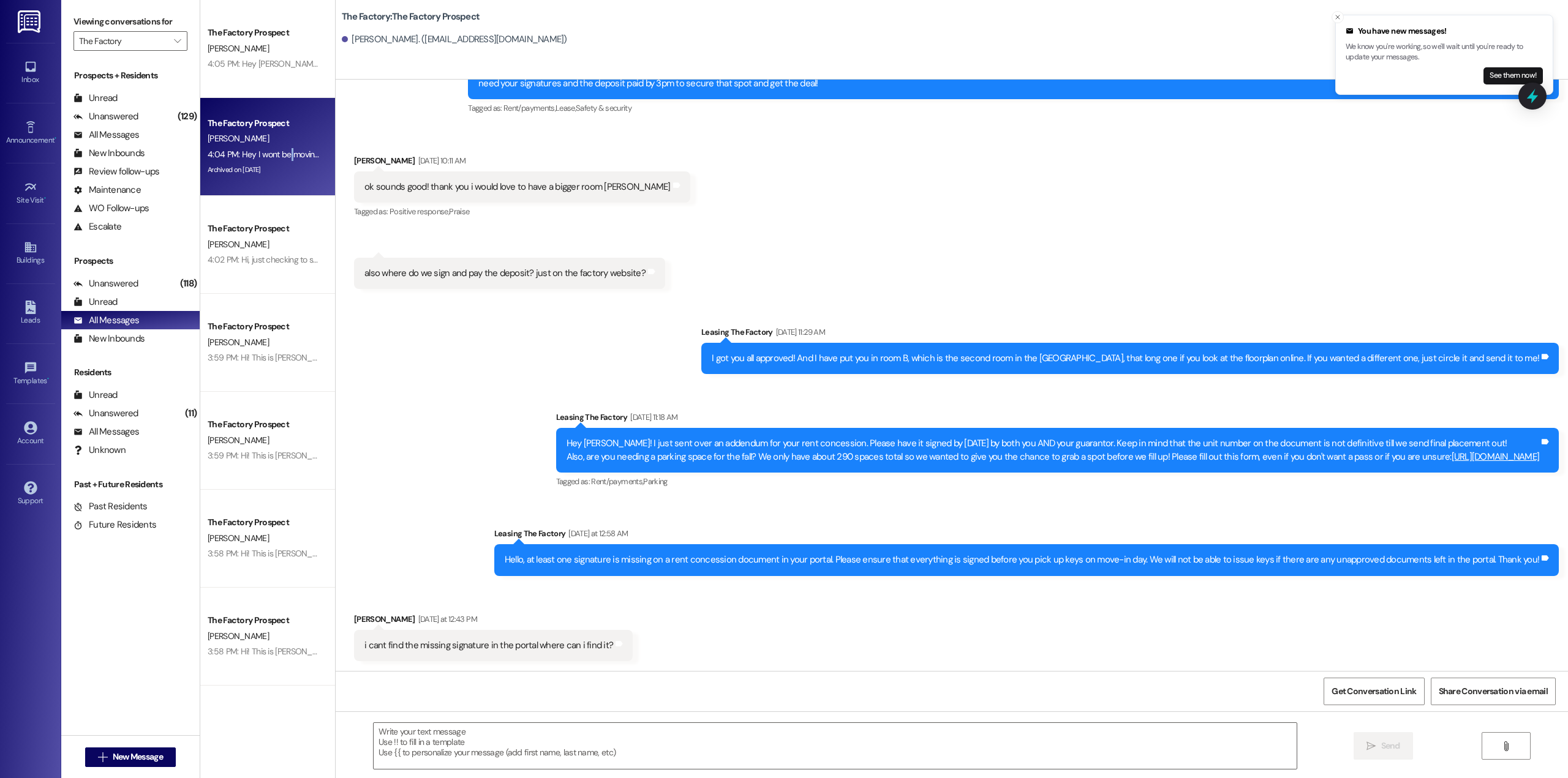
click at [281, 161] on div "4:04 PM: Hey I wont be moving in till next week, is the procedure still the sam…" at bounding box center [264, 155] width 116 height 15
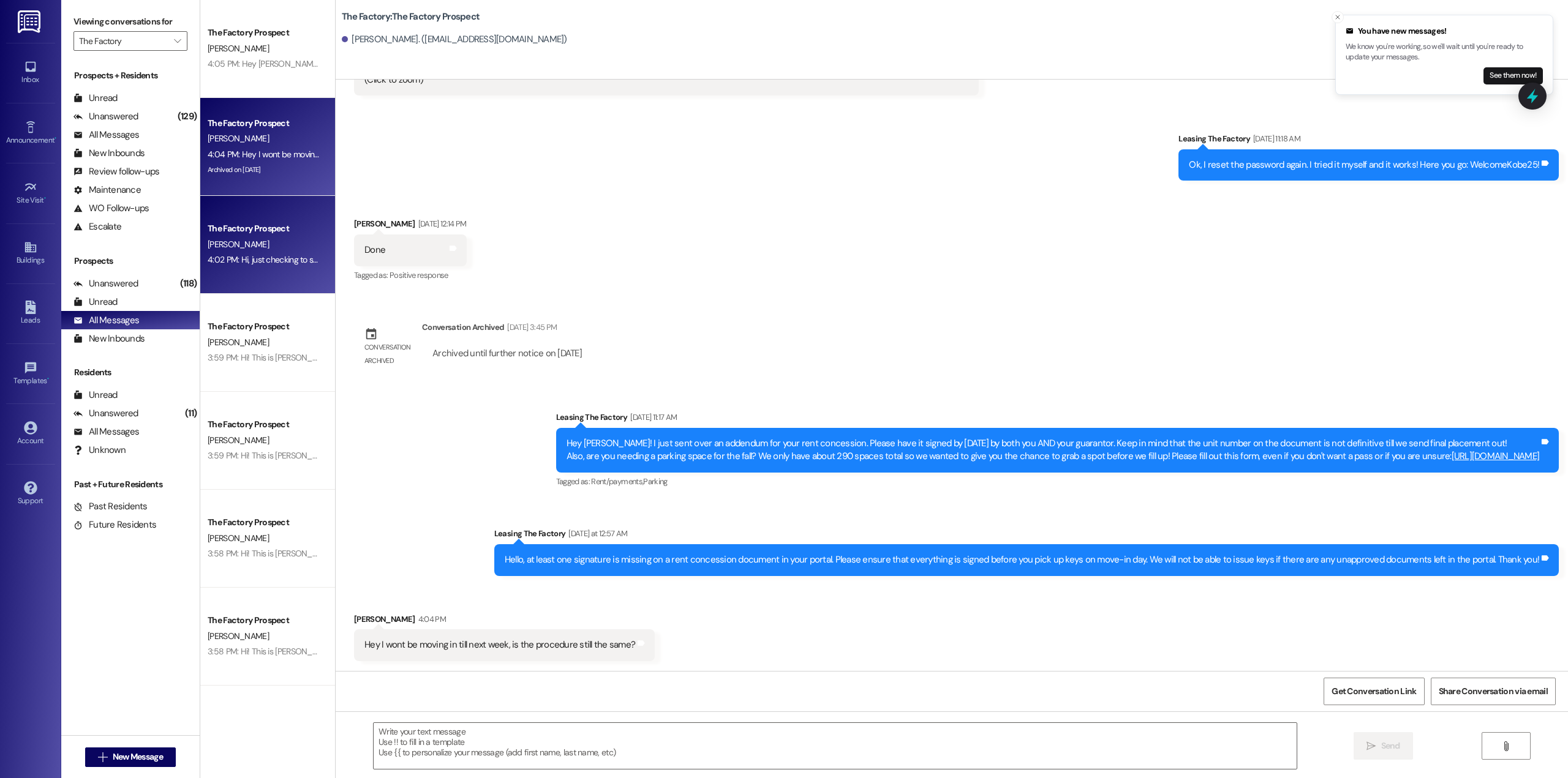
click at [273, 243] on div "[PERSON_NAME]" at bounding box center [264, 244] width 116 height 15
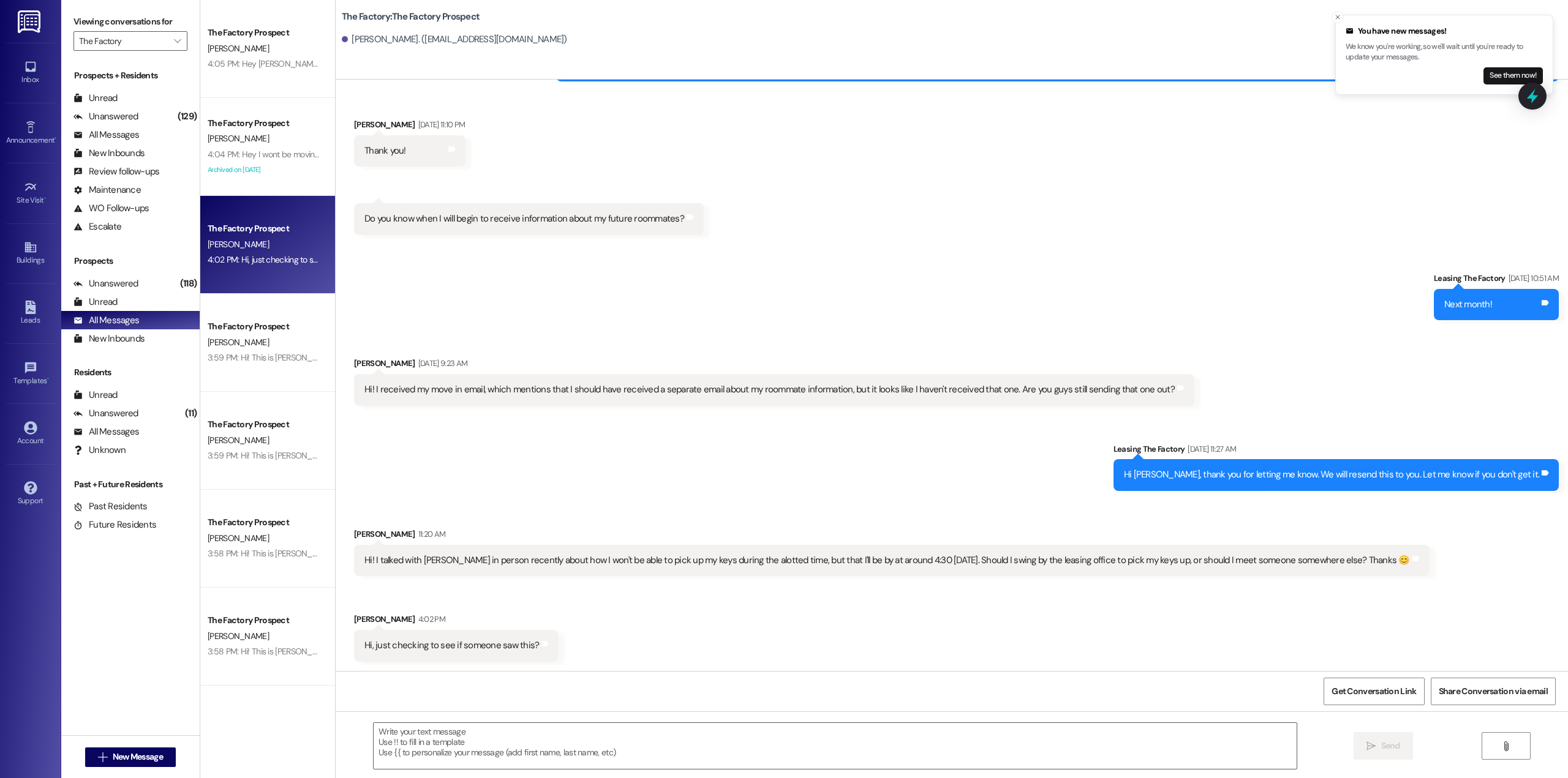
scroll to position [2761, 0]
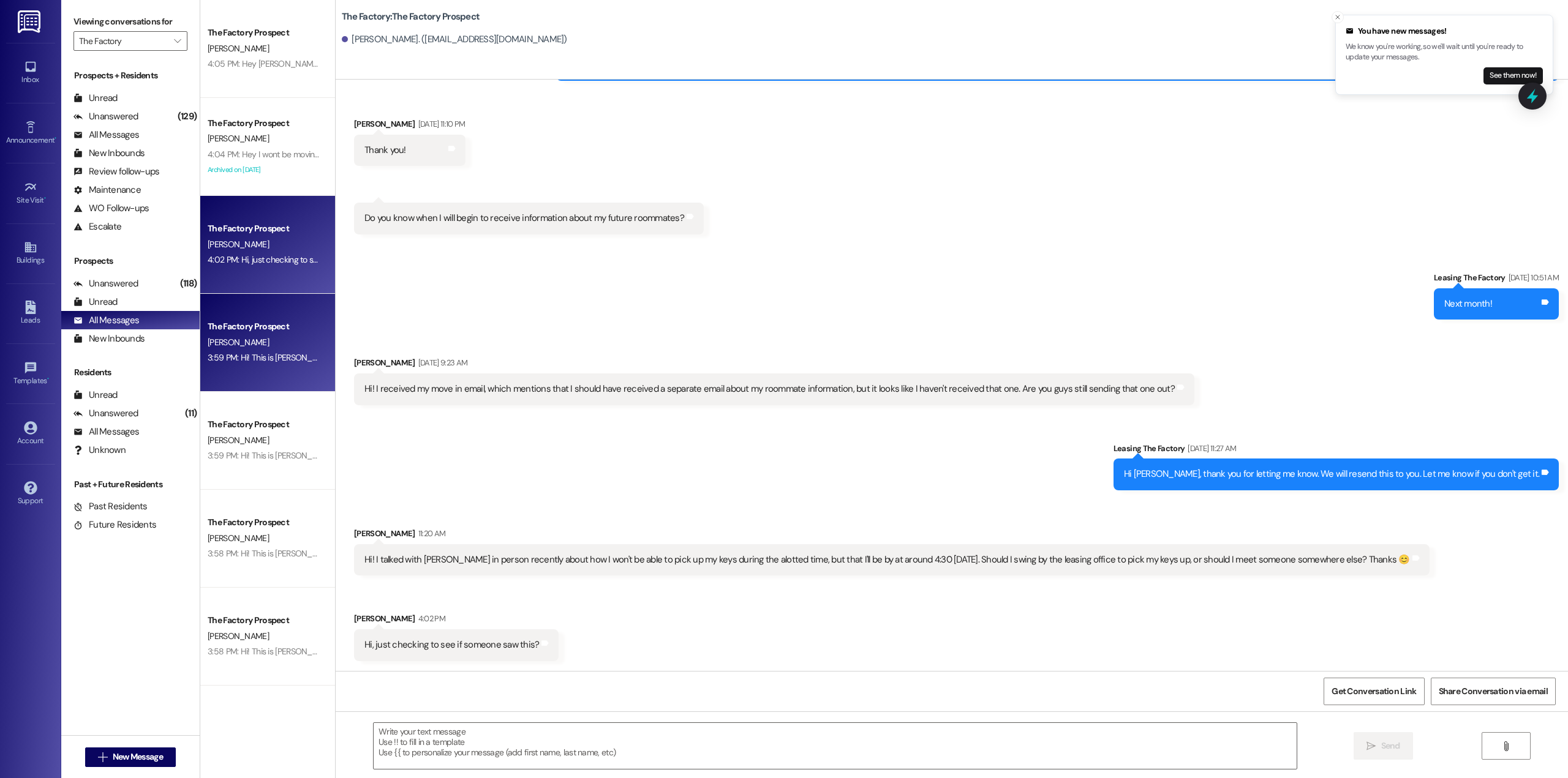
click at [227, 360] on div "3:59 PM: Hi! This is [PERSON_NAME] from The Factory!🎉 Great news—we’ve extended…" at bounding box center [802, 358] width 1189 height 11
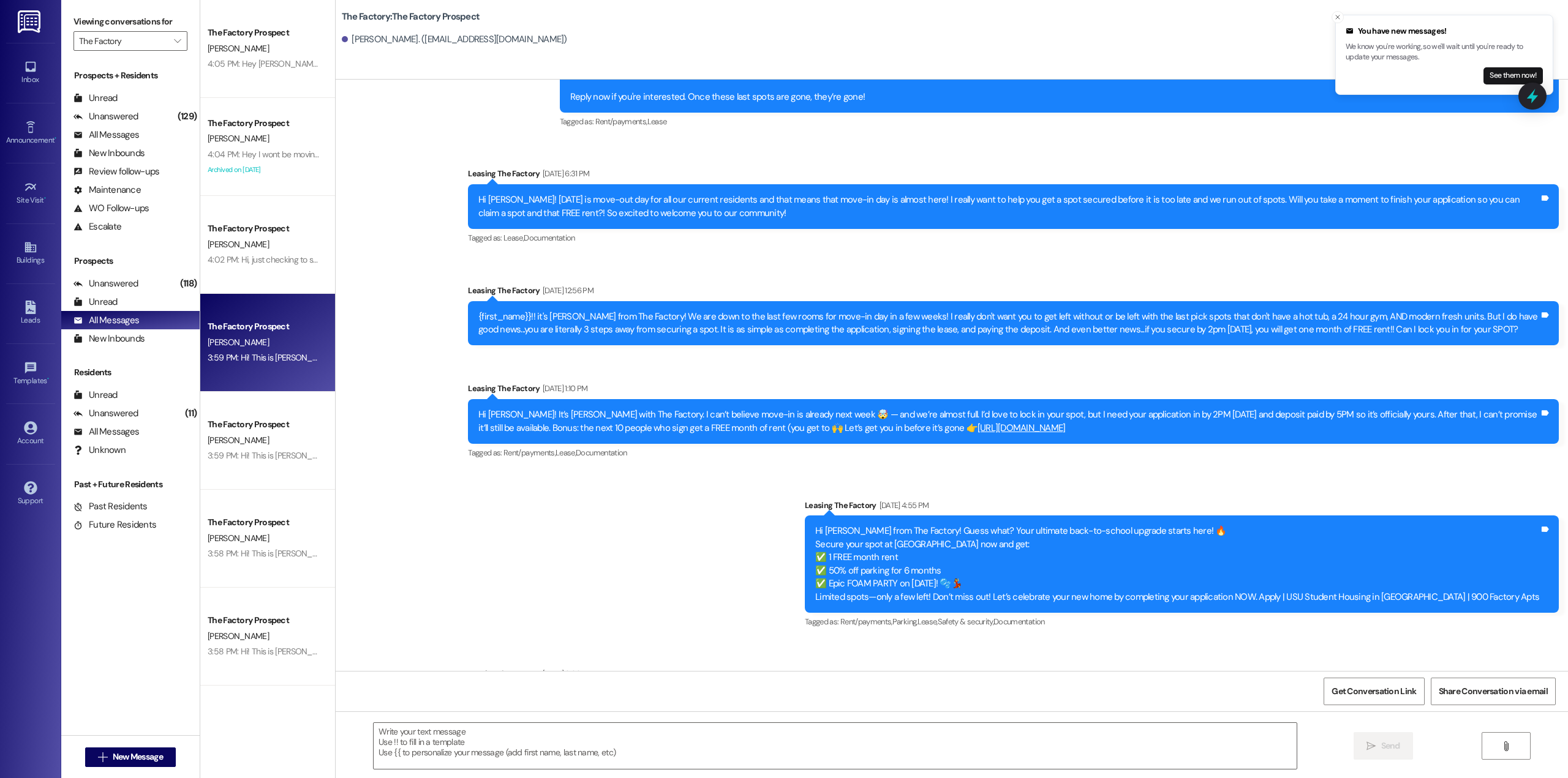
scroll to position [9864, 0]
